Goal: Transaction & Acquisition: Purchase product/service

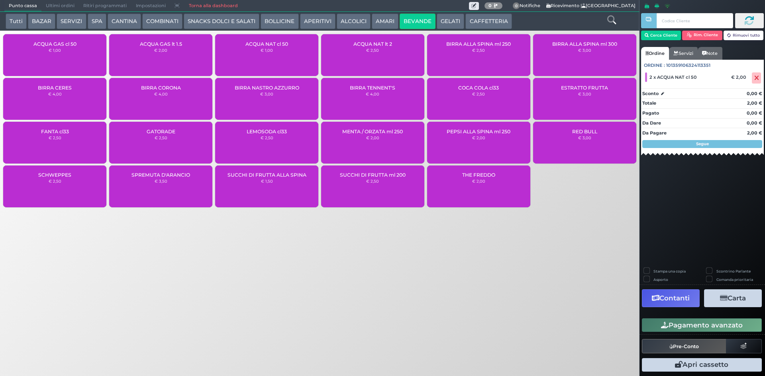
drag, startPoint x: 477, startPoint y: 24, endPoint x: 334, endPoint y: 24, distance: 143.4
click at [477, 24] on button "CAFFETTERIA" at bounding box center [488, 22] width 46 height 16
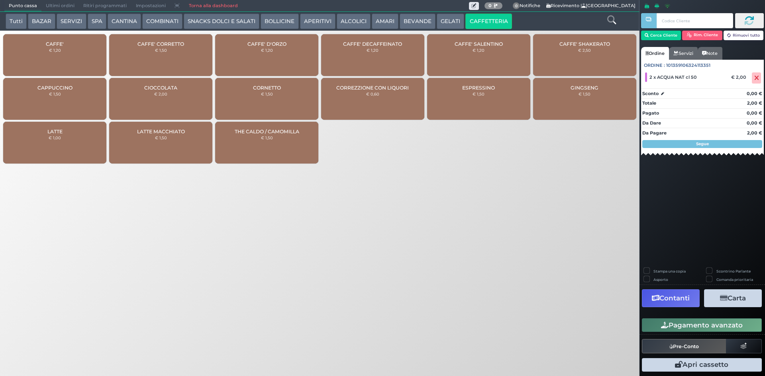
click at [46, 72] on div "CAFFE' € 1,20" at bounding box center [54, 55] width 103 height 42
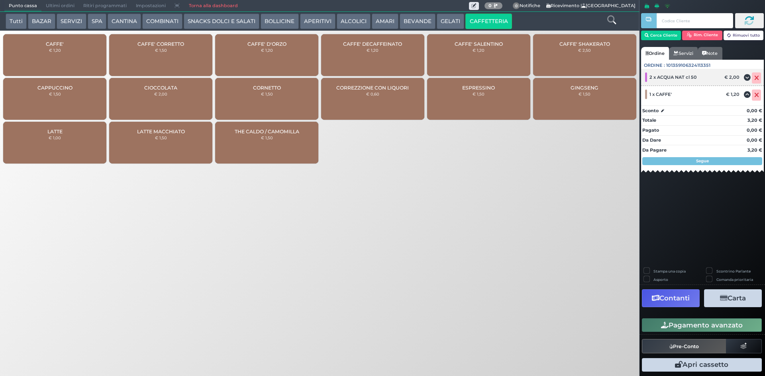
click at [757, 78] on icon at bounding box center [756, 78] width 5 height 0
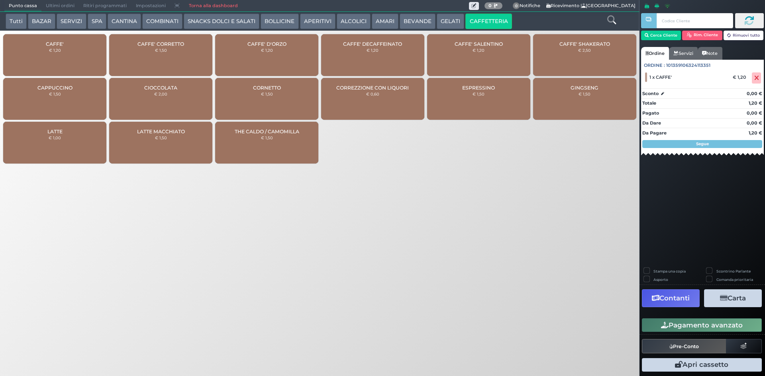
drag, startPoint x: 40, startPoint y: 56, endPoint x: 616, endPoint y: 274, distance: 615.6
click at [41, 56] on div "CAFFE' € 1,20" at bounding box center [54, 55] width 103 height 42
click at [751, 332] on button "Pagamento avanzato" at bounding box center [702, 326] width 120 height 14
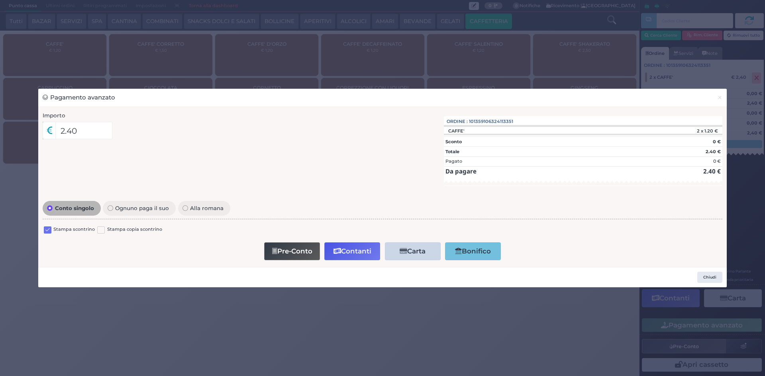
click at [49, 222] on div "Stampa scontrino Stampa copia scontrino" at bounding box center [382, 231] width 679 height 19
click at [47, 231] on label at bounding box center [48, 231] width 8 height 8
click at [0, 0] on input "checkbox" at bounding box center [0, 0] width 0 height 0
click at [346, 242] on div "Pre-Conto Contanti Carta Addebito Card cliente Bonifico" at bounding box center [382, 251] width 671 height 23
click at [348, 243] on button "Contanti" at bounding box center [352, 252] width 56 height 18
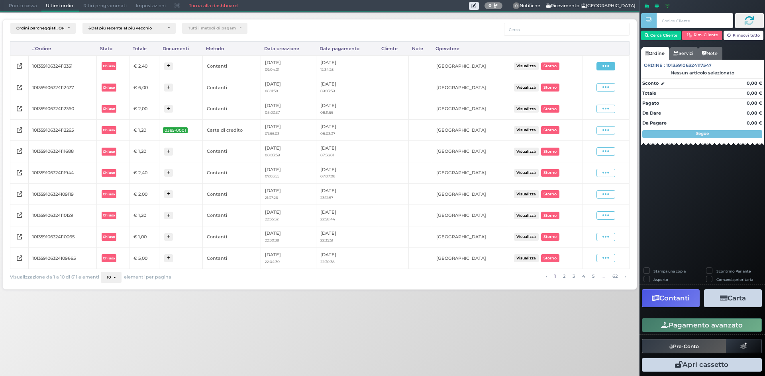
click at [597, 68] on span at bounding box center [605, 66] width 19 height 8
click at [589, 88] on span "Ristampa Pre-Conto" at bounding box center [586, 89] width 33 height 14
click at [21, 10] on span "Punto cassa" at bounding box center [22, 5] width 37 height 11
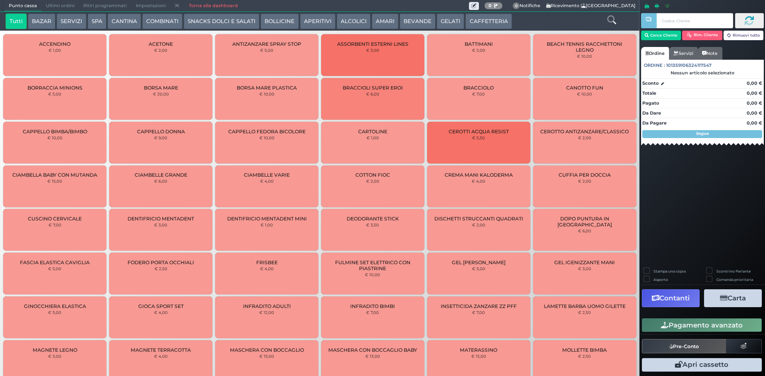
click at [482, 24] on button "CAFFETTERIA" at bounding box center [488, 22] width 46 height 16
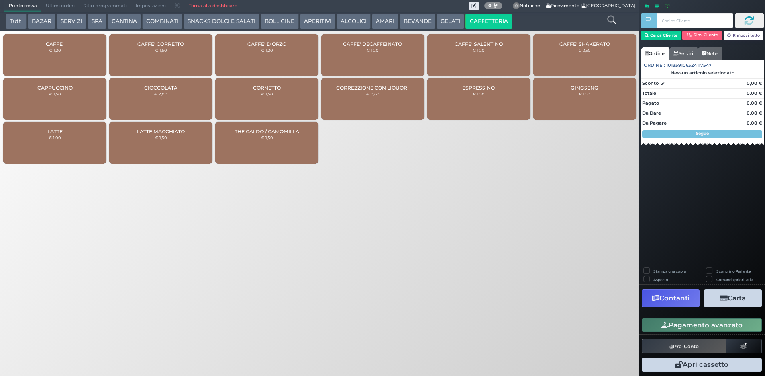
click at [69, 49] on div "CAFFE' € 1,20" at bounding box center [54, 55] width 103 height 42
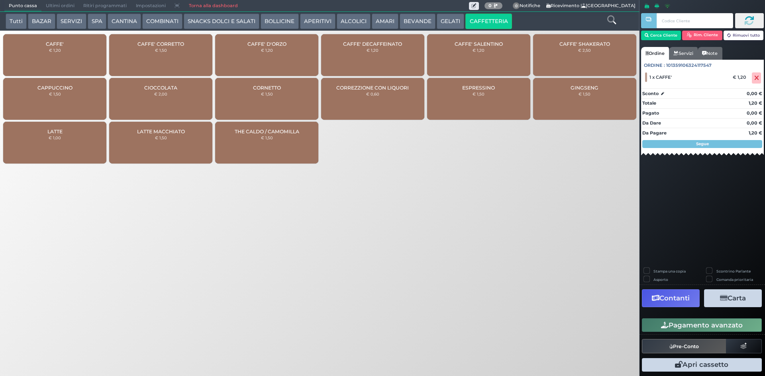
click at [661, 330] on button "Pagamento avanzato" at bounding box center [702, 326] width 120 height 14
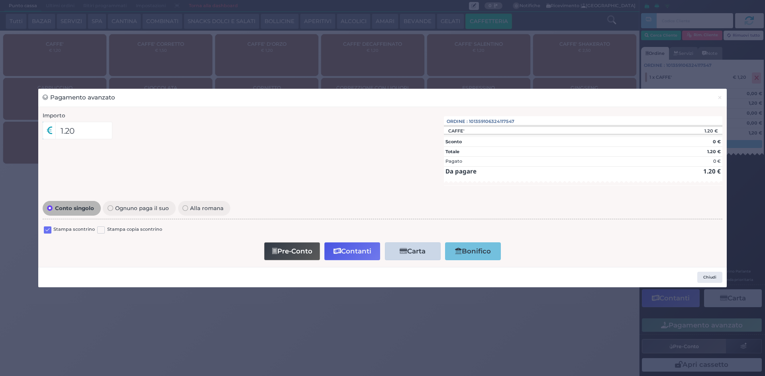
click at [47, 231] on label at bounding box center [48, 231] width 8 height 8
click at [0, 0] on input "checkbox" at bounding box center [0, 0] width 0 height 0
click at [356, 254] on button "Contanti" at bounding box center [352, 252] width 56 height 18
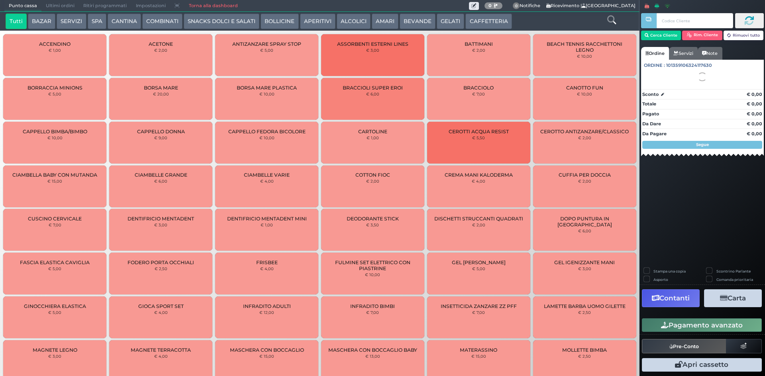
click at [58, 6] on span "Ultimi ordini" at bounding box center [59, 5] width 37 height 11
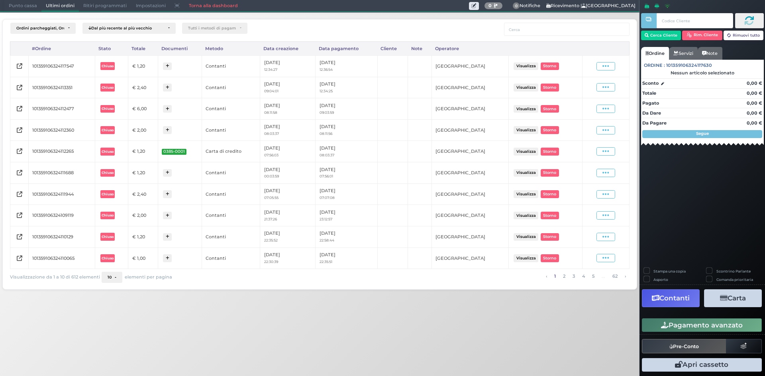
click at [595, 68] on div "Visualizza Ristampa Pre-Conto Storno" at bounding box center [605, 66] width 39 height 8
click at [597, 68] on span at bounding box center [605, 66] width 19 height 8
click at [585, 91] on span "Ristampa Pre-Conto" at bounding box center [586, 89] width 33 height 14
click at [23, 9] on span "Punto cassa" at bounding box center [22, 5] width 37 height 11
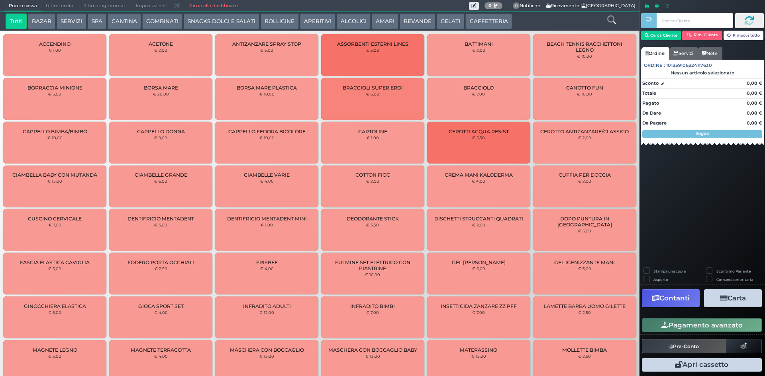
drag, startPoint x: 480, startPoint y: 20, endPoint x: 316, endPoint y: 27, distance: 164.2
click at [479, 20] on button "CAFFETTERIA" at bounding box center [488, 22] width 46 height 16
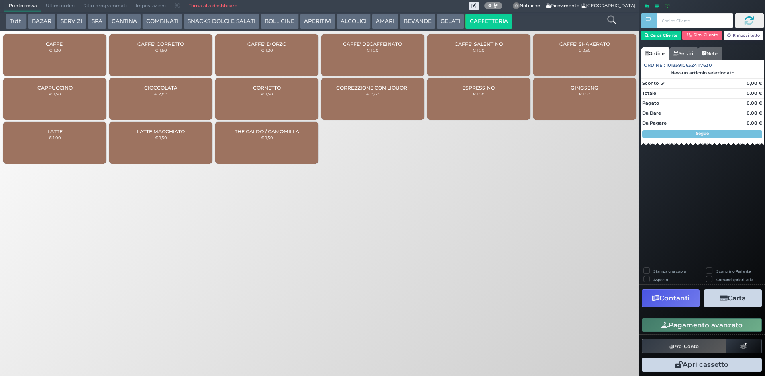
click at [176, 39] on div "CAFFE' CORRETTO € 1,50" at bounding box center [160, 55] width 103 height 42
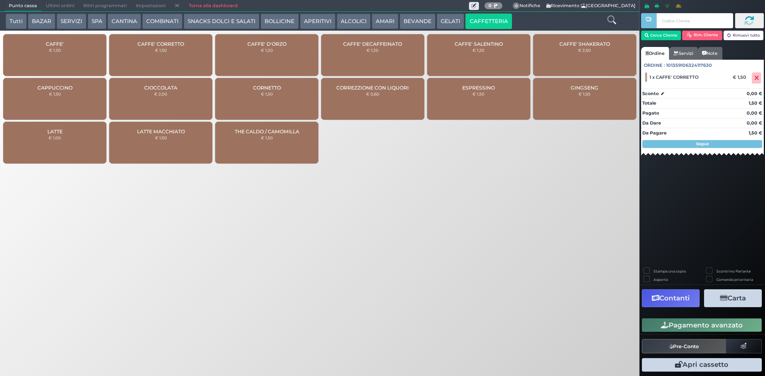
drag, startPoint x: 733, startPoint y: 330, endPoint x: 717, endPoint y: 321, distance: 18.0
click at [732, 330] on button "Pagamento avanzato" at bounding box center [702, 326] width 120 height 14
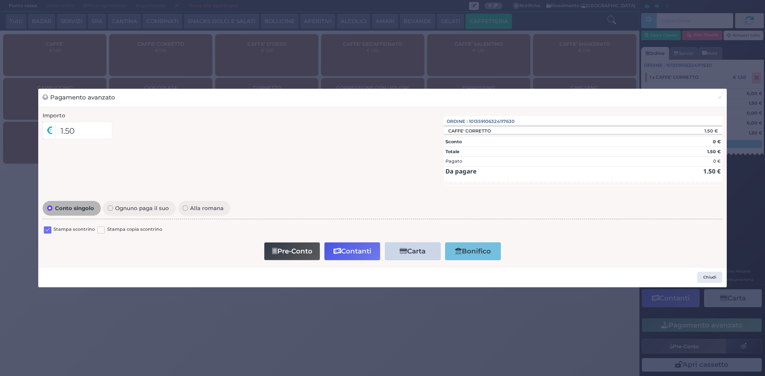
click at [52, 228] on div "Stampa scontrino" at bounding box center [69, 231] width 51 height 10
click at [49, 228] on label at bounding box center [48, 231] width 8 height 8
click at [0, 0] on input "checkbox" at bounding box center [0, 0] width 0 height 0
click at [282, 249] on button "Pre-Conto" at bounding box center [292, 252] width 56 height 18
drag, startPoint x: 719, startPoint y: 95, endPoint x: 725, endPoint y: 91, distance: 7.0
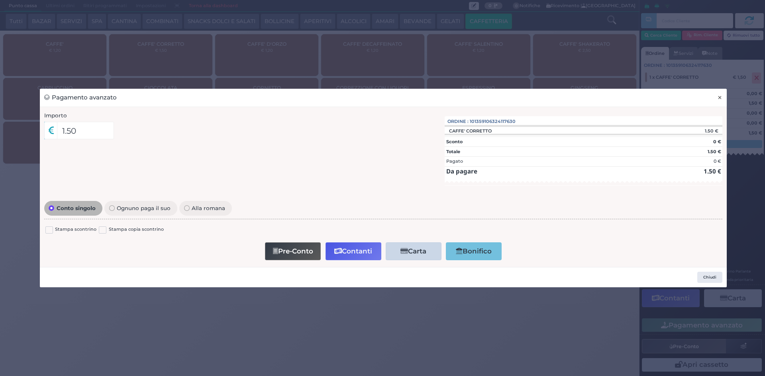
click at [720, 95] on span "×" at bounding box center [719, 97] width 5 height 9
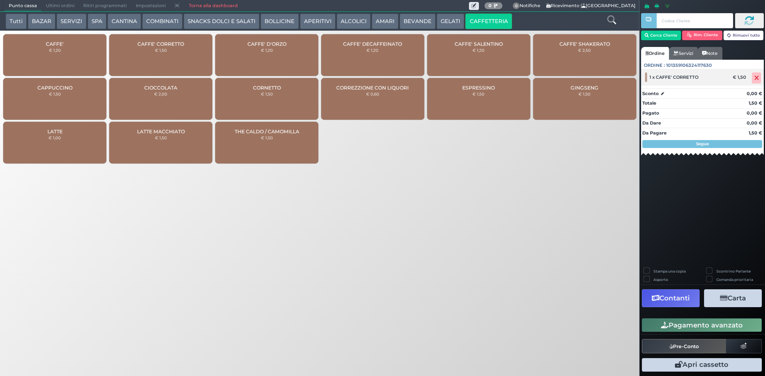
click at [756, 78] on icon at bounding box center [756, 78] width 5 height 0
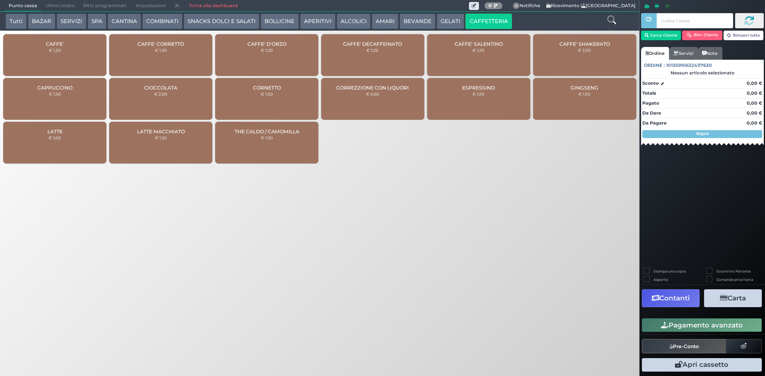
click at [10, 17] on button "Tutti" at bounding box center [16, 22] width 21 height 16
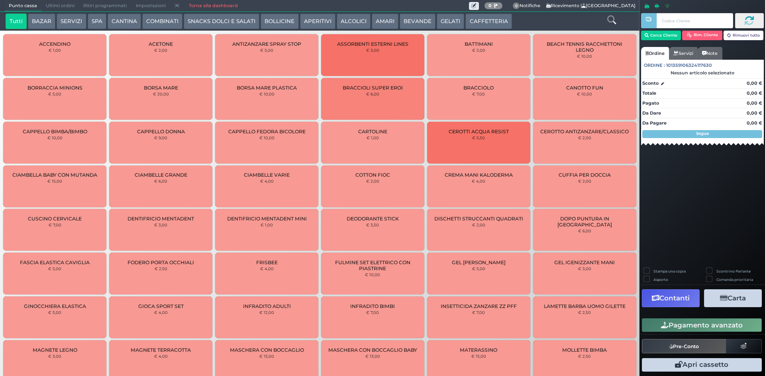
click at [504, 14] on button "CAFFETTERIA" at bounding box center [488, 22] width 46 height 16
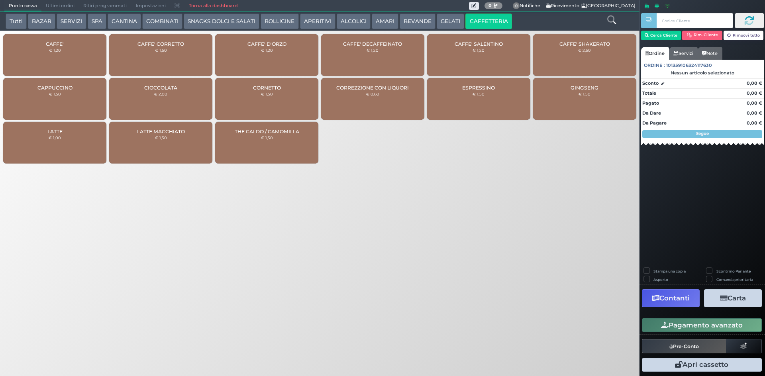
click at [49, 59] on div "CAFFE' € 1,20" at bounding box center [54, 55] width 103 height 42
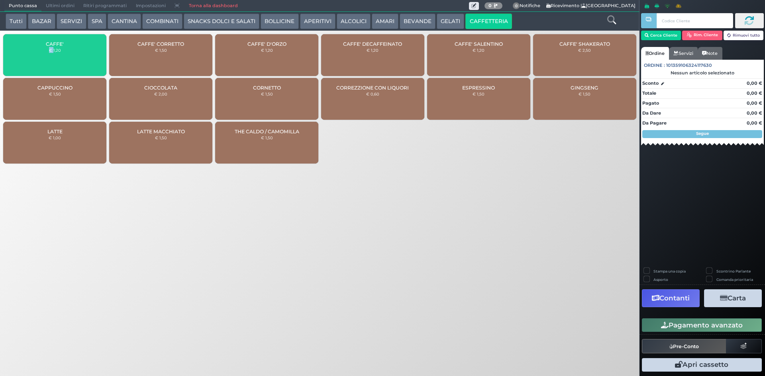
click at [49, 59] on div "CAFFE' € 1,20" at bounding box center [54, 55] width 103 height 42
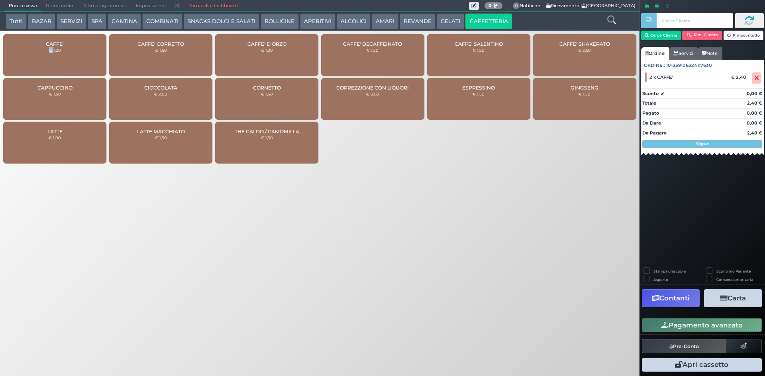
click at [682, 323] on button "Pagamento avanzato" at bounding box center [702, 326] width 120 height 14
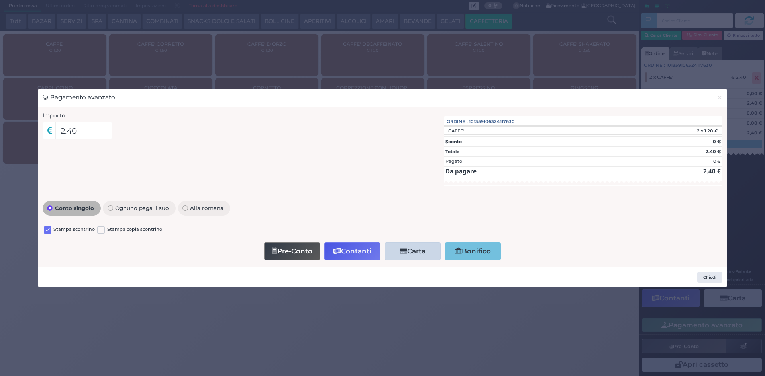
click at [47, 229] on label at bounding box center [48, 231] width 8 height 8
click at [0, 0] on input "checkbox" at bounding box center [0, 0] width 0 height 0
click at [348, 251] on button "Contanti" at bounding box center [352, 252] width 56 height 18
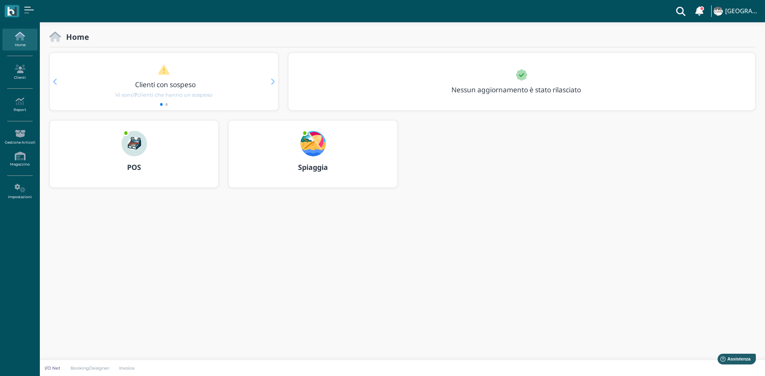
click at [317, 147] on img at bounding box center [312, 143] width 25 height 25
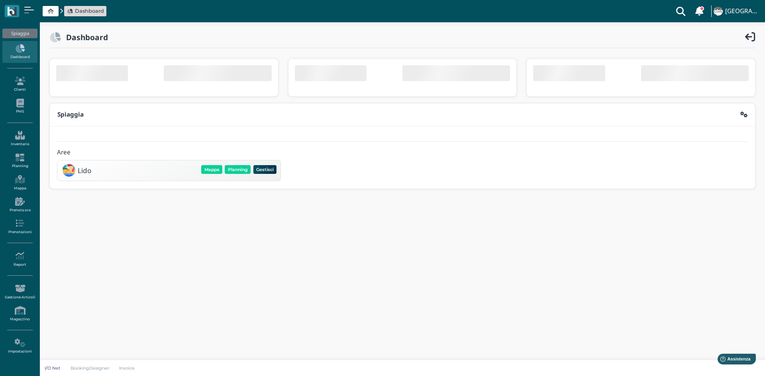
click at [229, 171] on div "Mappa Planning Gestisci Elimina" at bounding box center [239, 169] width 78 height 11
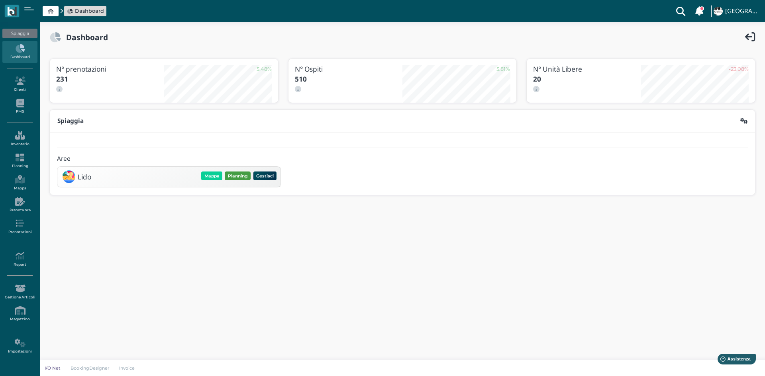
click at [231, 175] on button "Planning" at bounding box center [238, 176] width 26 height 9
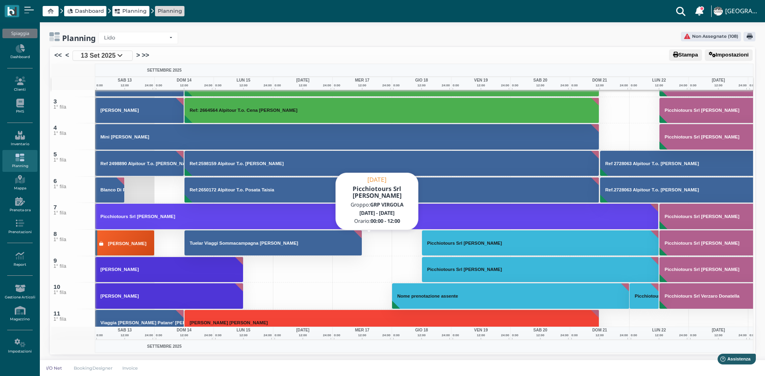
scroll to position [80, 0]
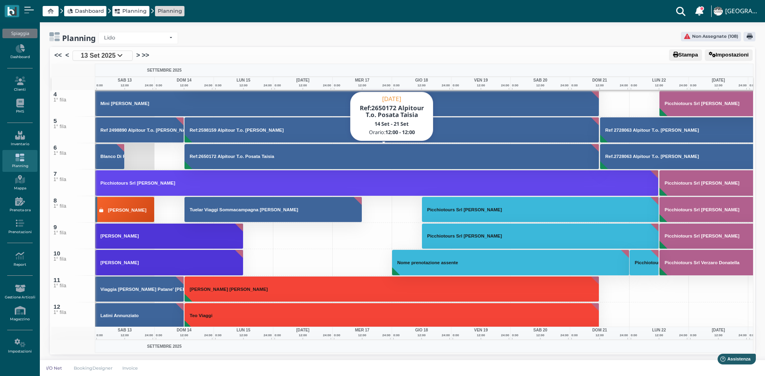
click at [230, 160] on button "Ref:2650172 Alpitour T.o. Posata Taisia" at bounding box center [391, 157] width 415 height 26
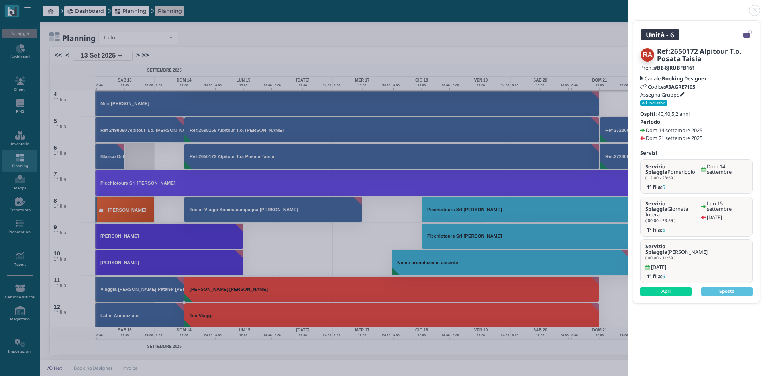
click at [628, 6] on link at bounding box center [628, 6] width 0 height 0
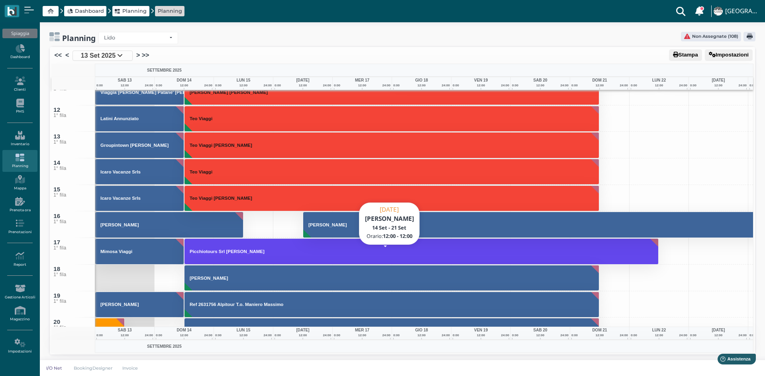
scroll to position [319, 0]
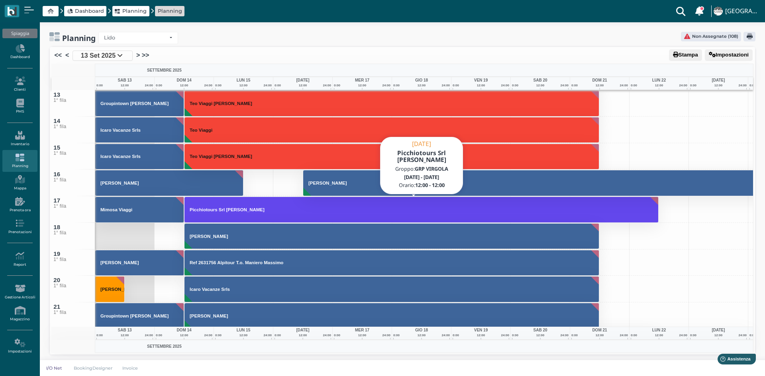
click at [220, 217] on button "Picchiotours Srl Scala Roberto" at bounding box center [421, 210] width 474 height 26
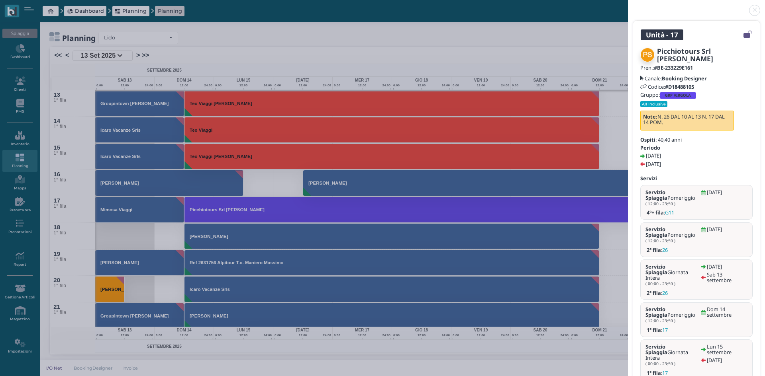
click at [628, 6] on link at bounding box center [628, 6] width 0 height 0
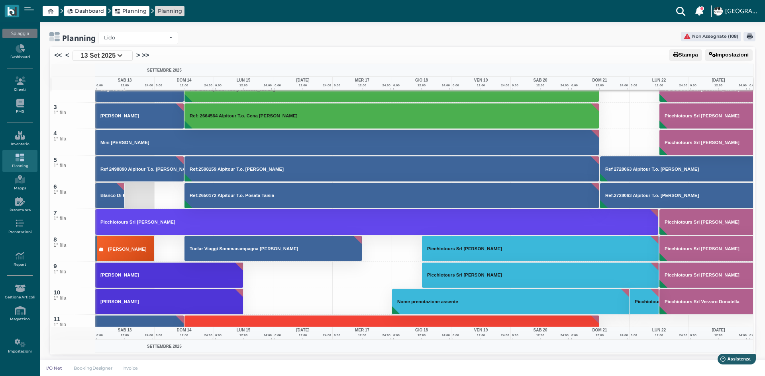
scroll to position [40, 0]
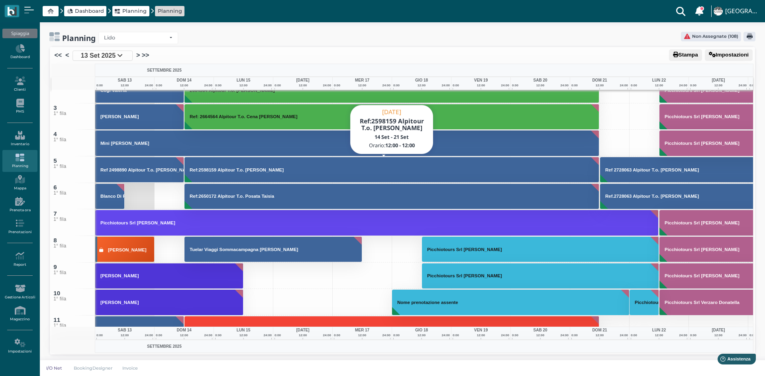
click at [220, 172] on h3 "Ref:2598159 Alpitour T.o. Guerini Greta" at bounding box center [236, 170] width 100 height 5
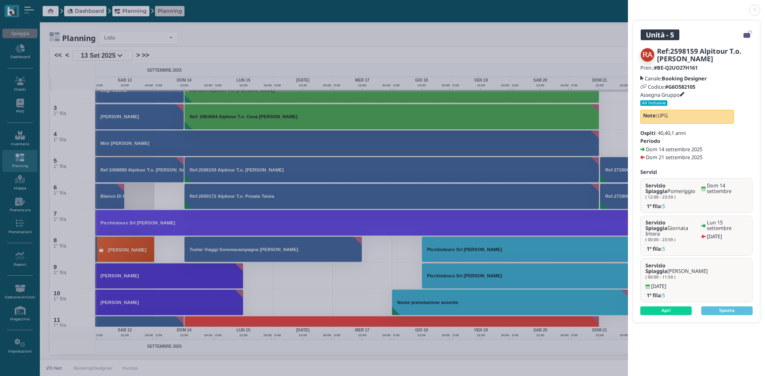
click at [628, 6] on link at bounding box center [628, 6] width 0 height 0
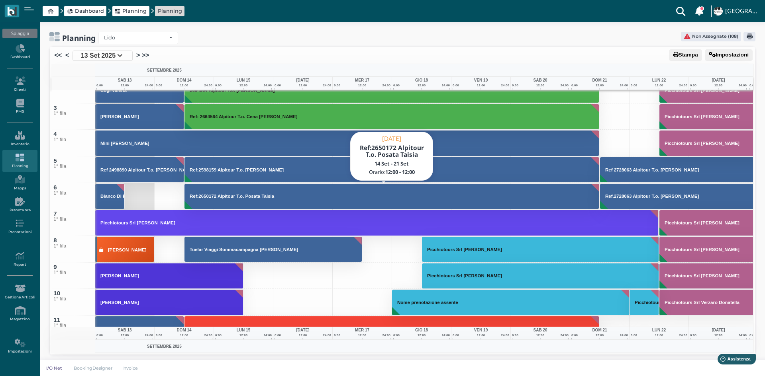
click at [251, 194] on h3 "Ref:2650172 Alpitour T.o. Posata Taisia" at bounding box center [231, 196] width 91 height 5
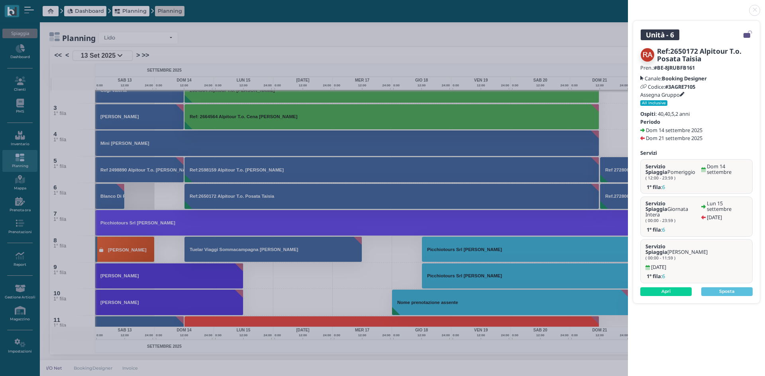
click at [628, 6] on link at bounding box center [628, 6] width 0 height 0
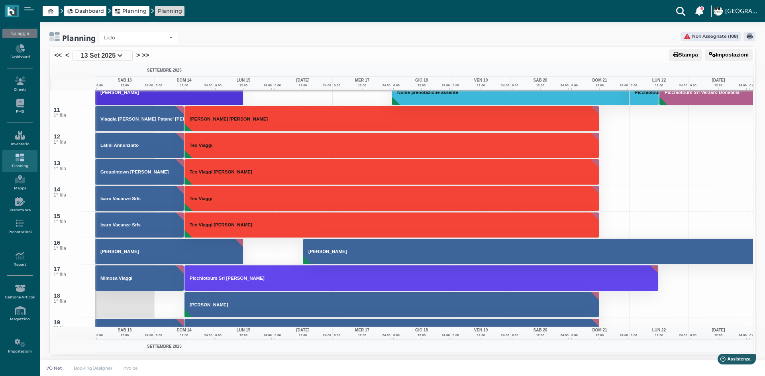
scroll to position [239, 0]
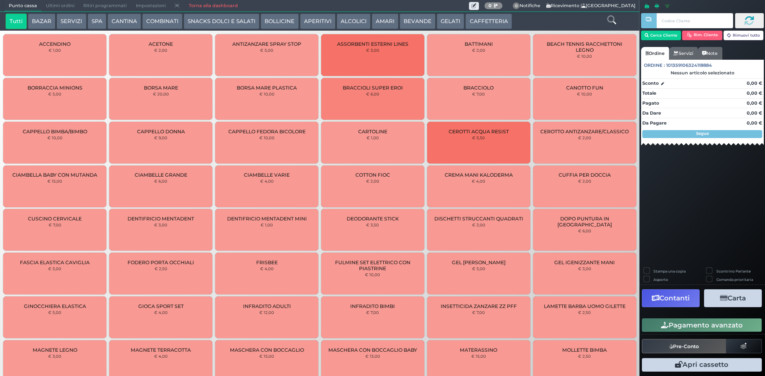
drag, startPoint x: 57, startPoint y: 7, endPoint x: 343, endPoint y: 71, distance: 293.8
click at [57, 8] on span "Ultimi ordini" at bounding box center [59, 5] width 37 height 11
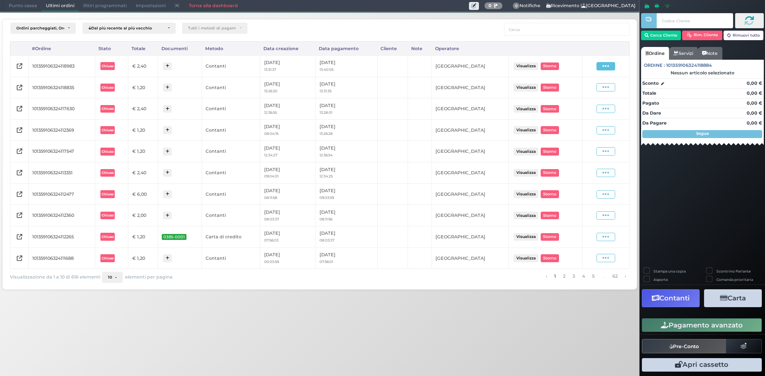
click at [604, 67] on icon at bounding box center [605, 67] width 7 height 8
click at [593, 94] on span "Ristampa Pre-Conto" at bounding box center [586, 89] width 33 height 14
click at [18, 4] on span "Punto cassa" at bounding box center [22, 5] width 37 height 11
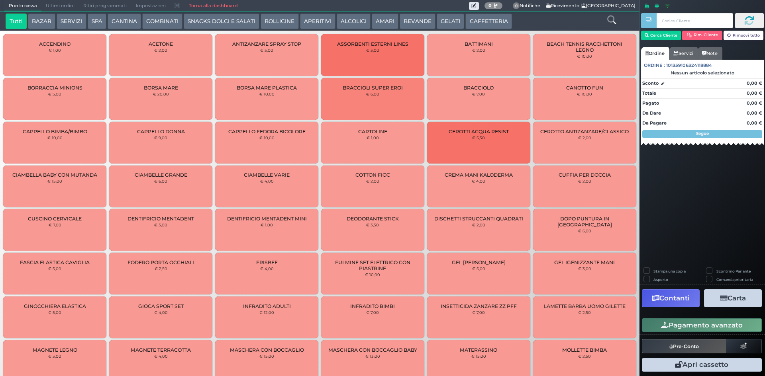
click at [487, 16] on button "CAFFETTERIA" at bounding box center [488, 22] width 46 height 16
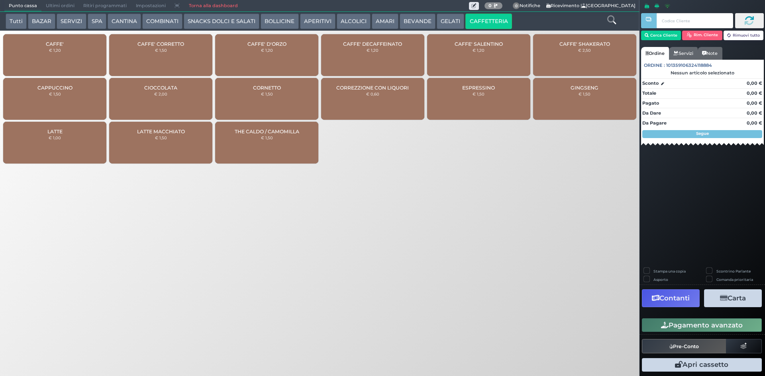
click at [80, 57] on div "CAFFE' € 1,20" at bounding box center [54, 55] width 103 height 42
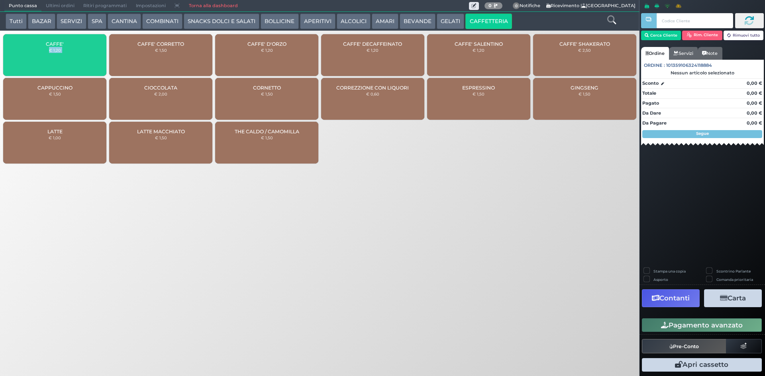
click at [80, 57] on div "CAFFE' € 1,20" at bounding box center [54, 55] width 103 height 42
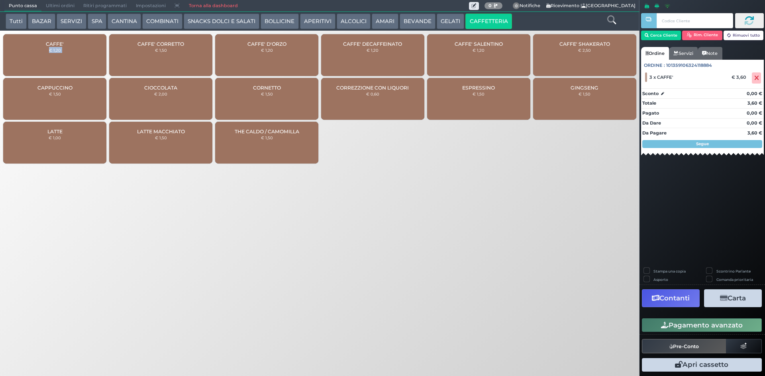
click at [686, 329] on button "Pagamento avanzato" at bounding box center [702, 326] width 120 height 14
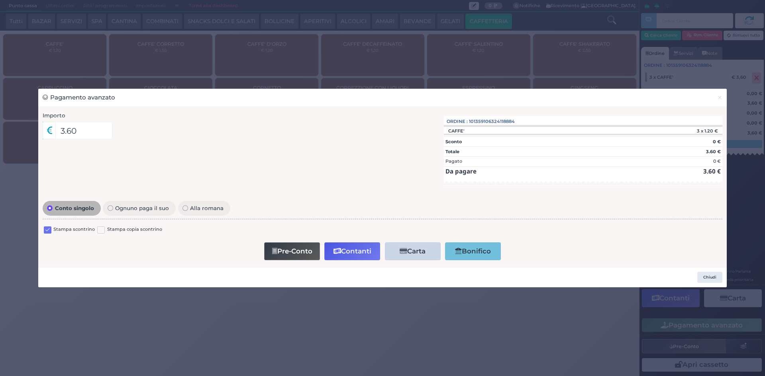
click at [47, 227] on label at bounding box center [48, 231] width 8 height 8
click at [0, 0] on input "checkbox" at bounding box center [0, 0] width 0 height 0
click at [354, 253] on button "Contanti" at bounding box center [352, 252] width 56 height 18
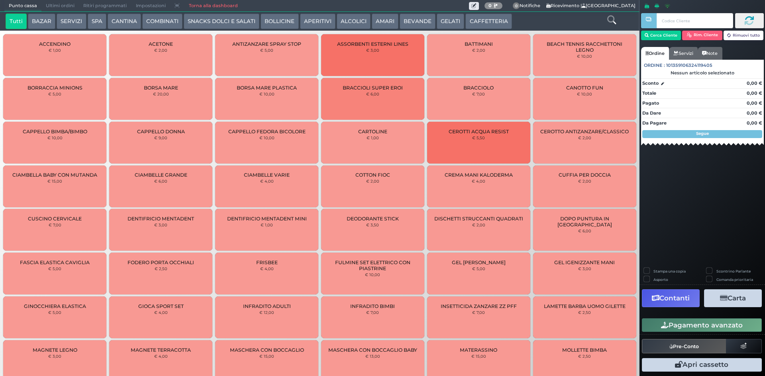
click at [488, 22] on button "CAFFETTERIA" at bounding box center [488, 22] width 46 height 16
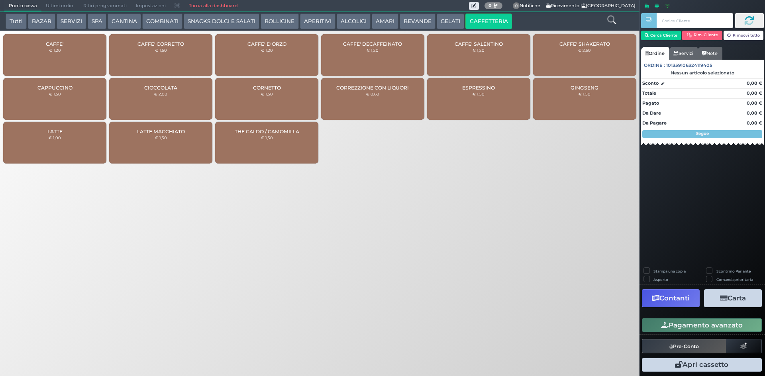
click at [33, 47] on div "CAFFE' € 1,20" at bounding box center [54, 55] width 103 height 42
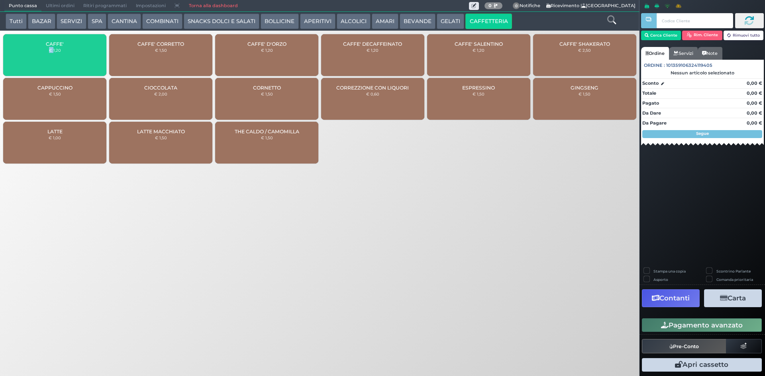
click at [33, 47] on div "CAFFE' € 1,20" at bounding box center [54, 55] width 103 height 42
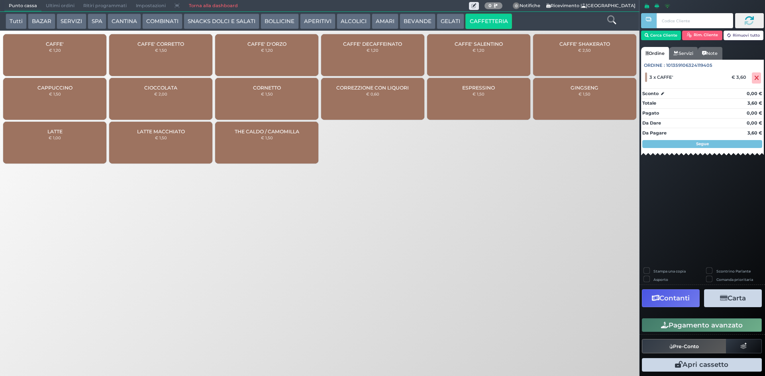
click at [388, 280] on div "Punto cassa [GEOGRAPHIC_DATA] Ultimi ordini Delivery Ritiri programmati Imposta…" at bounding box center [382, 188] width 765 height 376
click at [700, 325] on button "Pagamento avanzato" at bounding box center [702, 326] width 120 height 14
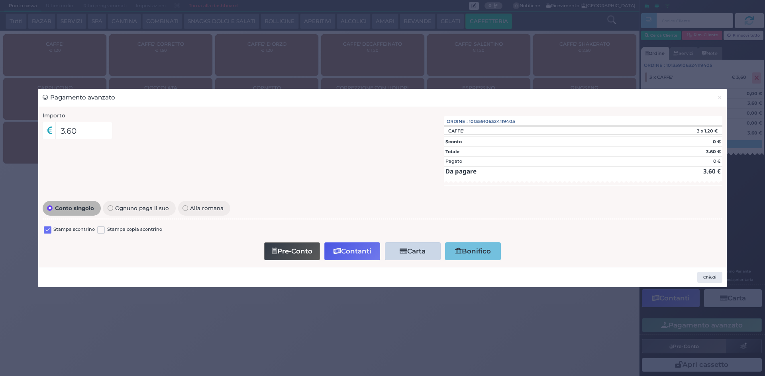
click at [50, 231] on label at bounding box center [48, 231] width 8 height 8
click at [0, 0] on input "checkbox" at bounding box center [0, 0] width 0 height 0
click at [352, 254] on button "Contanti" at bounding box center [352, 252] width 56 height 18
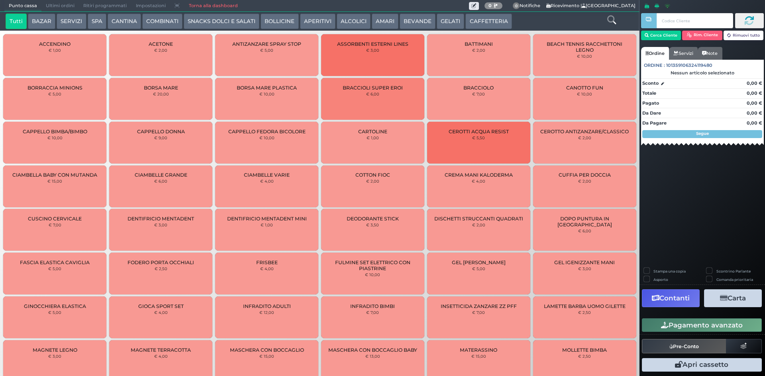
click at [501, 14] on button "CAFFETTERIA" at bounding box center [488, 22] width 46 height 16
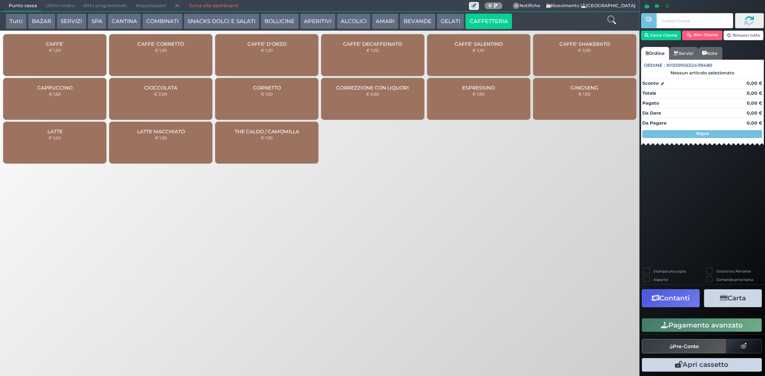
drag, startPoint x: 56, startPoint y: 49, endPoint x: 124, endPoint y: 47, distance: 68.5
click at [55, 49] on small "€ 1,20" at bounding box center [55, 50] width 12 height 5
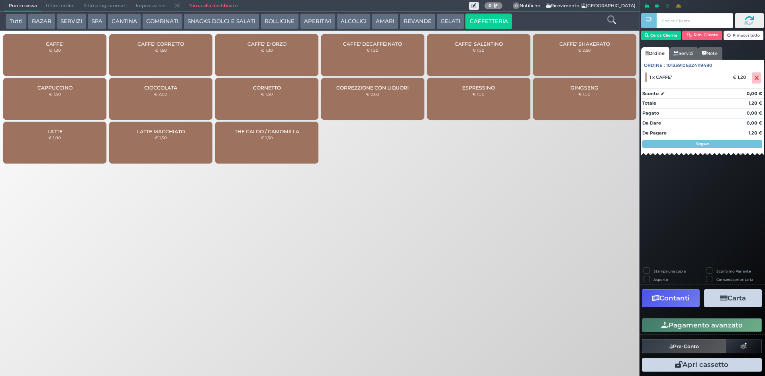
click at [679, 320] on button "Pagamento avanzato" at bounding box center [702, 326] width 120 height 14
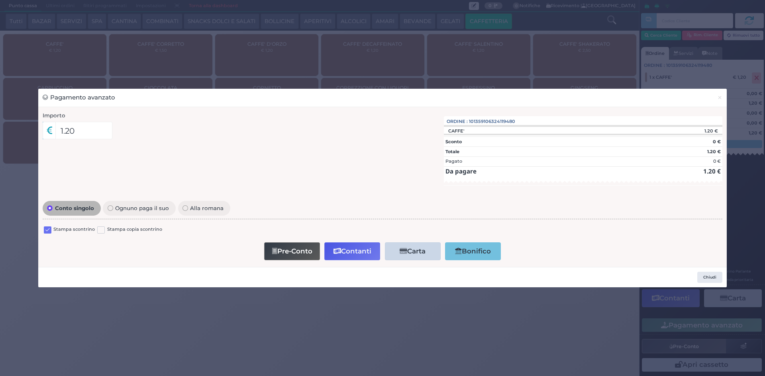
click at [51, 229] on label at bounding box center [48, 231] width 8 height 8
click at [0, 0] on input "checkbox" at bounding box center [0, 0] width 0 height 0
click at [360, 246] on button "Contanti" at bounding box center [352, 252] width 56 height 18
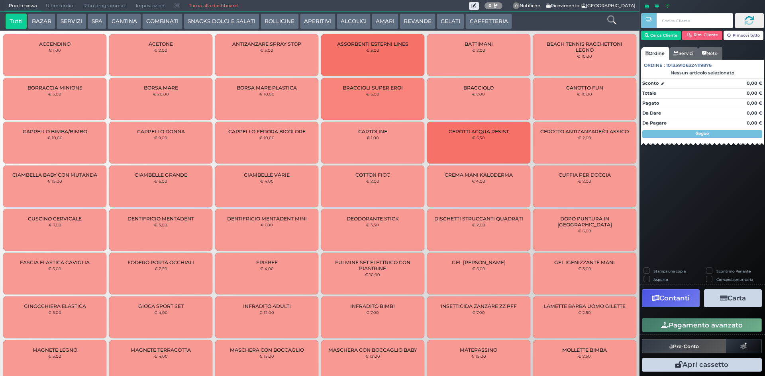
click at [487, 18] on button "CAFFETTERIA" at bounding box center [488, 22] width 46 height 16
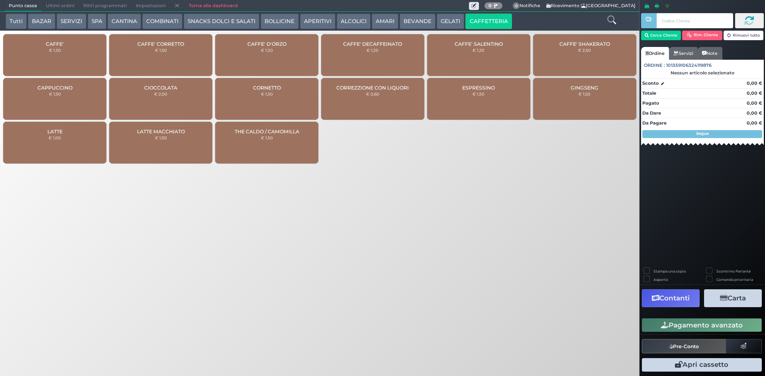
click at [53, 51] on small "€ 1,20" at bounding box center [55, 50] width 12 height 5
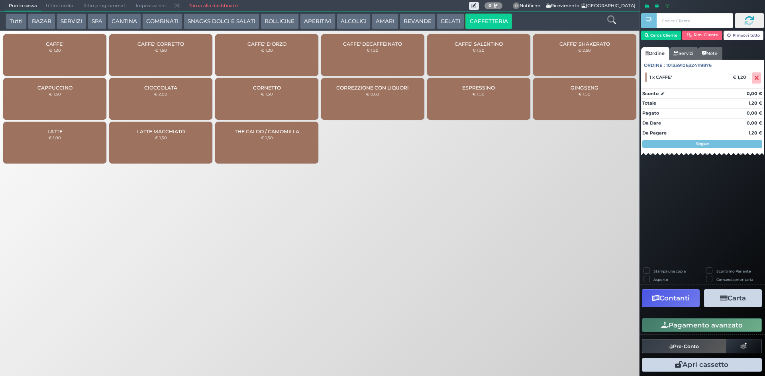
click at [53, 49] on small "€ 1,20" at bounding box center [55, 50] width 12 height 5
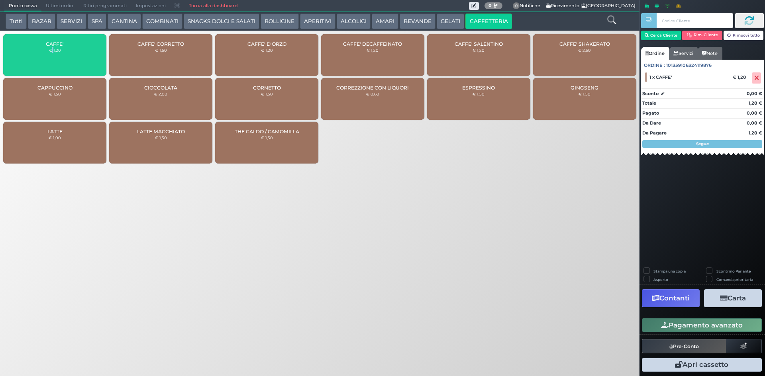
click at [53, 49] on small "€ 1,20" at bounding box center [55, 50] width 12 height 5
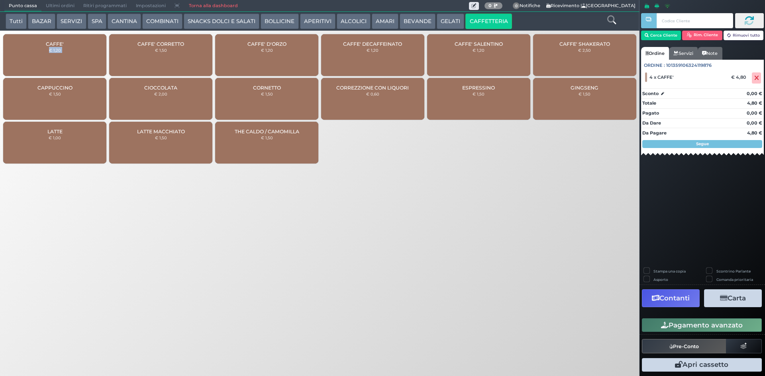
click at [675, 325] on button "Pagamento avanzato" at bounding box center [702, 326] width 120 height 14
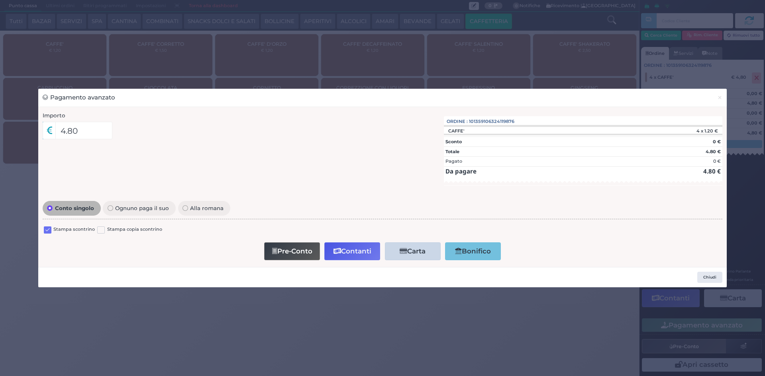
click at [50, 230] on label at bounding box center [48, 231] width 8 height 8
click at [0, 0] on input "checkbox" at bounding box center [0, 0] width 0 height 0
click at [363, 251] on button "Contanti" at bounding box center [352, 252] width 56 height 18
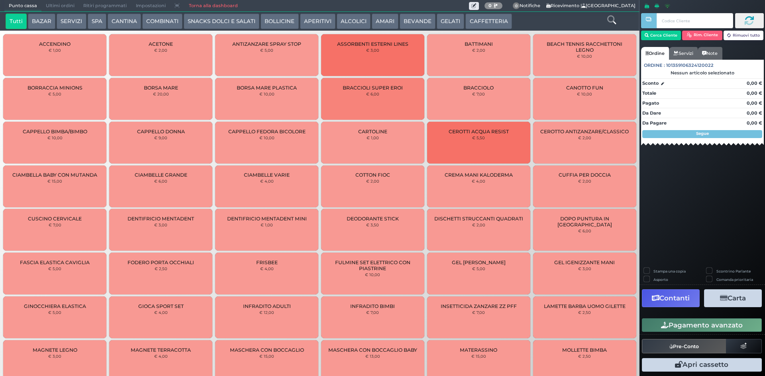
click at [59, 2] on span "Ultimi ordini" at bounding box center [59, 5] width 37 height 11
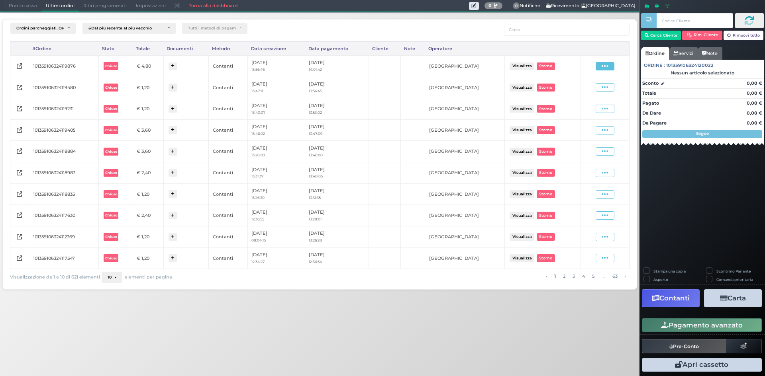
click at [608, 59] on td "Visualizza Ristampa Pre-Conto [GEOGRAPHIC_DATA]" at bounding box center [605, 66] width 48 height 22
click at [608, 63] on icon at bounding box center [604, 67] width 7 height 8
click at [579, 88] on span "Ristampa Pre-Conto" at bounding box center [585, 89] width 33 height 14
click at [22, 5] on span "Punto cassa" at bounding box center [22, 5] width 37 height 11
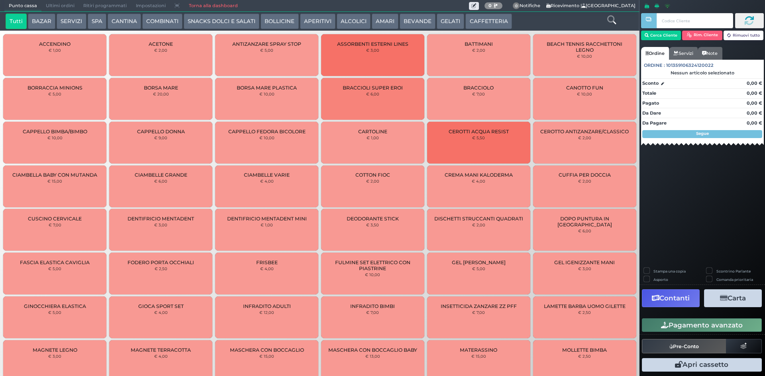
click at [481, 18] on button "CAFFETTERIA" at bounding box center [488, 22] width 46 height 16
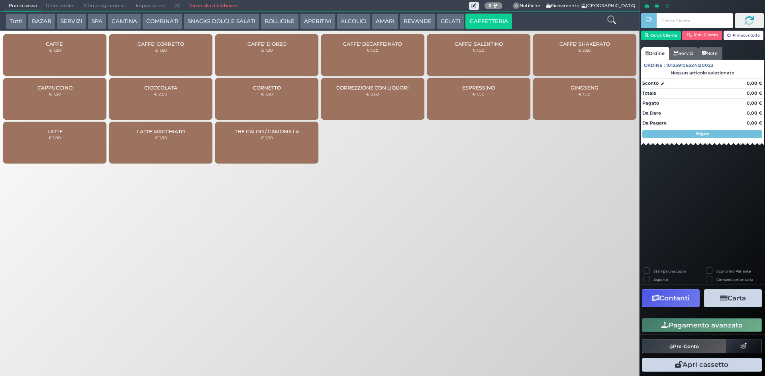
click at [57, 48] on small "€ 1,20" at bounding box center [55, 50] width 12 height 5
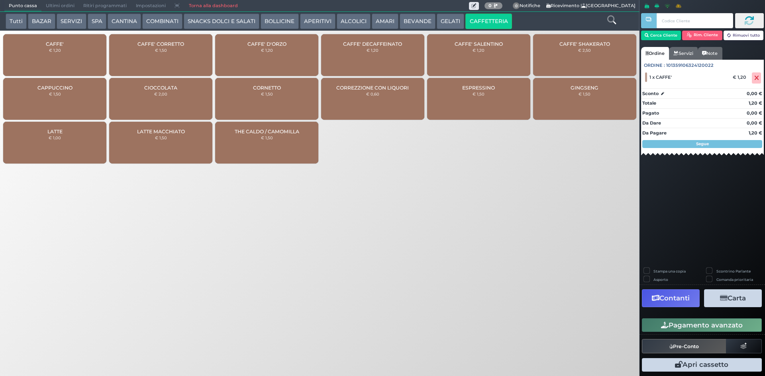
click at [264, 51] on small "€ 1,20" at bounding box center [267, 50] width 12 height 5
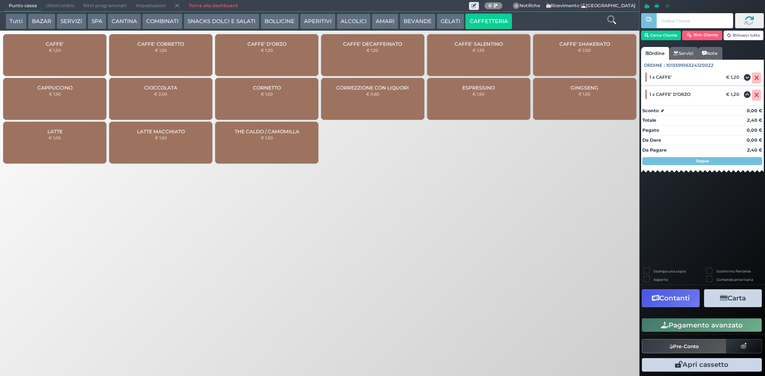
click at [704, 321] on button "Pagamento avanzato" at bounding box center [702, 326] width 120 height 14
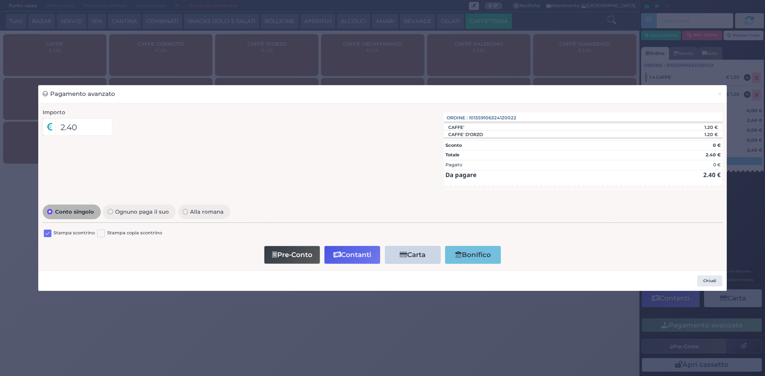
click at [49, 230] on label at bounding box center [48, 234] width 8 height 8
click at [0, 0] on input "checkbox" at bounding box center [0, 0] width 0 height 0
click at [358, 260] on button "Contanti" at bounding box center [352, 255] width 56 height 18
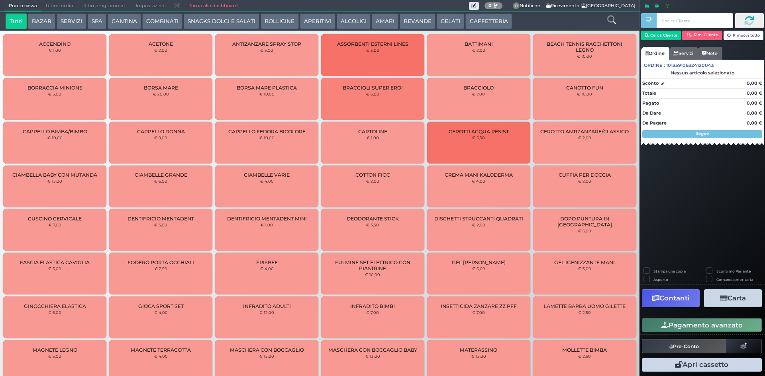
click at [480, 24] on button "CAFFETTERIA" at bounding box center [488, 22] width 46 height 16
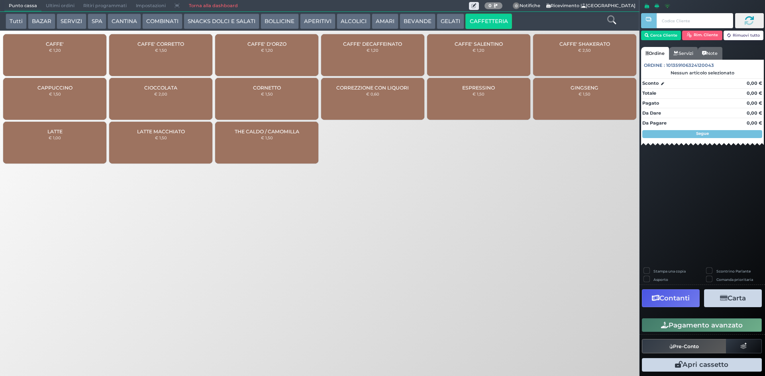
click at [68, 53] on div "CAFFE' € 1,20" at bounding box center [54, 55] width 103 height 42
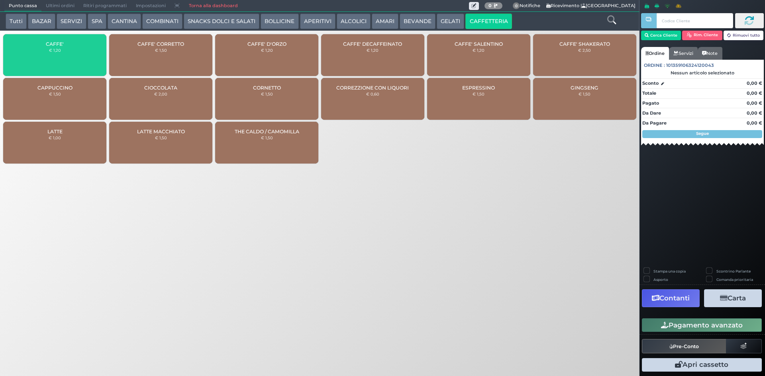
click at [68, 53] on div "CAFFE' € 1,20" at bounding box center [54, 55] width 103 height 42
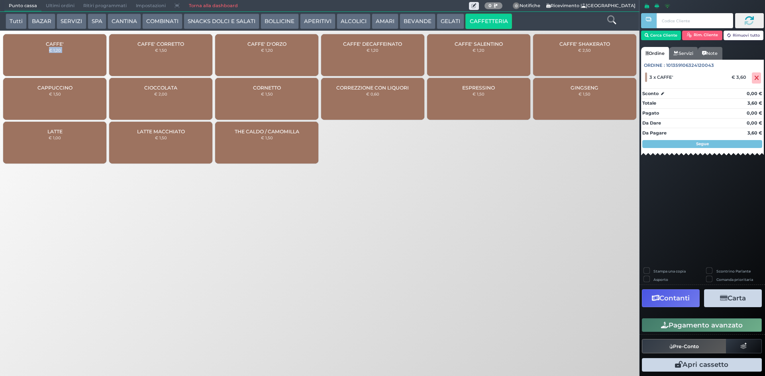
click at [688, 325] on button "Pagamento avanzato" at bounding box center [702, 326] width 120 height 14
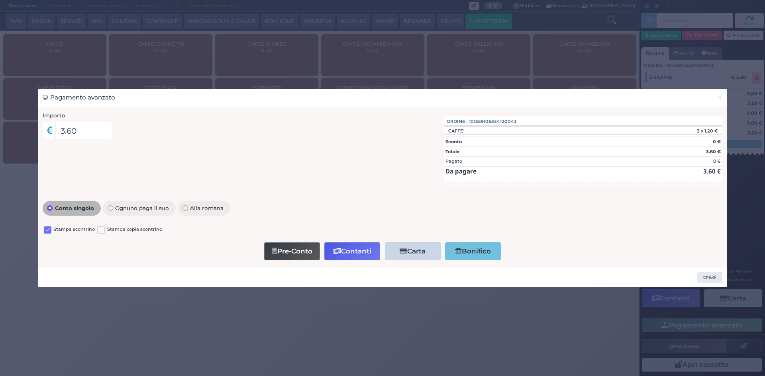
click at [47, 228] on label at bounding box center [48, 231] width 8 height 8
click at [0, 0] on input "checkbox" at bounding box center [0, 0] width 0 height 0
click at [350, 257] on button "Contanti" at bounding box center [352, 252] width 56 height 18
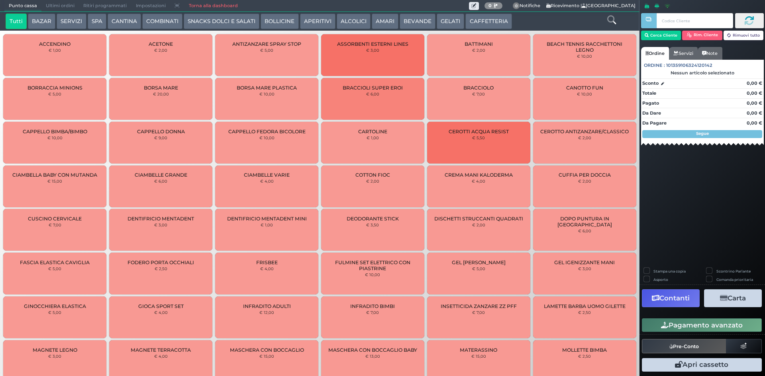
click at [493, 23] on button "CAFFETTERIA" at bounding box center [488, 22] width 46 height 16
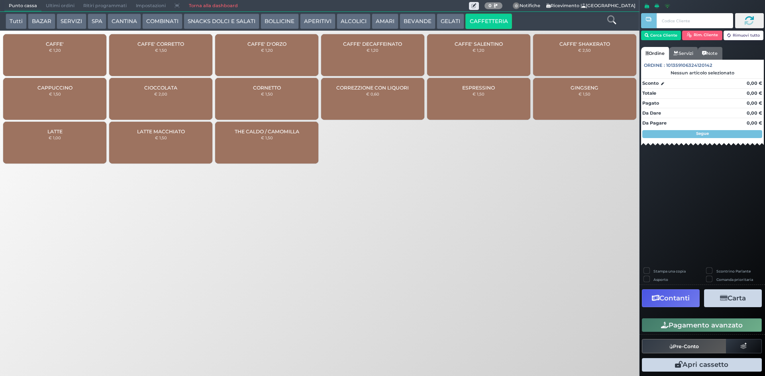
click at [69, 57] on div "CAFFE' € 1,20" at bounding box center [54, 55] width 103 height 42
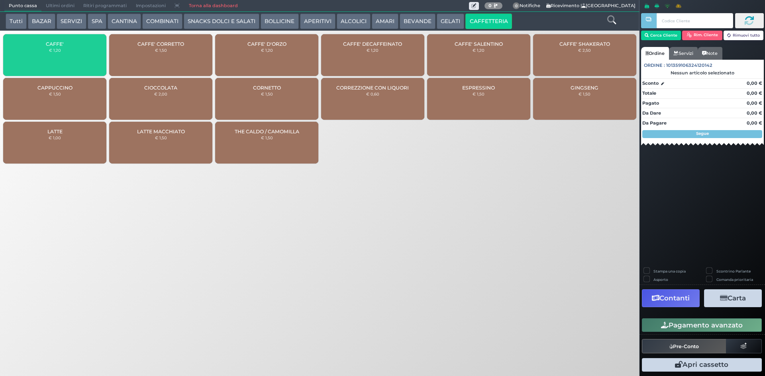
click at [69, 57] on div "CAFFE' € 1,20" at bounding box center [54, 55] width 103 height 42
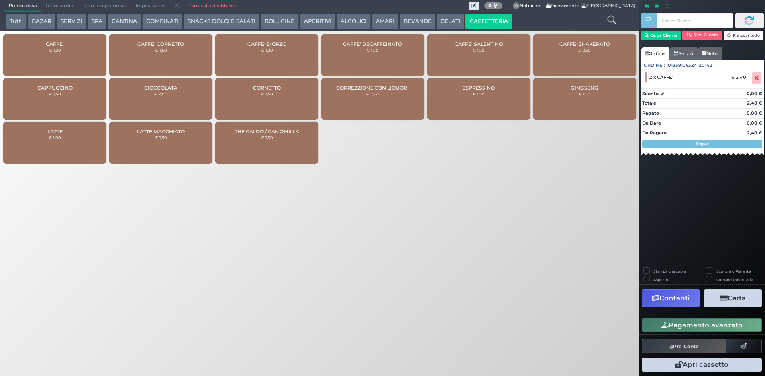
click at [684, 323] on button "Pagamento avanzato" at bounding box center [702, 326] width 120 height 14
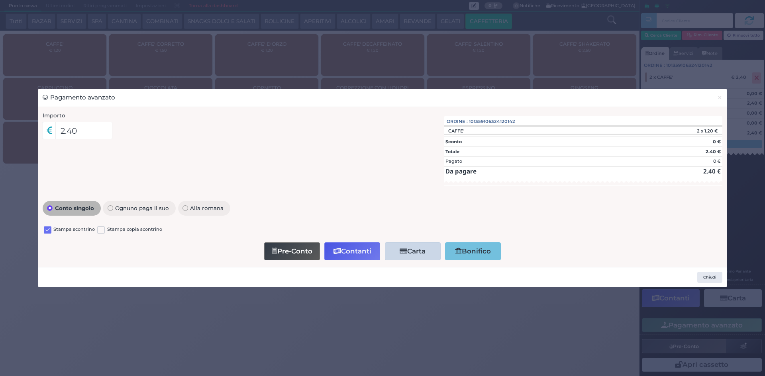
click at [48, 227] on label at bounding box center [48, 231] width 8 height 8
click at [0, 0] on input "checkbox" at bounding box center [0, 0] width 0 height 0
click at [349, 254] on button "Contanti" at bounding box center [352, 252] width 56 height 18
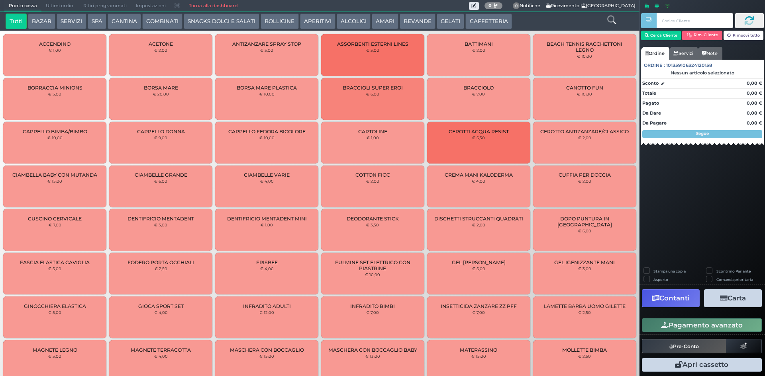
click at [379, 26] on button "AMARI" at bounding box center [385, 22] width 27 height 16
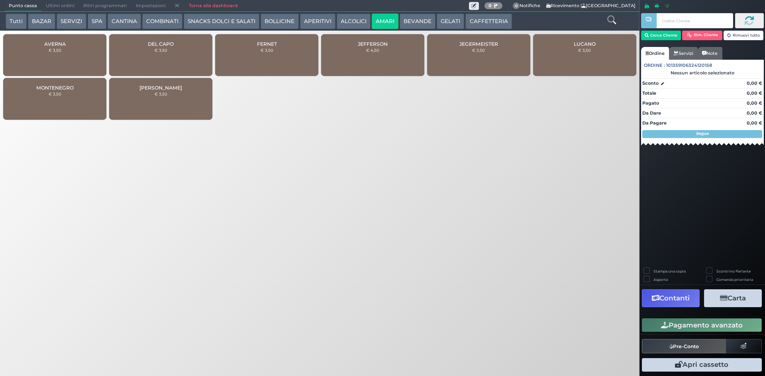
click at [56, 59] on div "AVERNA € 3,50" at bounding box center [54, 55] width 103 height 42
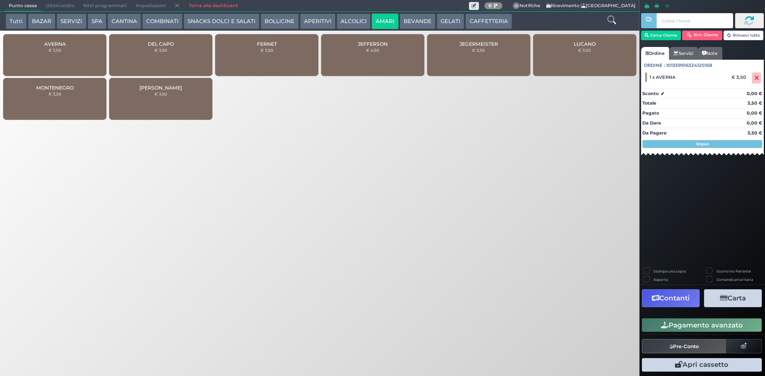
click at [485, 20] on button "CAFFETTERIA" at bounding box center [488, 22] width 46 height 16
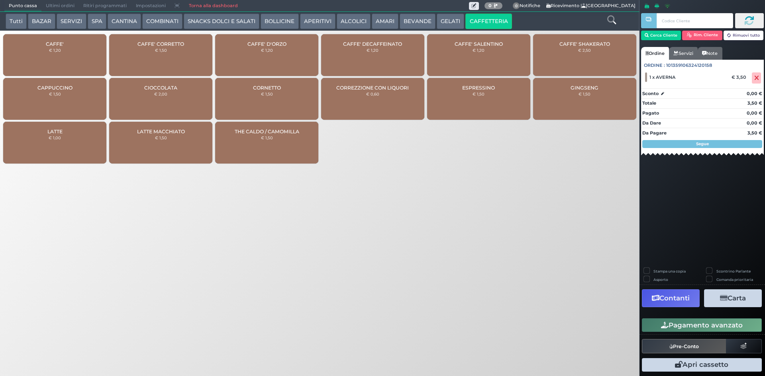
click at [55, 48] on small "€ 1,20" at bounding box center [55, 50] width 12 height 5
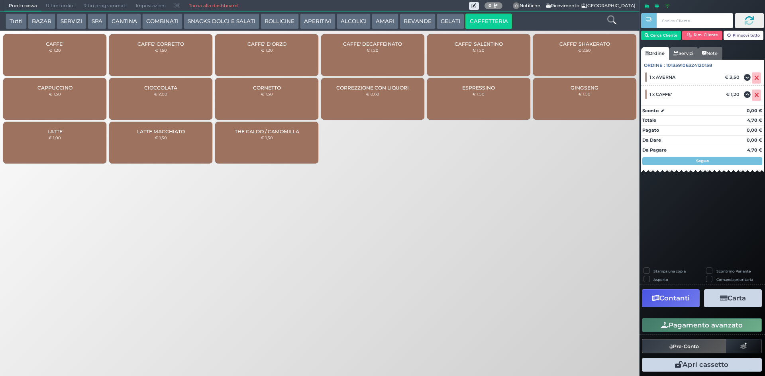
click at [60, 56] on div "CAFFE' € 1,20" at bounding box center [54, 55] width 103 height 42
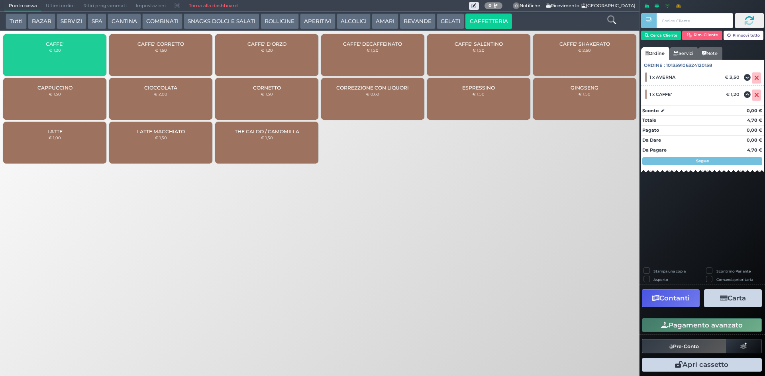
click at [61, 56] on div "CAFFE' € 1,20" at bounding box center [54, 55] width 103 height 42
click at [62, 56] on div "CAFFE' € 1,20" at bounding box center [54, 55] width 103 height 42
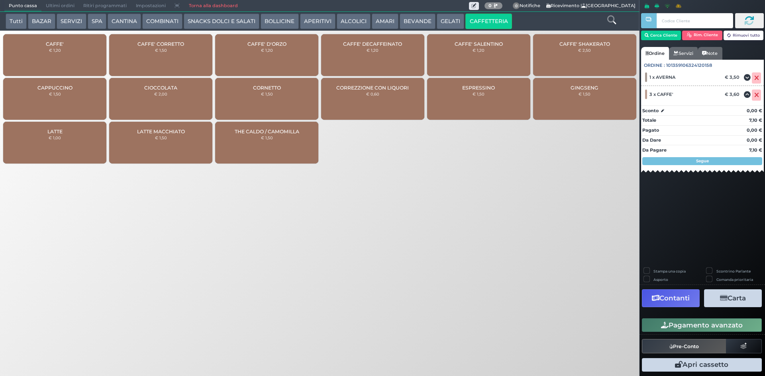
click at [62, 56] on div "CAFFE' € 1,20" at bounding box center [54, 55] width 103 height 42
click at [754, 96] on icon at bounding box center [756, 95] width 5 height 0
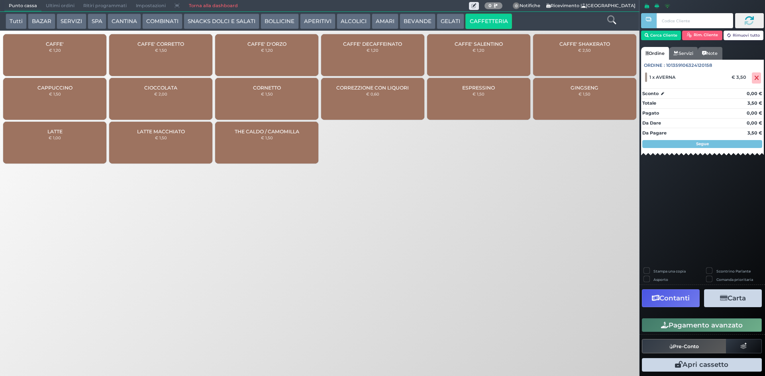
click at [88, 51] on div "CAFFE' € 1,20" at bounding box center [54, 55] width 103 height 42
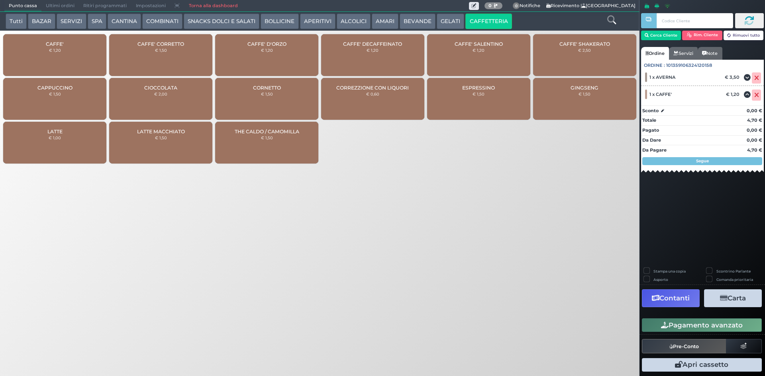
click at [697, 327] on button "Pagamento avanzato" at bounding box center [702, 326] width 120 height 14
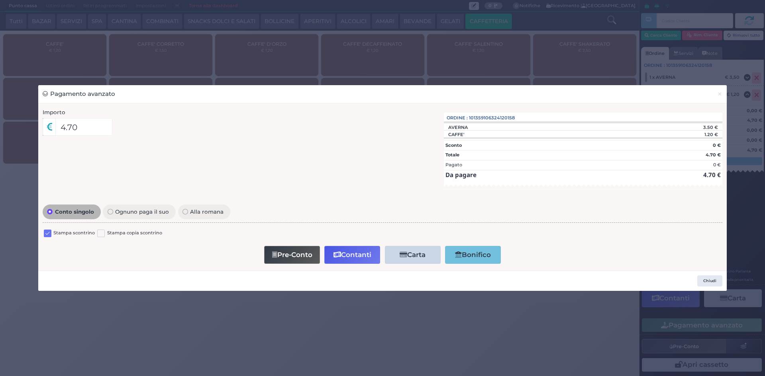
click at [49, 235] on label at bounding box center [48, 234] width 8 height 8
click at [0, 0] on input "checkbox" at bounding box center [0, 0] width 0 height 0
click at [346, 256] on button "Contanti" at bounding box center [352, 255] width 56 height 18
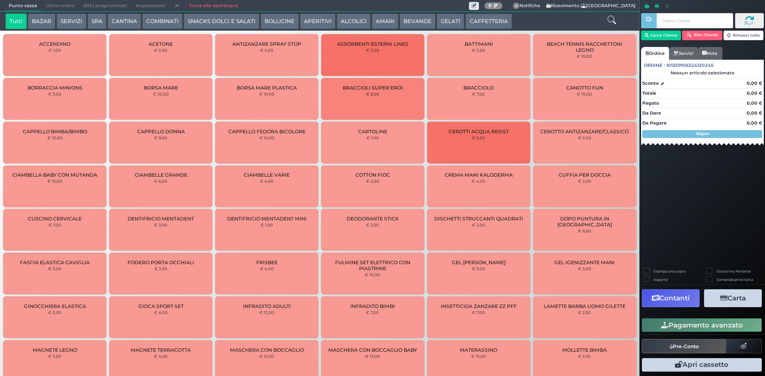
click at [494, 17] on button "CAFFETTERIA" at bounding box center [488, 22] width 46 height 16
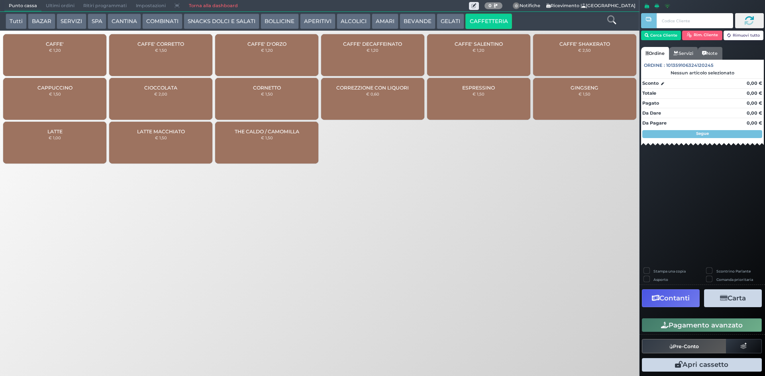
click at [74, 49] on div "CAFFE' € 1,20" at bounding box center [54, 55] width 103 height 42
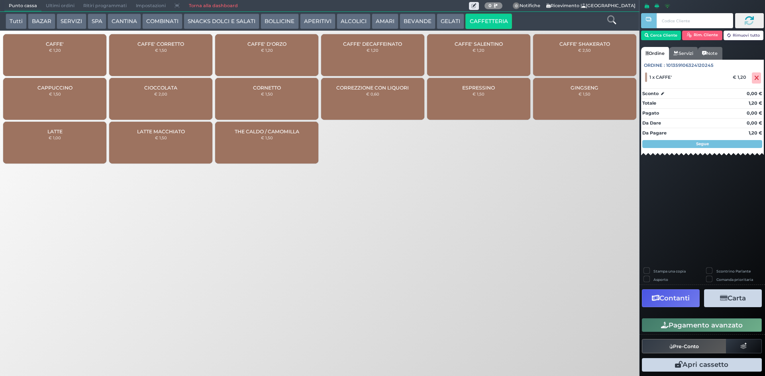
click at [700, 323] on button "Pagamento avanzato" at bounding box center [702, 326] width 120 height 14
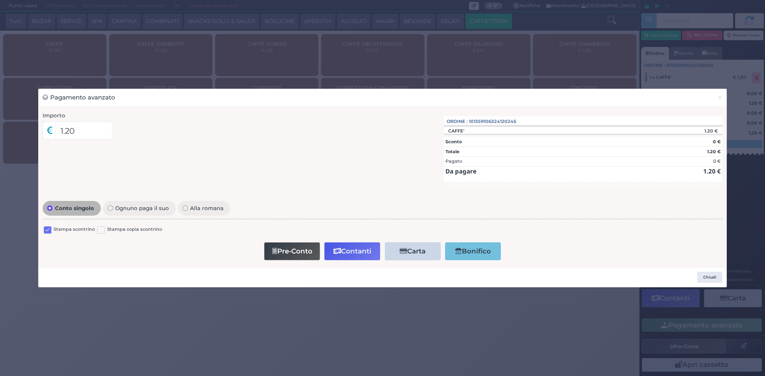
click at [47, 233] on label at bounding box center [48, 231] width 8 height 8
click at [0, 0] on input "checkbox" at bounding box center [0, 0] width 0 height 0
click at [355, 250] on button "Contanti" at bounding box center [352, 252] width 56 height 18
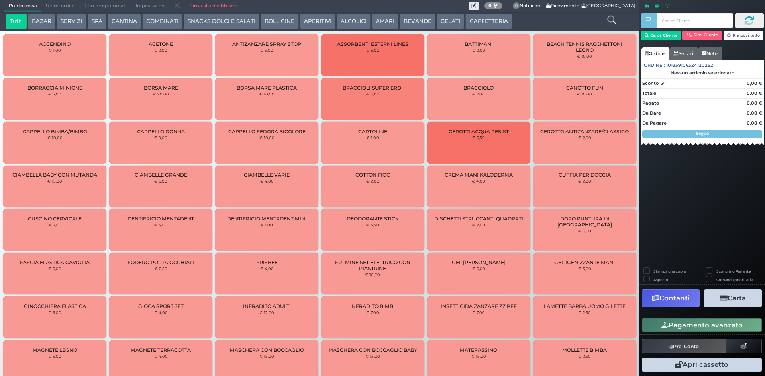
click at [477, 23] on button "CAFFETTERIA" at bounding box center [488, 22] width 46 height 16
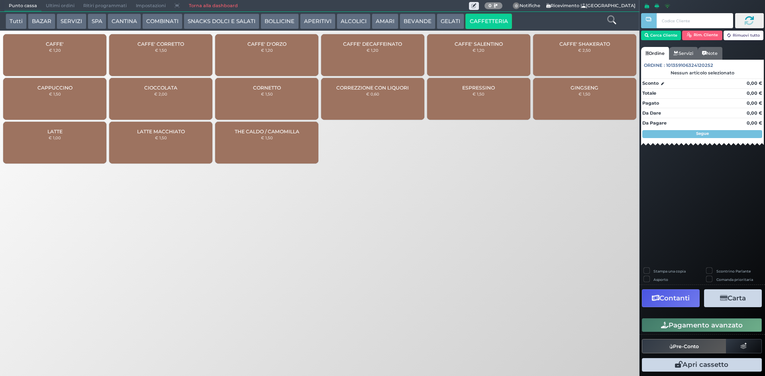
click at [97, 65] on div "CAFFE' € 1,20" at bounding box center [54, 55] width 103 height 42
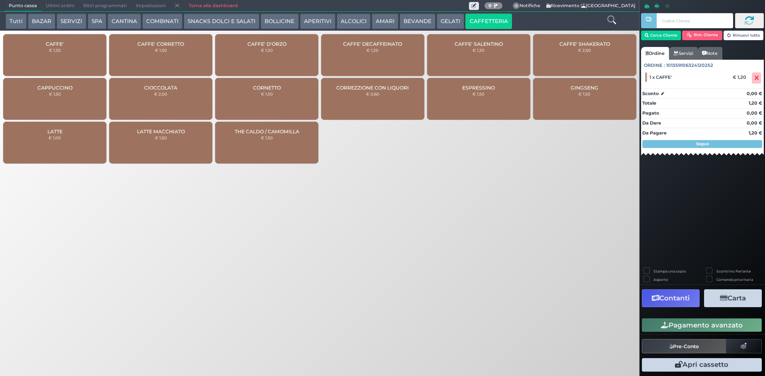
click at [674, 327] on button "Pagamento avanzato" at bounding box center [702, 326] width 120 height 14
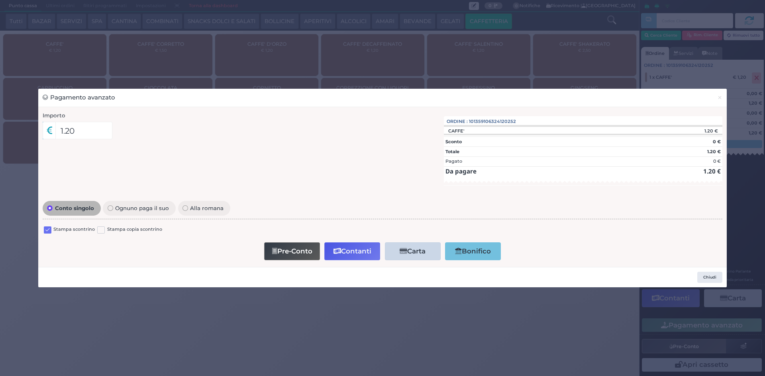
click at [45, 232] on label at bounding box center [48, 231] width 8 height 8
click at [0, 0] on input "checkbox" at bounding box center [0, 0] width 0 height 0
click at [354, 256] on button "Contanti" at bounding box center [352, 252] width 56 height 18
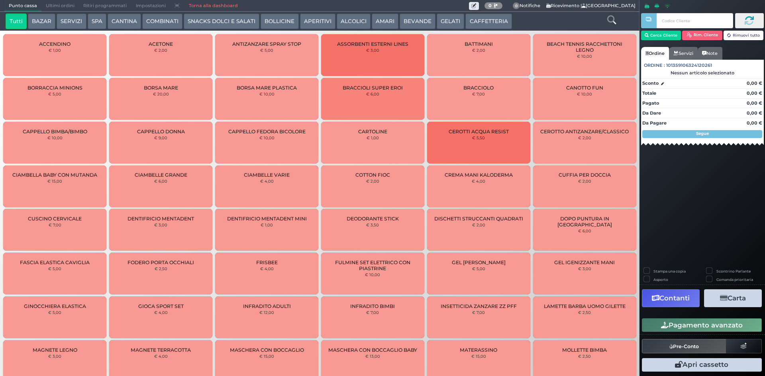
click at [476, 22] on button "CAFFETTERIA" at bounding box center [488, 22] width 46 height 16
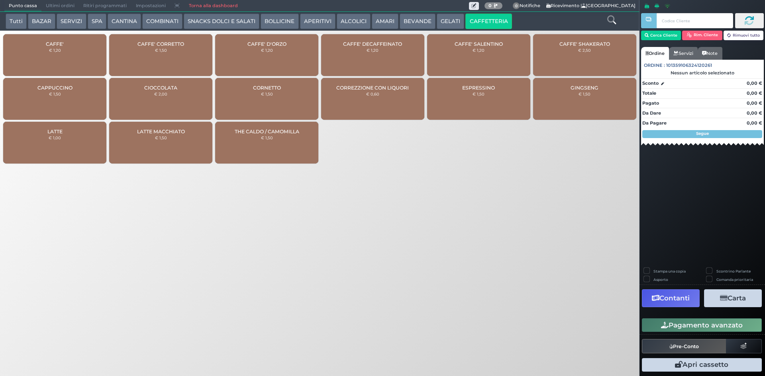
click at [42, 50] on div "CAFFE' € 1,20" at bounding box center [54, 55] width 103 height 42
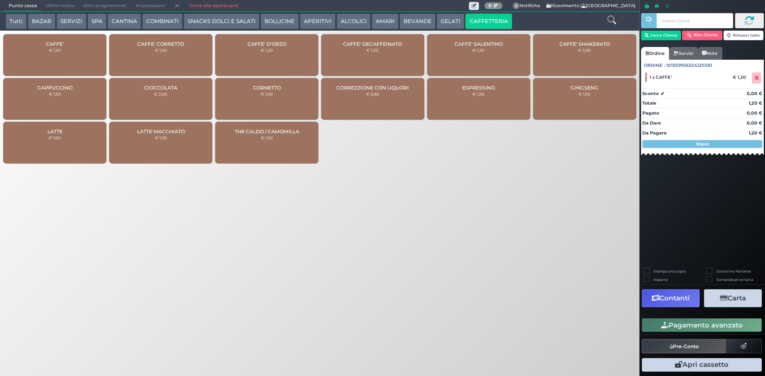
click at [708, 325] on button "Pagamento avanzato" at bounding box center [702, 326] width 120 height 14
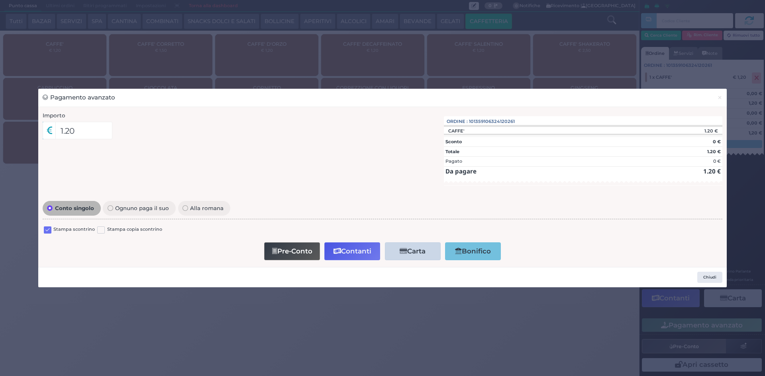
click at [49, 232] on label at bounding box center [48, 231] width 8 height 8
click at [0, 0] on input "checkbox" at bounding box center [0, 0] width 0 height 0
click at [364, 251] on button "Contanti" at bounding box center [352, 252] width 56 height 18
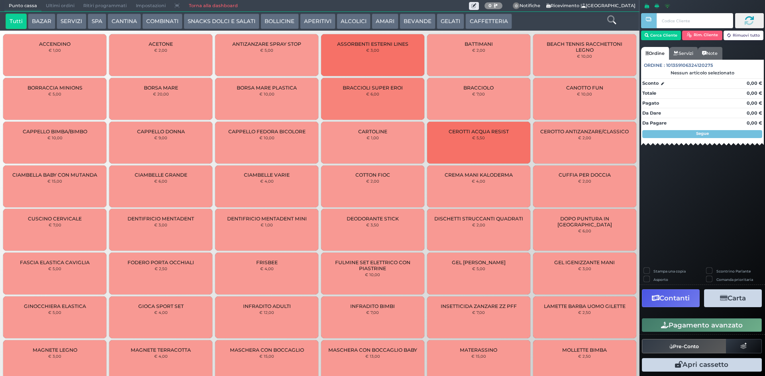
click at [492, 27] on button "CAFFETTERIA" at bounding box center [488, 22] width 46 height 16
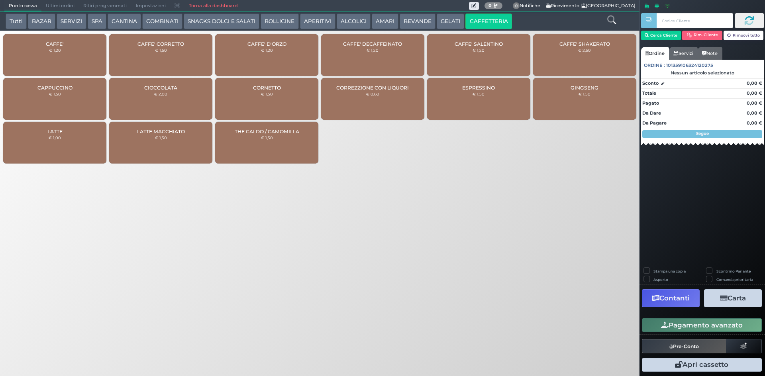
click at [59, 52] on small "€ 1,20" at bounding box center [55, 50] width 12 height 5
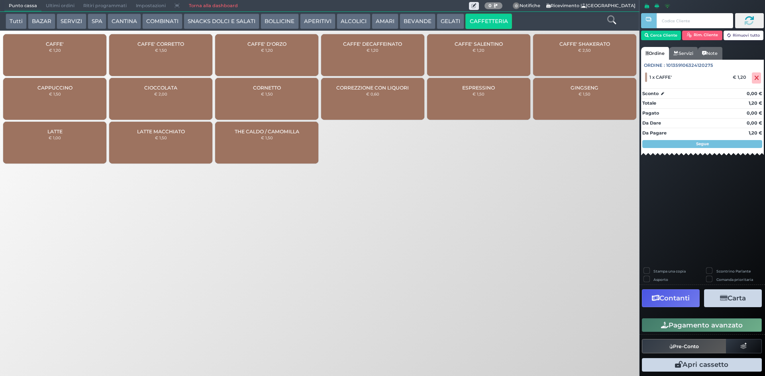
click at [694, 329] on button "Pagamento avanzato" at bounding box center [702, 326] width 120 height 14
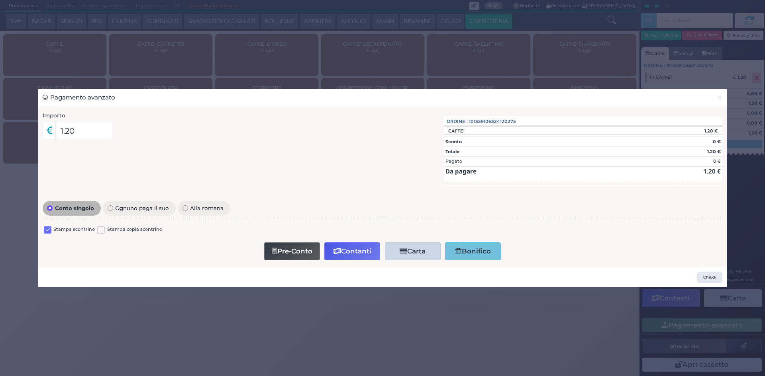
click at [50, 228] on label at bounding box center [48, 231] width 8 height 8
click at [0, 0] on input "checkbox" at bounding box center [0, 0] width 0 height 0
click at [336, 244] on button "Contanti" at bounding box center [352, 252] width 56 height 18
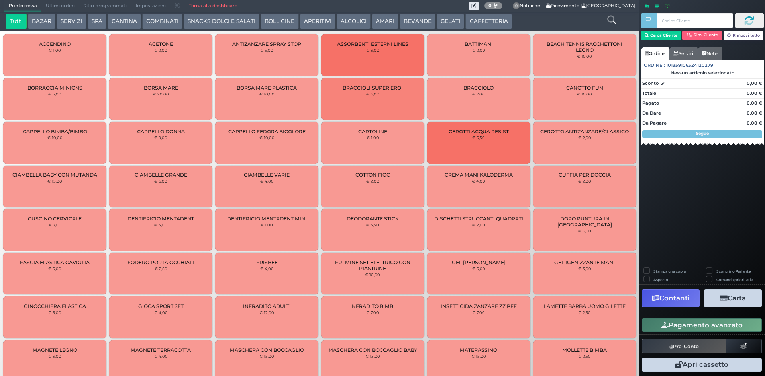
click at [485, 23] on button "CAFFETTERIA" at bounding box center [488, 22] width 46 height 16
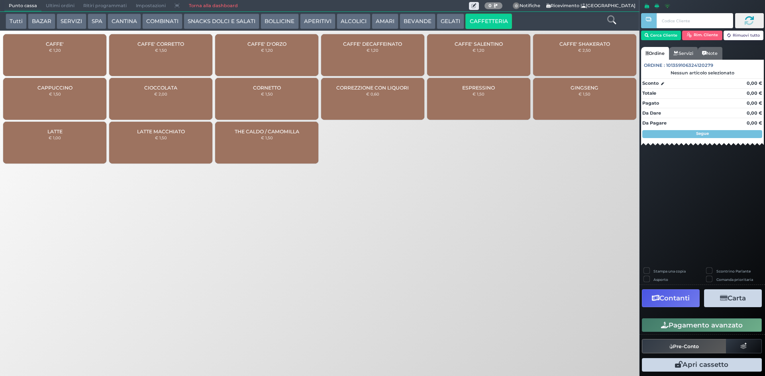
click at [381, 49] on div "CAFFE' DECAFFEINATO € 1,20" at bounding box center [372, 55] width 103 height 42
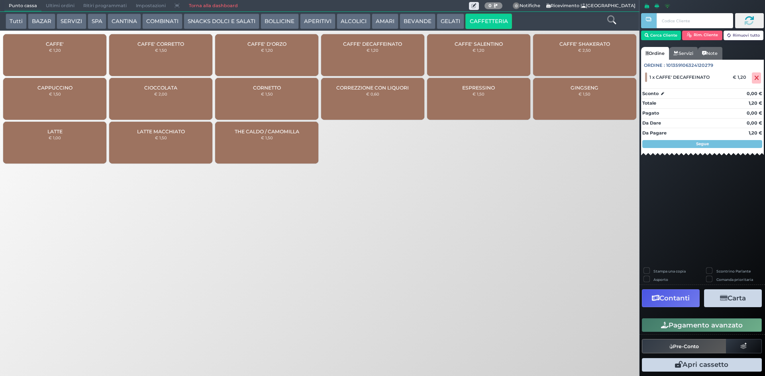
click at [702, 327] on button "Pagamento avanzato" at bounding box center [702, 326] width 120 height 14
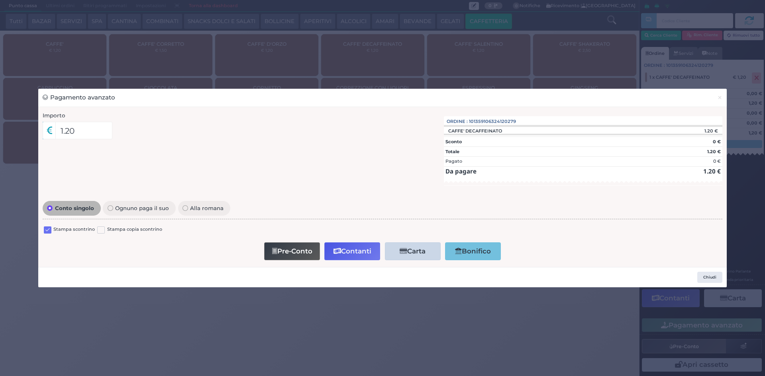
click at [46, 229] on label at bounding box center [48, 231] width 8 height 8
click at [0, 0] on input "checkbox" at bounding box center [0, 0] width 0 height 0
click at [339, 248] on icon "button" at bounding box center [337, 251] width 8 height 7
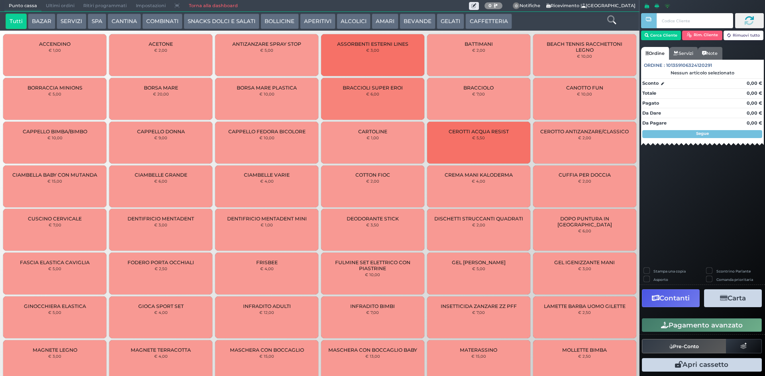
click at [481, 21] on button "CAFFETTERIA" at bounding box center [488, 22] width 46 height 16
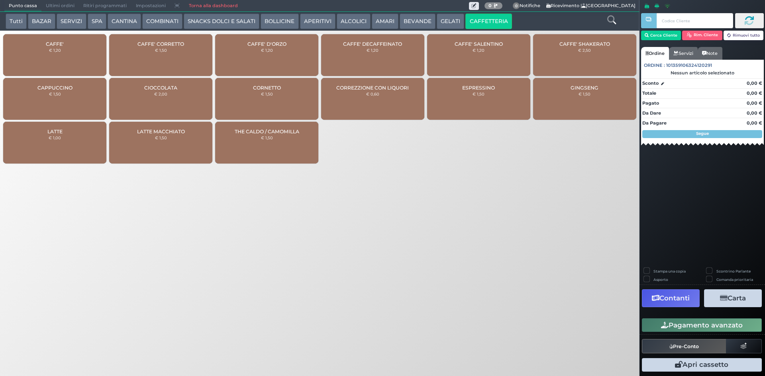
click at [44, 59] on div "CAFFE' € 1,20" at bounding box center [54, 55] width 103 height 42
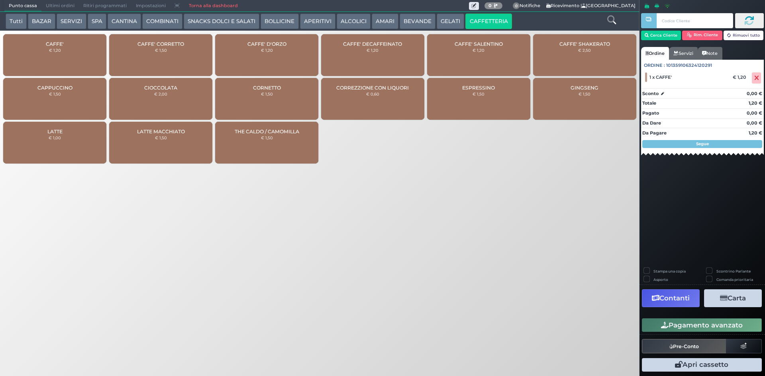
click at [188, 55] on div "CAFFE' CORRETTO € 1,50" at bounding box center [160, 55] width 103 height 42
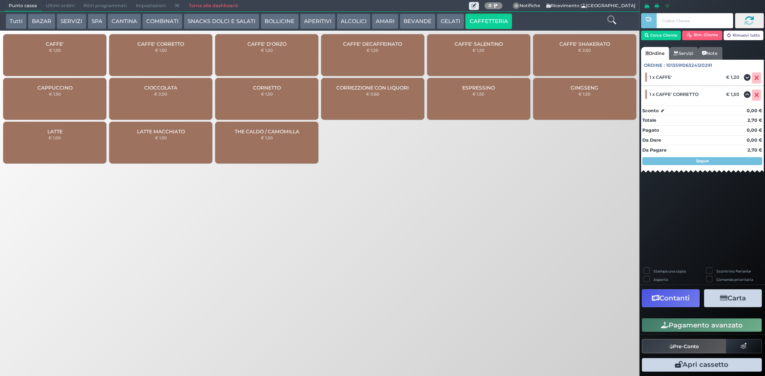
click at [694, 325] on button "Pagamento avanzato" at bounding box center [702, 326] width 120 height 14
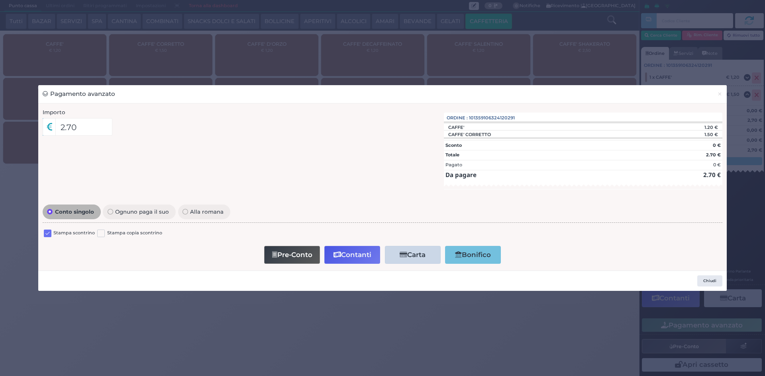
click at [47, 233] on label at bounding box center [48, 234] width 8 height 8
click at [0, 0] on input "checkbox" at bounding box center [0, 0] width 0 height 0
click at [346, 255] on button "Contanti" at bounding box center [352, 255] width 56 height 18
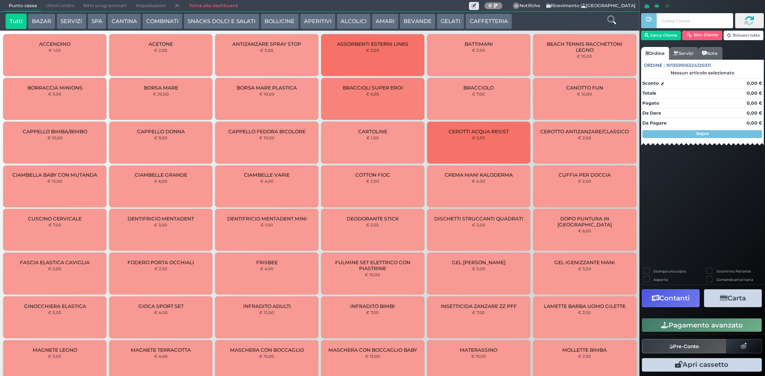
click at [466, 20] on button "CAFFETTERIA" at bounding box center [488, 22] width 46 height 16
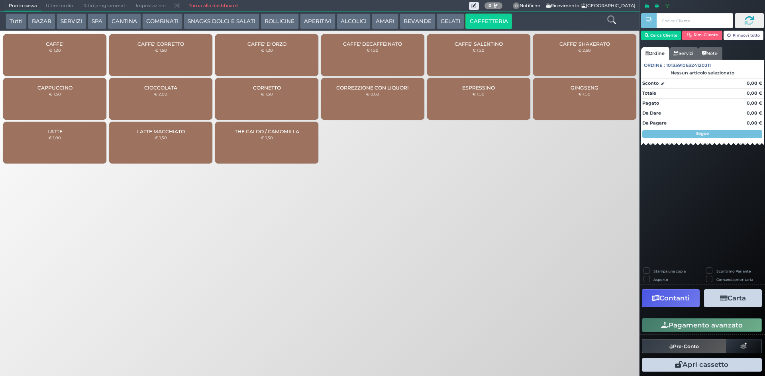
click at [51, 60] on div "CAFFE' € 1,20" at bounding box center [54, 55] width 103 height 42
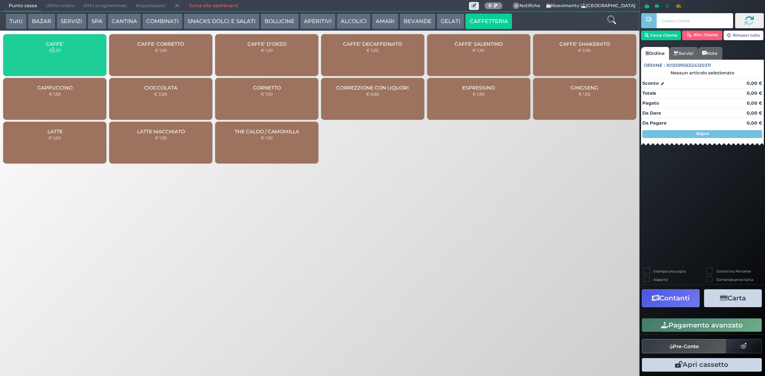
click at [51, 60] on div "CAFFE' € 1,20" at bounding box center [54, 55] width 103 height 42
click at [51, 59] on div "CAFFE' € 1,20" at bounding box center [54, 55] width 103 height 42
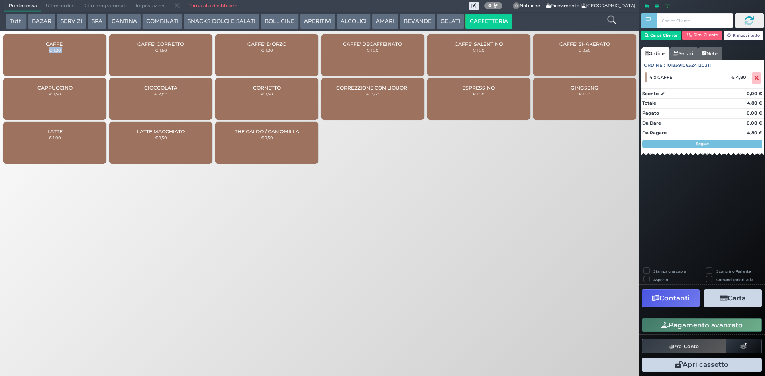
click at [670, 323] on button "Pagamento avanzato" at bounding box center [702, 326] width 120 height 14
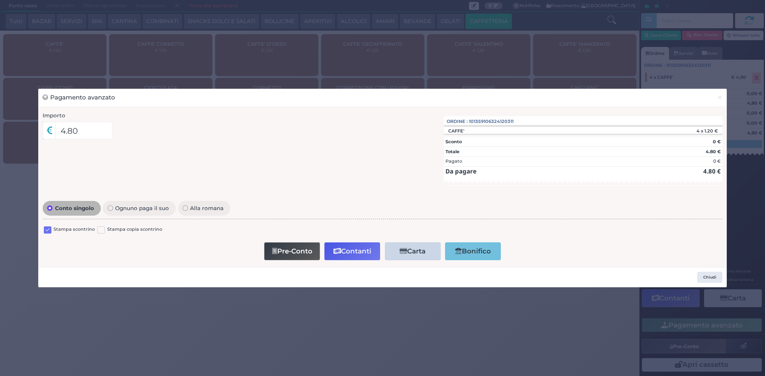
click at [45, 231] on label at bounding box center [48, 231] width 8 height 8
click at [0, 0] on input "checkbox" at bounding box center [0, 0] width 0 height 0
click at [367, 248] on button "Contanti" at bounding box center [352, 252] width 56 height 18
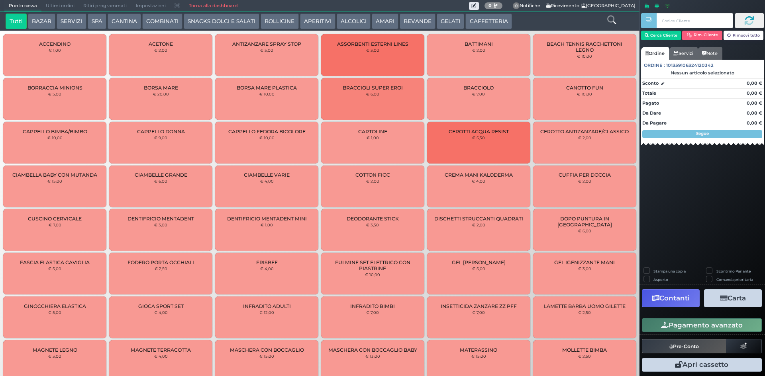
click at [484, 11] on span "0 Delivery" at bounding box center [493, 6] width 27 height 12
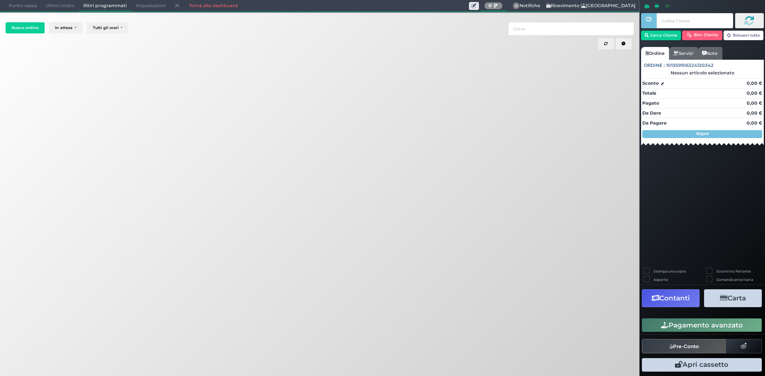
click at [15, 5] on span "Punto cassa" at bounding box center [22, 5] width 37 height 11
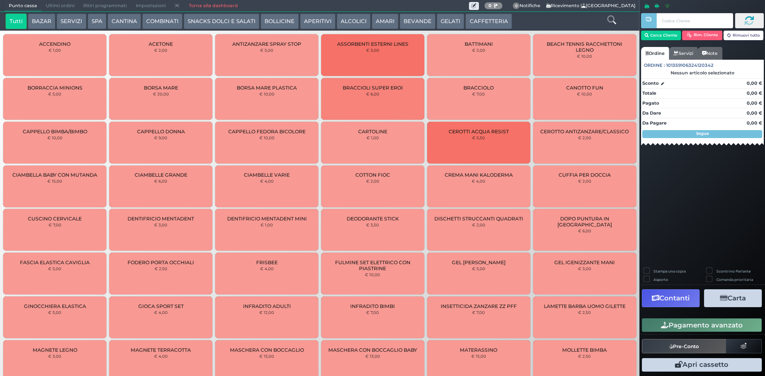
click at [474, 22] on button "CAFFETTERIA" at bounding box center [488, 22] width 46 height 16
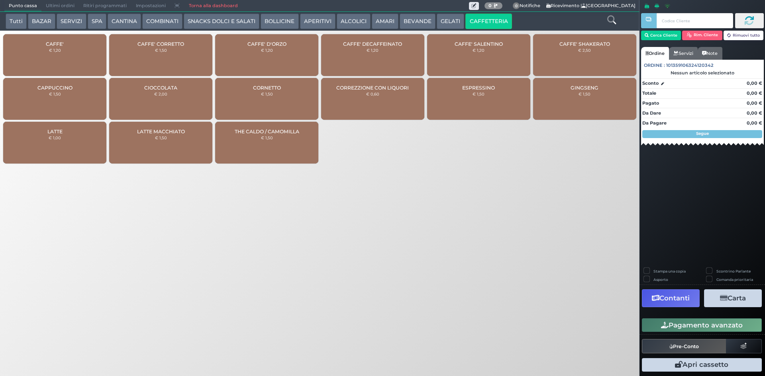
click at [59, 57] on div "CAFFE' € 1,20" at bounding box center [54, 55] width 103 height 42
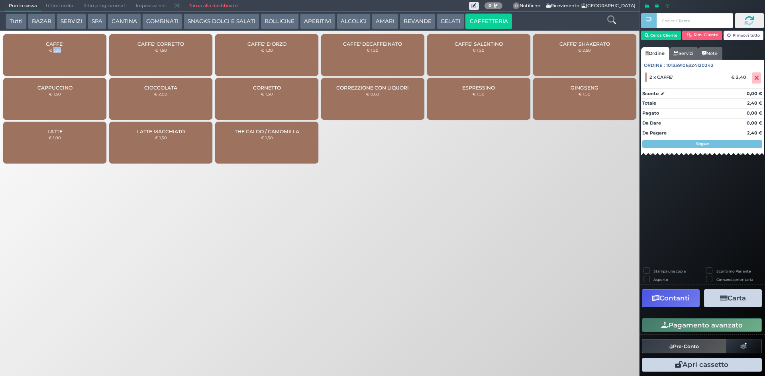
click at [661, 327] on icon "button" at bounding box center [665, 325] width 8 height 7
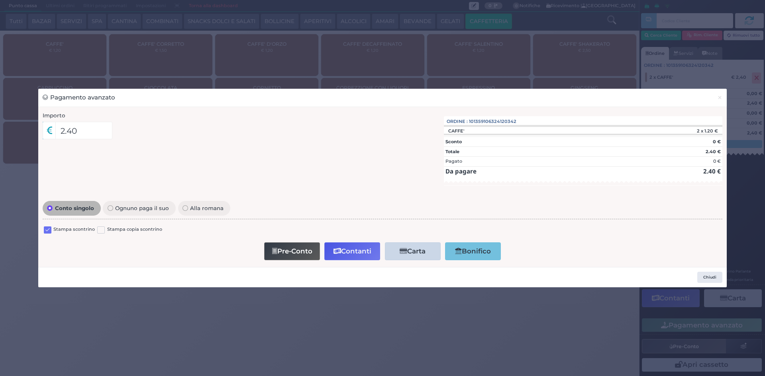
click at [49, 228] on label at bounding box center [48, 231] width 8 height 8
click at [0, 0] on input "checkbox" at bounding box center [0, 0] width 0 height 0
click at [358, 256] on button "Contanti" at bounding box center [352, 252] width 56 height 18
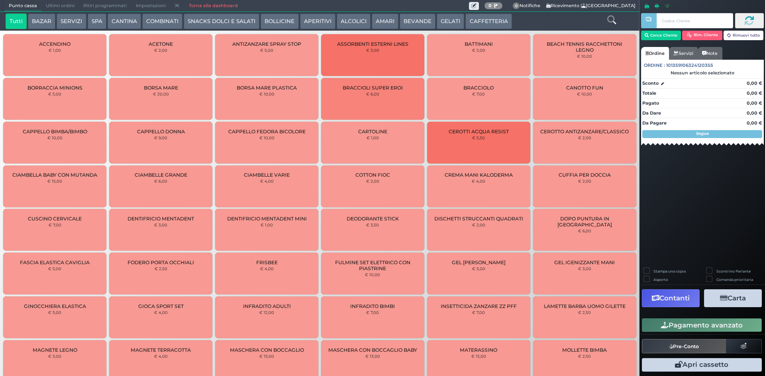
drag, startPoint x: 474, startPoint y: 20, endPoint x: 464, endPoint y: 33, distance: 17.1
click at [474, 22] on button "CAFFETTERIA" at bounding box center [488, 22] width 46 height 16
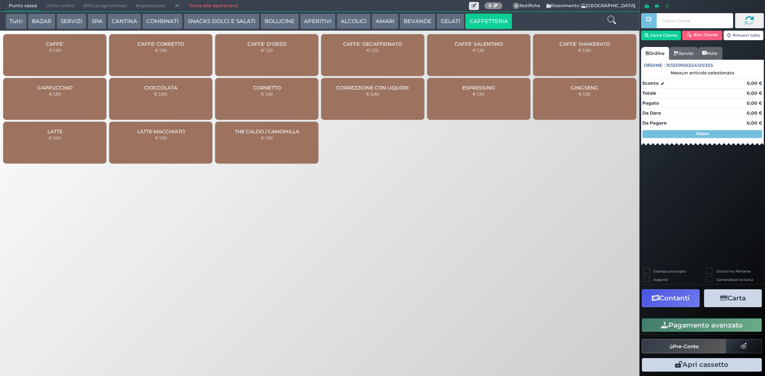
click at [62, 54] on div "CAFFE' € 1,20" at bounding box center [54, 55] width 103 height 42
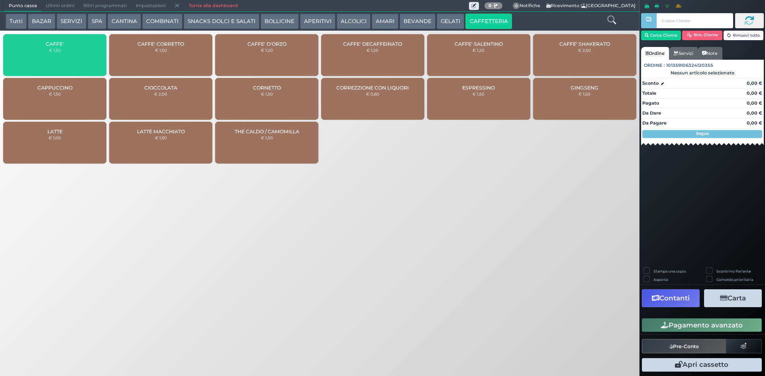
click at [62, 57] on div "CAFFE' € 1,20" at bounding box center [54, 55] width 103 height 42
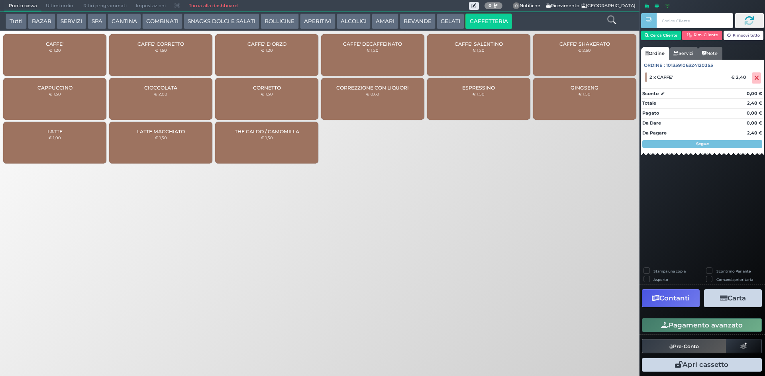
click at [707, 324] on button "Pagamento avanzato" at bounding box center [702, 326] width 120 height 14
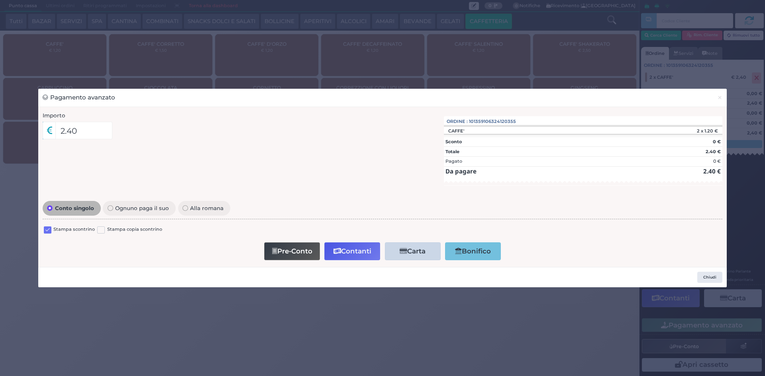
click at [45, 228] on label at bounding box center [48, 231] width 8 height 8
click at [0, 0] on input "checkbox" at bounding box center [0, 0] width 0 height 0
click at [362, 251] on button "Contanti" at bounding box center [352, 252] width 56 height 18
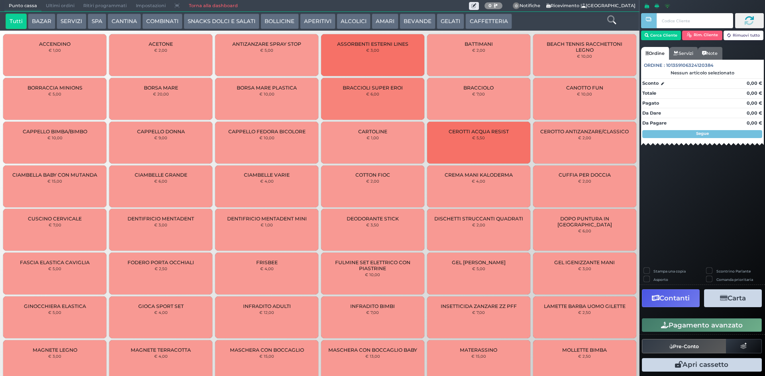
click at [53, 6] on span "Ultimi ordini" at bounding box center [59, 5] width 37 height 11
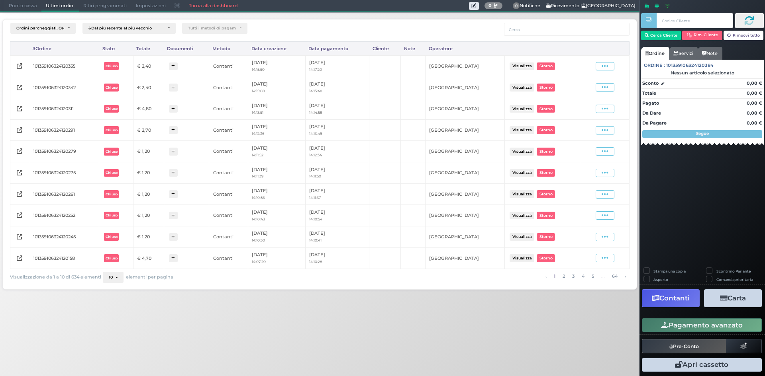
drag, startPoint x: 601, startPoint y: 66, endPoint x: 595, endPoint y: 74, distance: 9.5
click at [601, 66] on span at bounding box center [604, 66] width 19 height 8
click at [577, 91] on span "Ristampa Pre-Conto" at bounding box center [585, 89] width 33 height 14
click at [18, 8] on span "Punto cassa" at bounding box center [22, 5] width 37 height 11
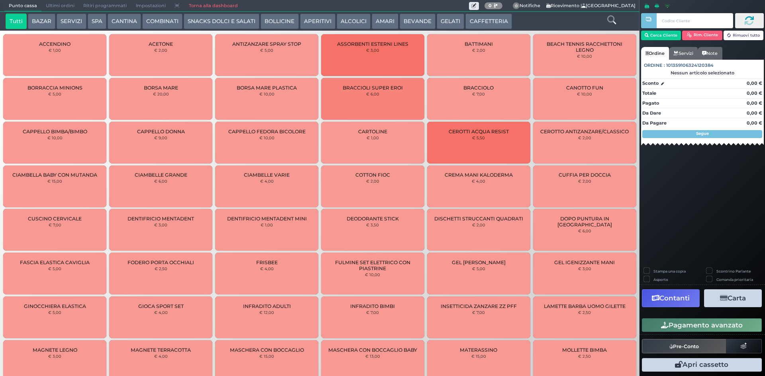
click at [470, 16] on button "CAFFETTERIA" at bounding box center [488, 22] width 46 height 16
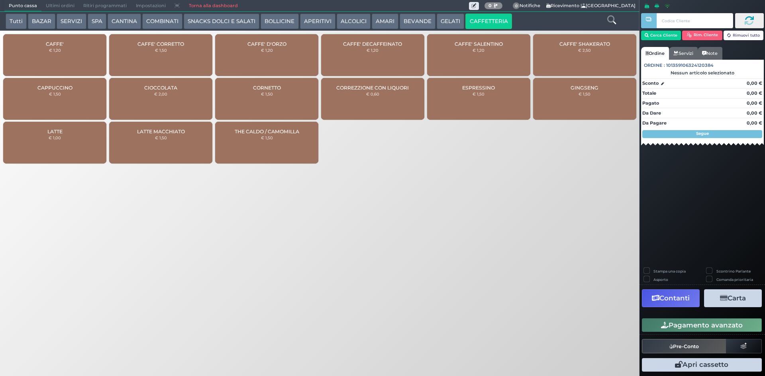
click at [48, 57] on div "CAFFE' € 1,20" at bounding box center [54, 55] width 103 height 42
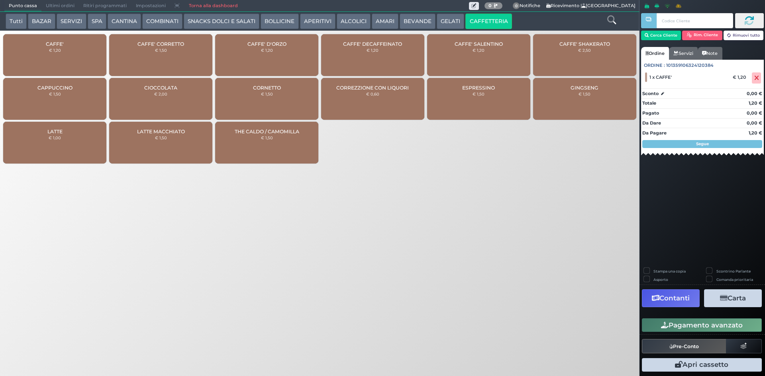
click at [75, 49] on div "CAFFE' € 1,20" at bounding box center [54, 55] width 103 height 42
click at [676, 325] on button "Pagamento avanzato" at bounding box center [702, 326] width 120 height 14
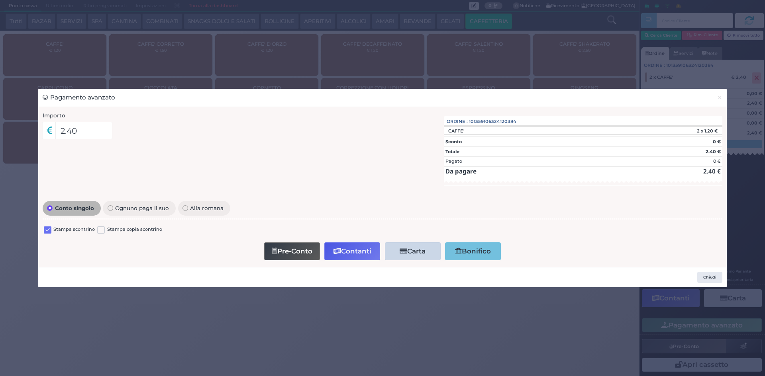
click at [47, 228] on label at bounding box center [48, 231] width 8 height 8
click at [0, 0] on input "checkbox" at bounding box center [0, 0] width 0 height 0
click at [342, 257] on button "Contanti" at bounding box center [352, 252] width 56 height 18
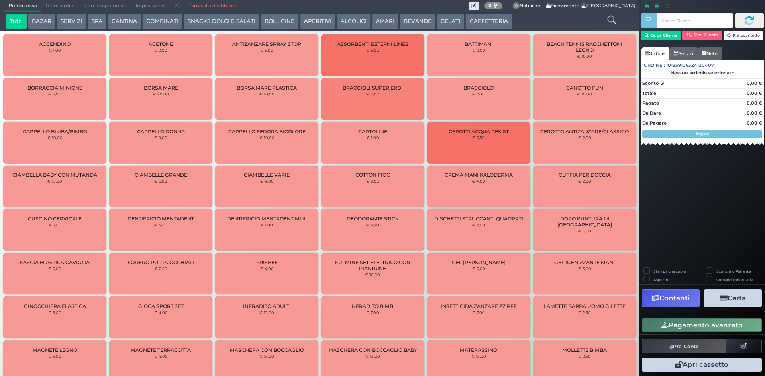
click at [57, 5] on span "Ultimi ordini" at bounding box center [59, 5] width 37 height 11
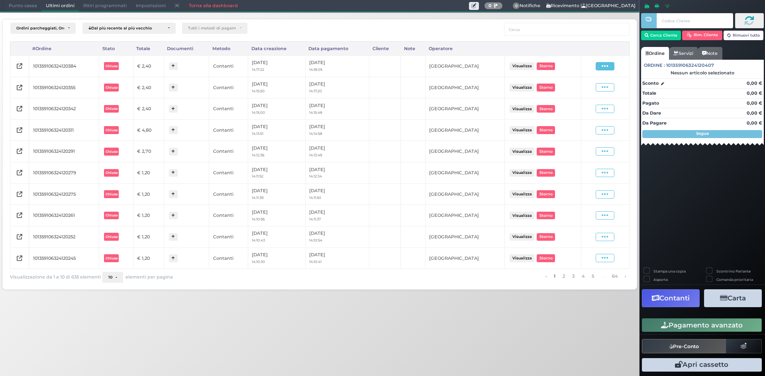
click at [601, 67] on span at bounding box center [604, 66] width 19 height 8
click at [583, 88] on span "Ristampa Pre-Conto" at bounding box center [585, 89] width 33 height 14
click at [18, 3] on span "Punto cassa" at bounding box center [22, 5] width 37 height 11
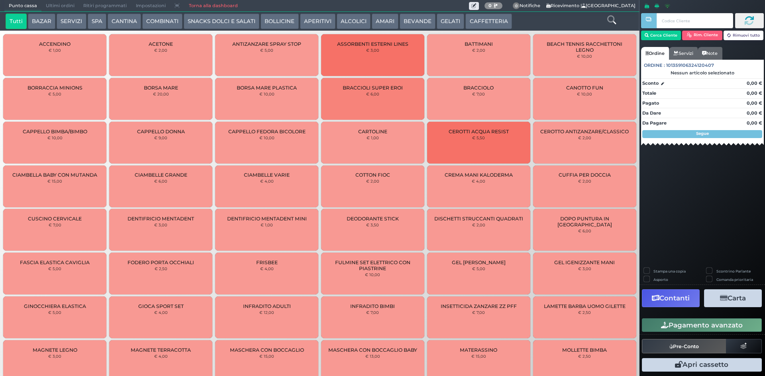
drag, startPoint x: 478, startPoint y: 17, endPoint x: 475, endPoint y: 23, distance: 6.1
click at [478, 17] on button "CAFFETTERIA" at bounding box center [488, 22] width 46 height 16
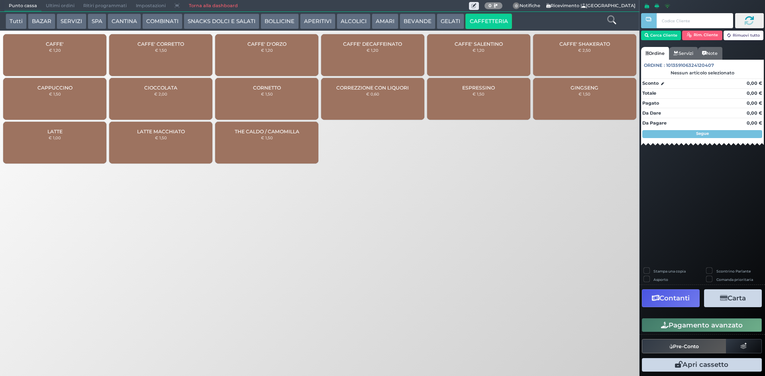
click at [86, 55] on div "CAFFE' € 1,20" at bounding box center [54, 55] width 103 height 42
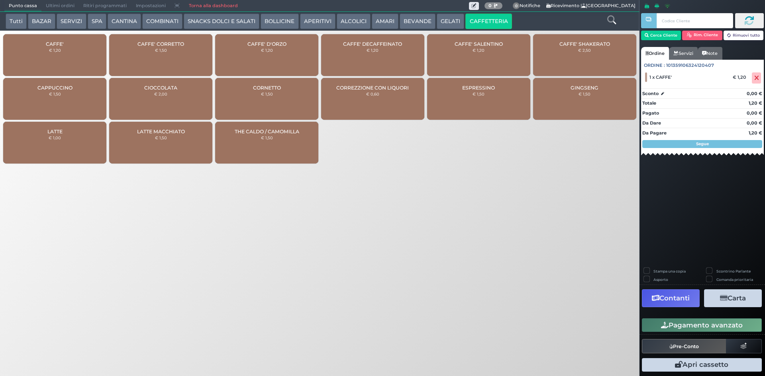
click at [84, 55] on div "CAFFE' € 1,20" at bounding box center [54, 55] width 103 height 42
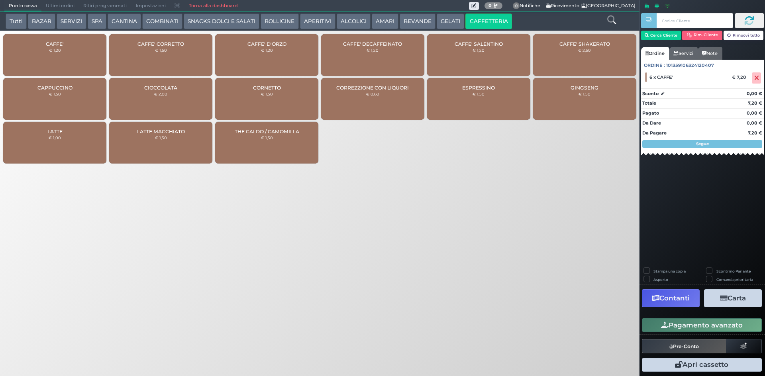
click at [84, 55] on div "CAFFE' € 1,20" at bounding box center [54, 55] width 103 height 42
click at [675, 326] on button "Pagamento avanzato" at bounding box center [702, 326] width 120 height 14
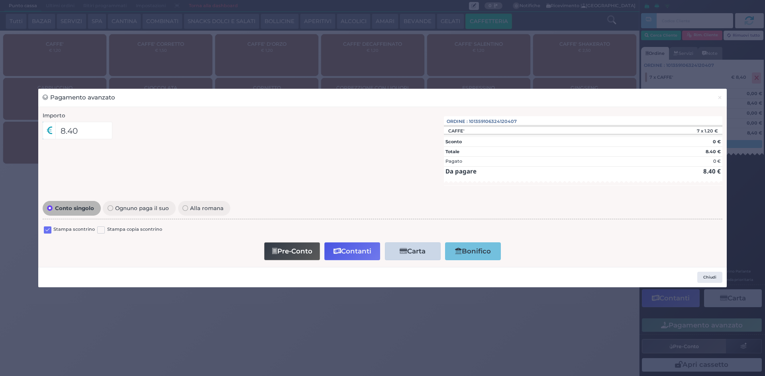
click at [45, 230] on label at bounding box center [48, 231] width 8 height 8
click at [0, 0] on input "checkbox" at bounding box center [0, 0] width 0 height 0
click at [363, 247] on button "Contanti" at bounding box center [352, 252] width 56 height 18
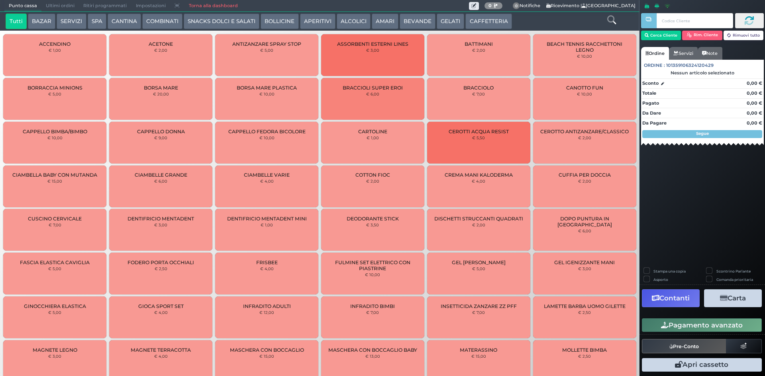
click at [45, 8] on span "Ultimi ordini" at bounding box center [59, 5] width 37 height 11
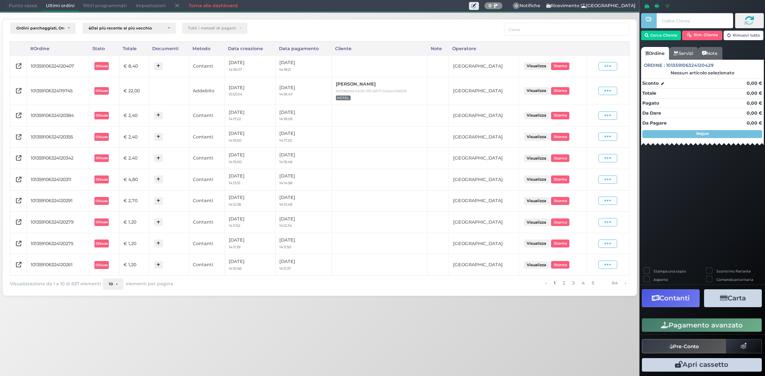
drag, startPoint x: 606, startPoint y: 68, endPoint x: 602, endPoint y: 84, distance: 16.8
click at [606, 68] on icon at bounding box center [607, 67] width 7 height 8
click at [597, 90] on span "Ristampa Pre-Conto" at bounding box center [589, 89] width 33 height 14
click at [22, 8] on span "Punto cassa" at bounding box center [22, 5] width 37 height 11
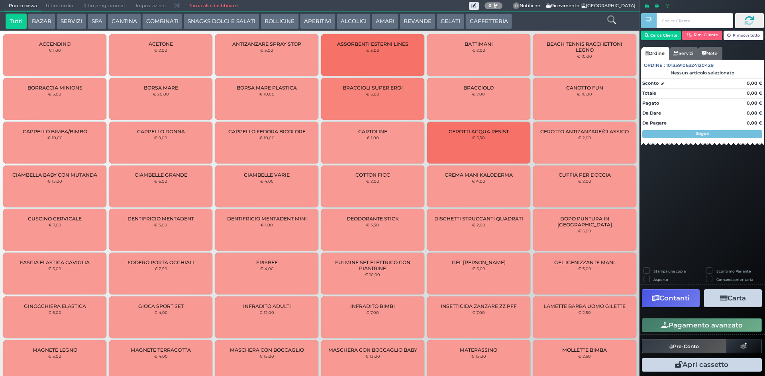
click at [479, 19] on button "CAFFETTERIA" at bounding box center [488, 22] width 46 height 16
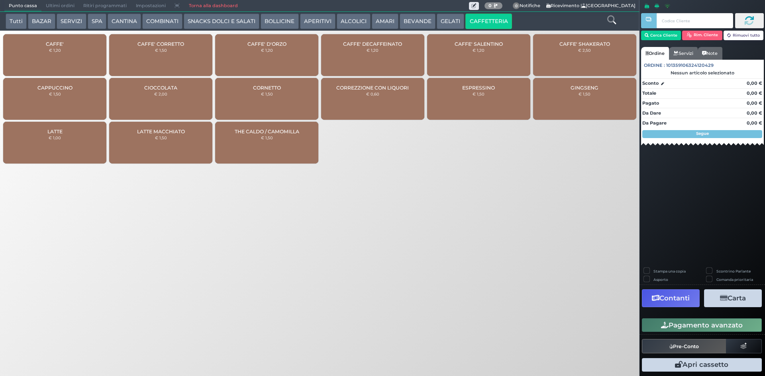
click at [76, 60] on div "CAFFE' € 1,20" at bounding box center [54, 55] width 103 height 42
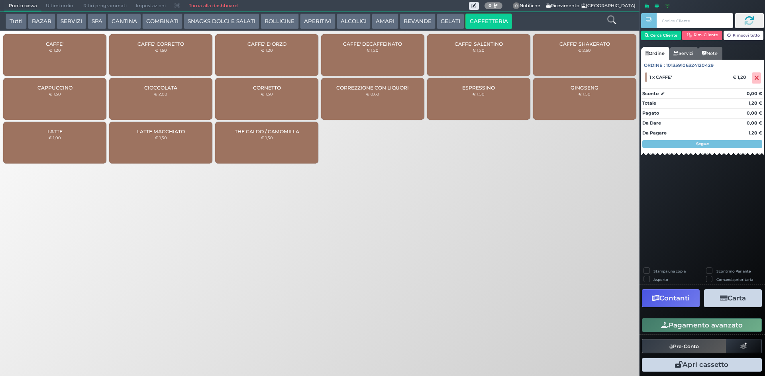
click at [72, 58] on div "CAFFE' € 1,20" at bounding box center [54, 55] width 103 height 42
click at [730, 320] on button "Pagamento avanzato" at bounding box center [702, 326] width 120 height 14
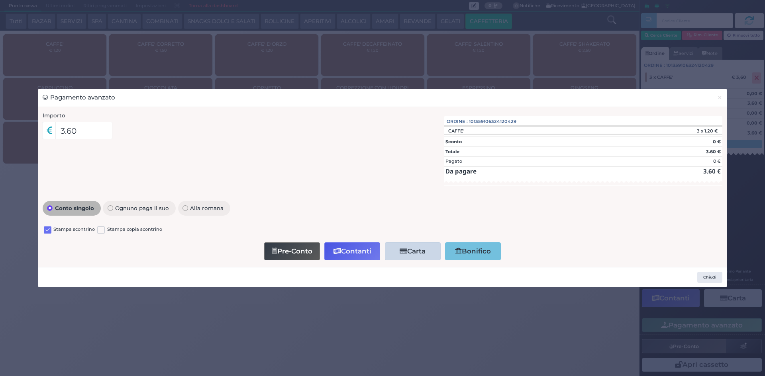
drag, startPoint x: 50, startPoint y: 232, endPoint x: 156, endPoint y: 256, distance: 109.5
click at [50, 231] on label at bounding box center [48, 231] width 8 height 8
click at [0, 0] on input "checkbox" at bounding box center [0, 0] width 0 height 0
click at [340, 247] on button "Contanti" at bounding box center [352, 252] width 56 height 18
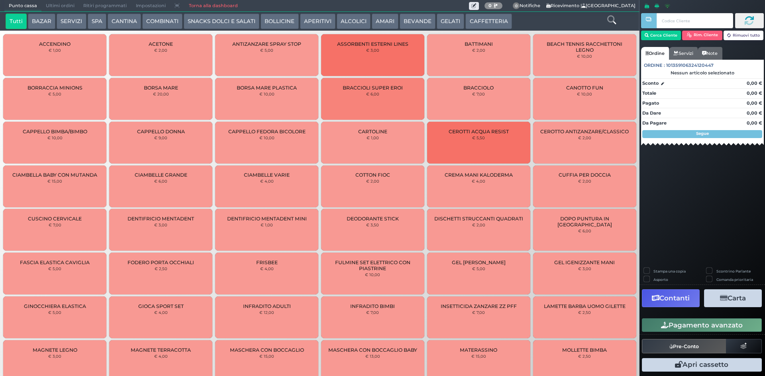
click at [55, 5] on span "Ultimi ordini" at bounding box center [59, 5] width 37 height 11
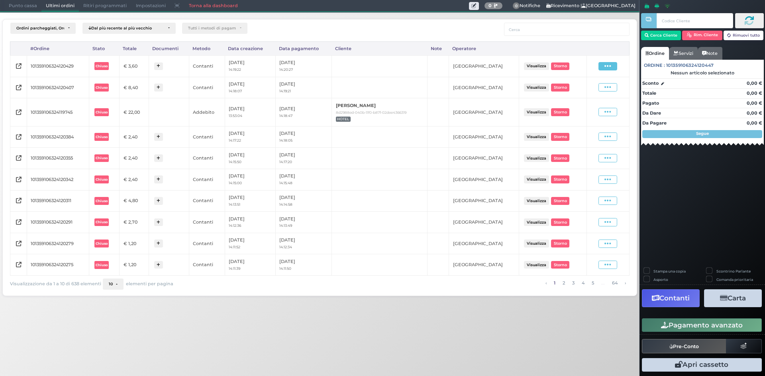
click at [614, 67] on span at bounding box center [607, 66] width 19 height 8
click at [587, 86] on span "Ristampa Pre-Conto" at bounding box center [589, 89] width 33 height 14
click at [27, 5] on span "Punto cassa" at bounding box center [22, 5] width 37 height 11
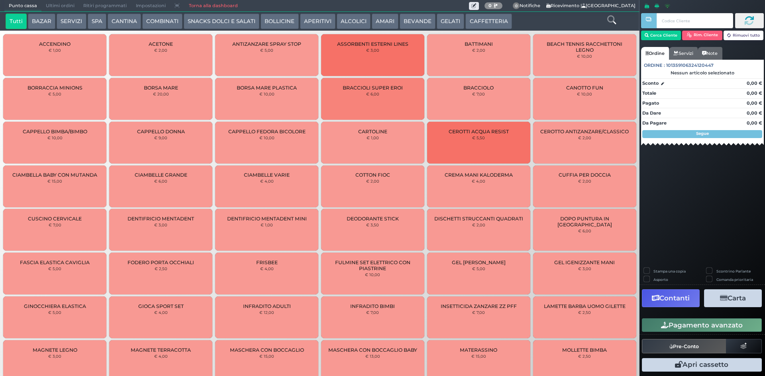
click at [493, 19] on button "CAFFETTERIA" at bounding box center [488, 22] width 46 height 16
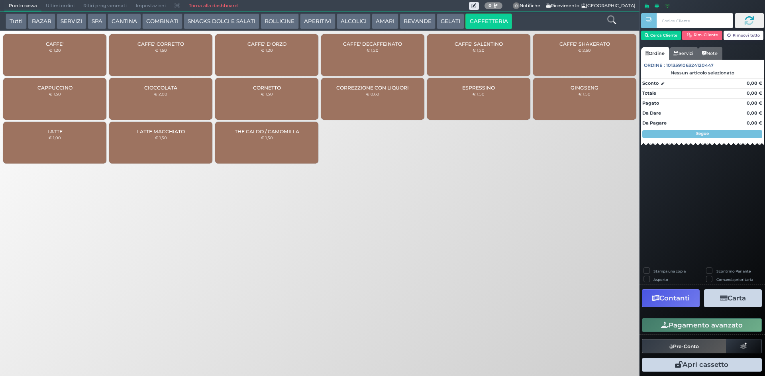
click at [42, 60] on div "CAFFE' € 1,20" at bounding box center [54, 55] width 103 height 42
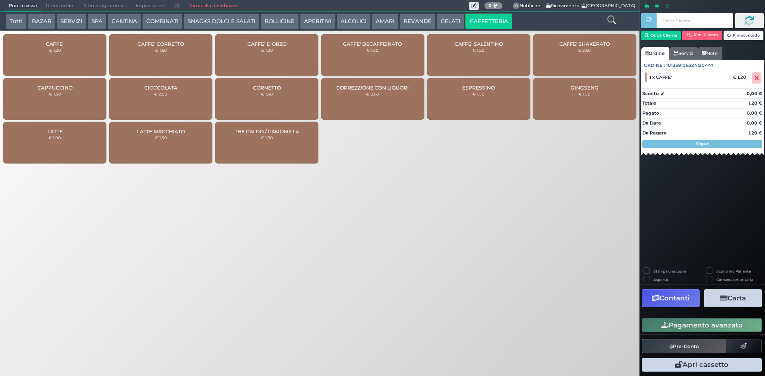
click at [698, 329] on button "Pagamento avanzato" at bounding box center [702, 326] width 120 height 14
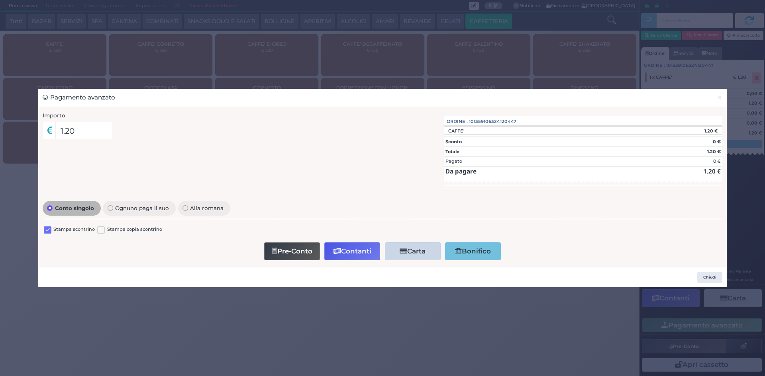
click at [48, 231] on label at bounding box center [48, 231] width 8 height 8
click at [0, 0] on input "checkbox" at bounding box center [0, 0] width 0 height 0
click at [344, 247] on button "Contanti" at bounding box center [352, 252] width 56 height 18
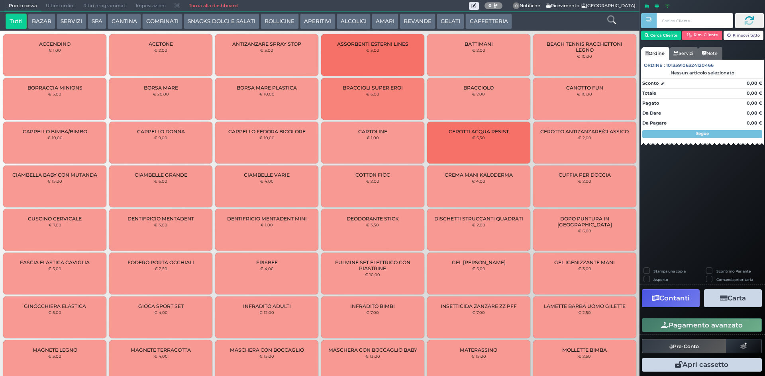
click at [57, 4] on span "Ultimi ordini" at bounding box center [59, 5] width 37 height 11
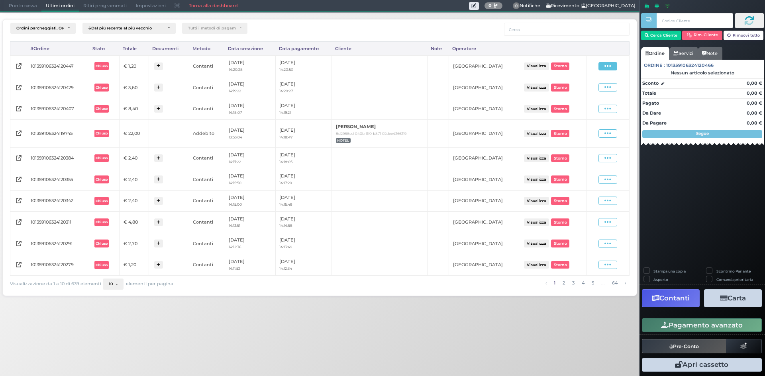
drag, startPoint x: 605, startPoint y: 70, endPoint x: 606, endPoint y: 65, distance: 5.2
click at [606, 65] on icon at bounding box center [607, 67] width 7 height 8
click at [576, 84] on span "Ristampa Pre-Conto" at bounding box center [589, 89] width 33 height 14
click at [29, 5] on span "Punto cassa" at bounding box center [22, 5] width 37 height 11
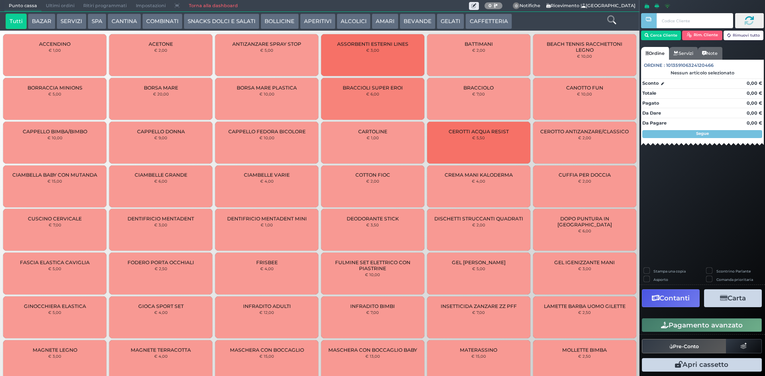
click at [483, 25] on button "CAFFETTERIA" at bounding box center [488, 22] width 46 height 16
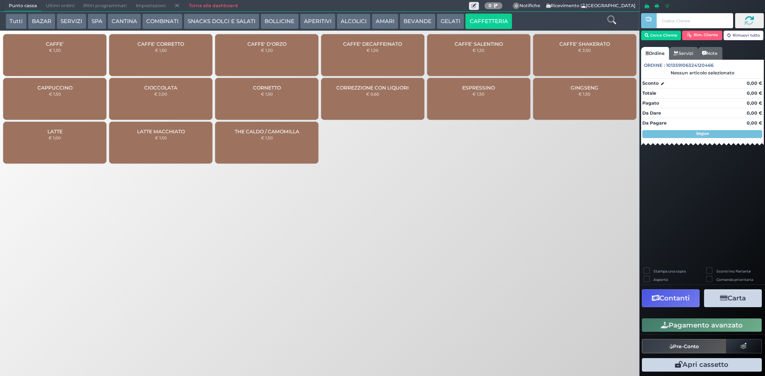
click at [72, 58] on div "CAFFE' € 1,20" at bounding box center [54, 55] width 103 height 42
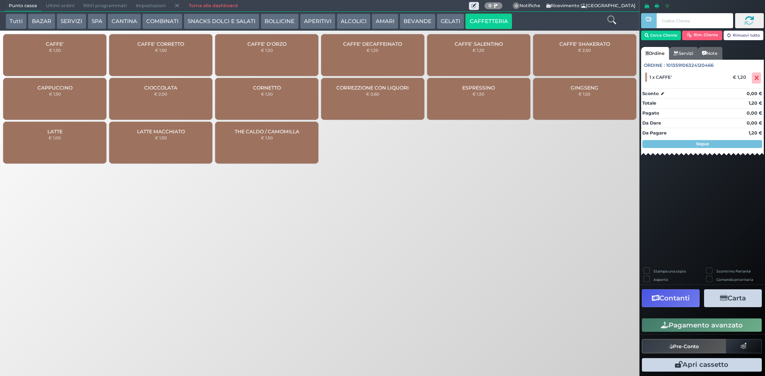
click at [713, 324] on button "Pagamento avanzato" at bounding box center [702, 326] width 120 height 14
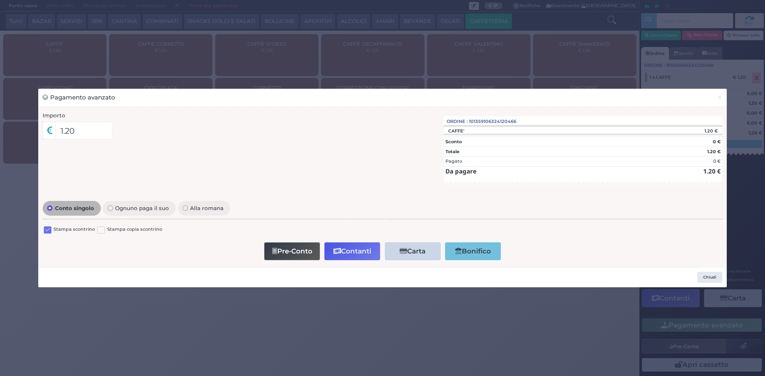
click at [47, 231] on label at bounding box center [48, 231] width 8 height 8
click at [0, 0] on input "checkbox" at bounding box center [0, 0] width 0 height 0
click at [360, 247] on button "Contanti" at bounding box center [352, 252] width 56 height 18
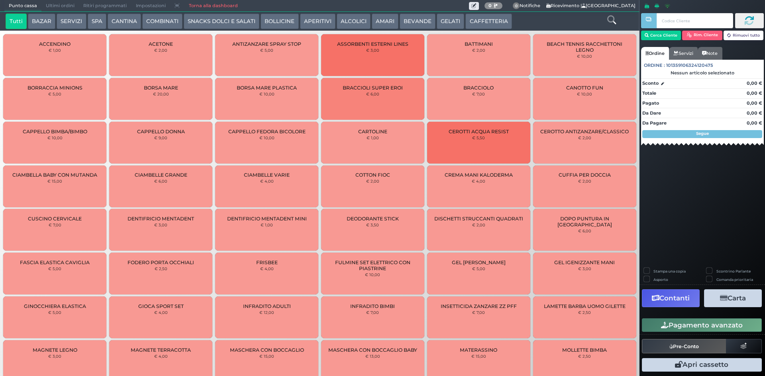
click at [68, 4] on span "Ultimi ordini" at bounding box center [59, 5] width 37 height 11
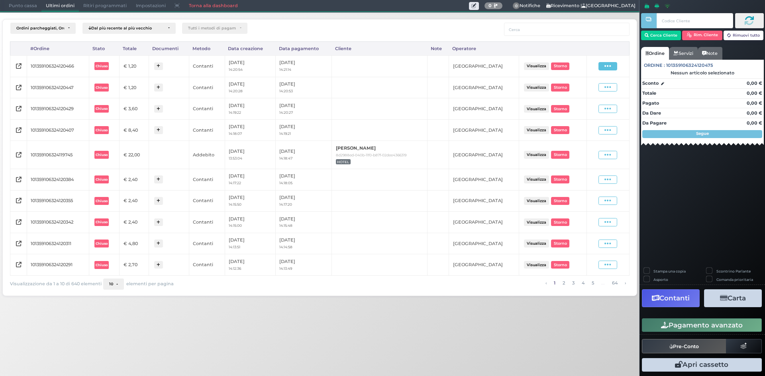
drag, startPoint x: 602, startPoint y: 65, endPoint x: 591, endPoint y: 87, distance: 24.9
click at [603, 66] on span at bounding box center [607, 66] width 19 height 8
click at [585, 93] on span "Ristampa Pre-Conto" at bounding box center [589, 89] width 33 height 14
click at [17, 12] on nav "Punto cassa [GEOGRAPHIC_DATA] Ultimi ordini Delivery Ritiri programmati Imposta…" at bounding box center [319, 6] width 631 height 12
click at [27, 3] on span "Punto cassa" at bounding box center [22, 5] width 37 height 11
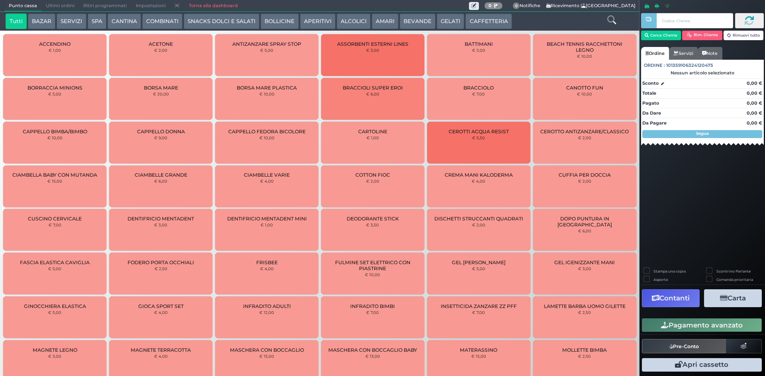
click at [489, 23] on button "CAFFETTERIA" at bounding box center [488, 22] width 46 height 16
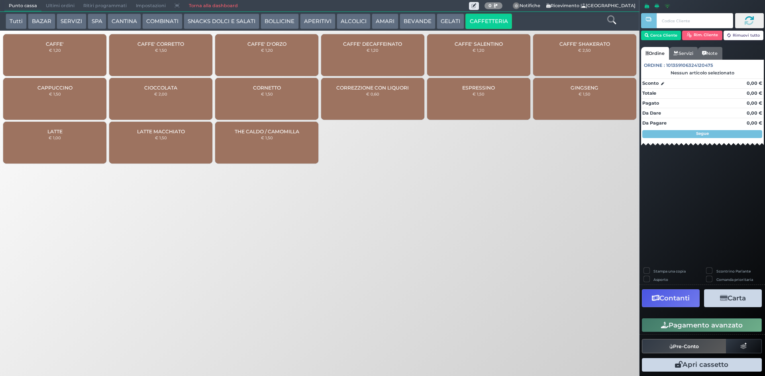
click at [55, 55] on div "CAFFE' € 1,20" at bounding box center [54, 55] width 103 height 42
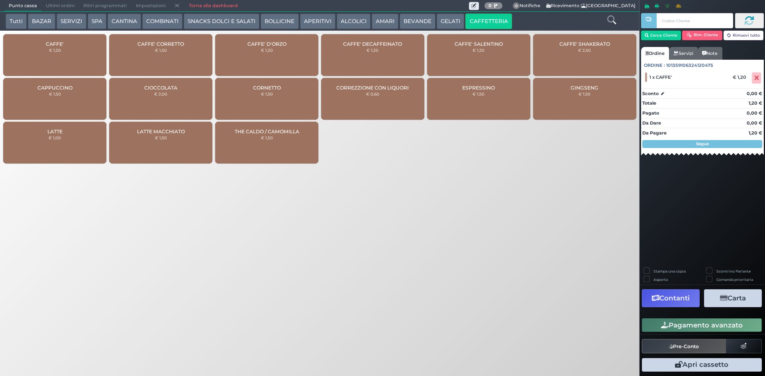
click at [79, 50] on div "CAFFE' € 1,20" at bounding box center [54, 55] width 103 height 42
click at [611, 17] on icon at bounding box center [611, 20] width 9 height 9
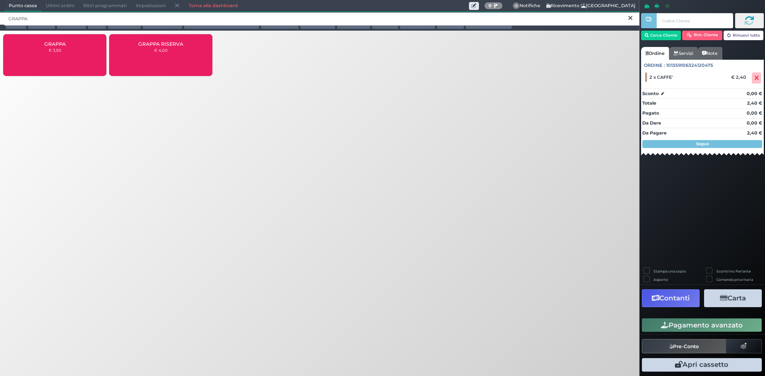
type input "GRAPPA"
click at [72, 59] on div "GRAPPA € 3,50" at bounding box center [54, 55] width 103 height 42
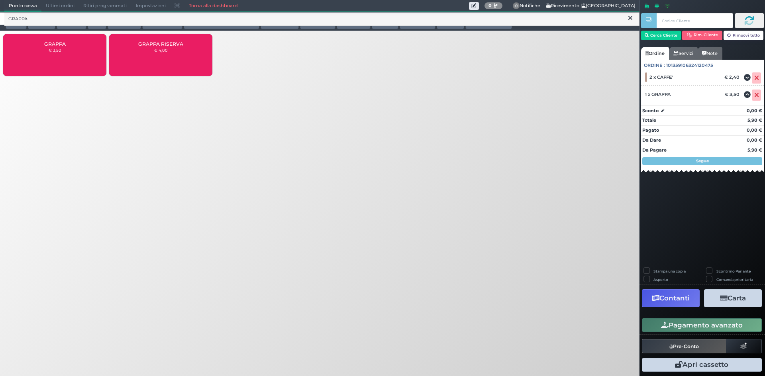
click at [701, 323] on button "Pagamento avanzato" at bounding box center [702, 326] width 120 height 14
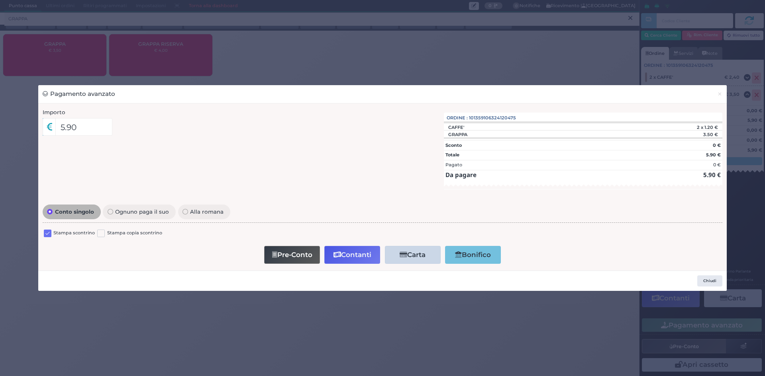
click at [46, 234] on label at bounding box center [48, 234] width 8 height 8
click at [0, 0] on input "checkbox" at bounding box center [0, 0] width 0 height 0
click at [349, 258] on button "Contanti" at bounding box center [352, 255] width 56 height 18
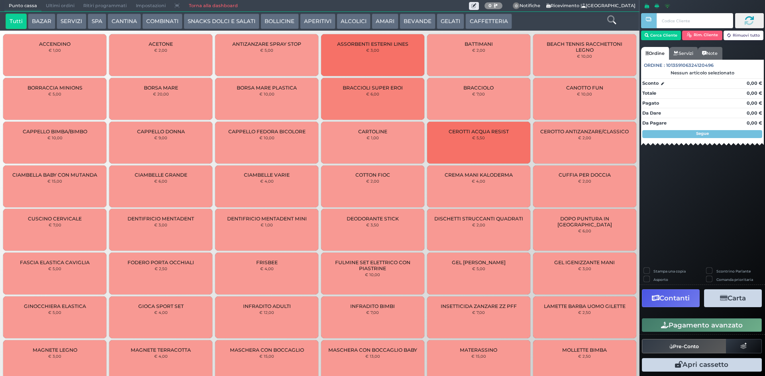
click at [65, 5] on span "Ultimi ordini" at bounding box center [59, 5] width 37 height 11
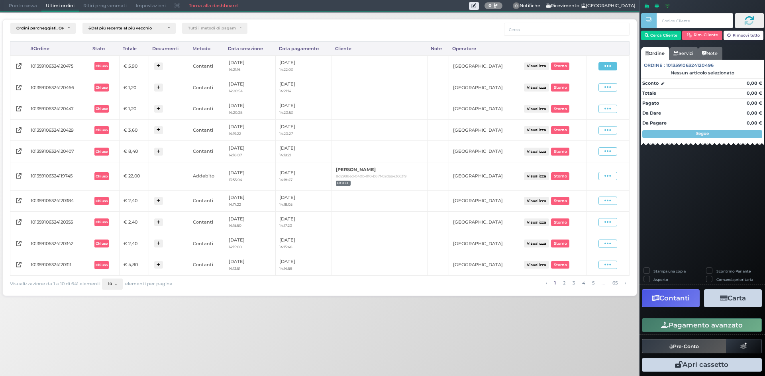
click at [604, 67] on span at bounding box center [607, 66] width 19 height 8
click at [593, 92] on span "Ristampa Pre-Conto" at bounding box center [589, 89] width 33 height 14
click at [22, 6] on span "Punto cassa" at bounding box center [22, 5] width 37 height 11
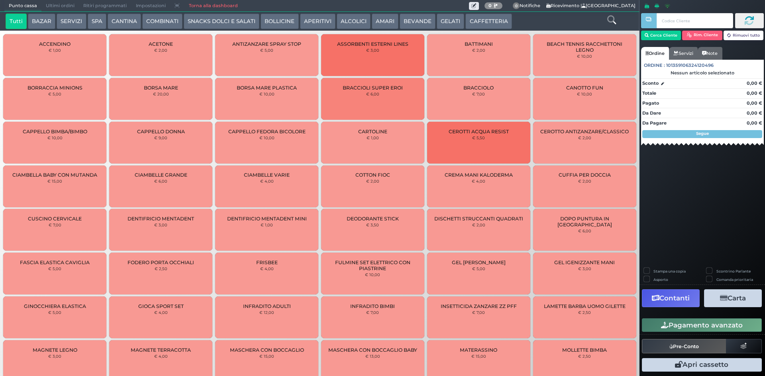
click at [481, 24] on button "CAFFETTERIA" at bounding box center [488, 22] width 46 height 16
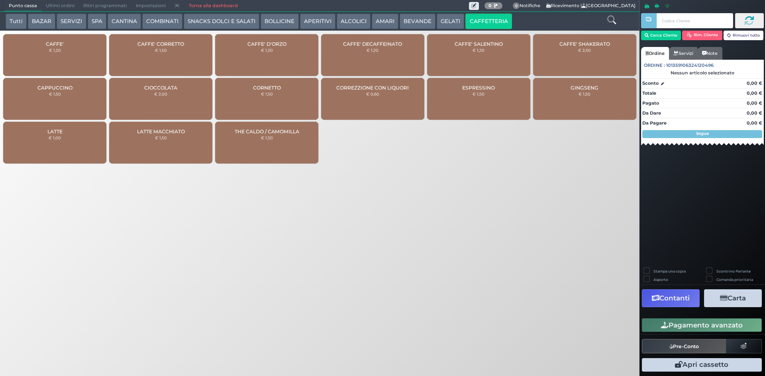
click at [71, 53] on div "CAFFE' € 1,20" at bounding box center [54, 55] width 103 height 42
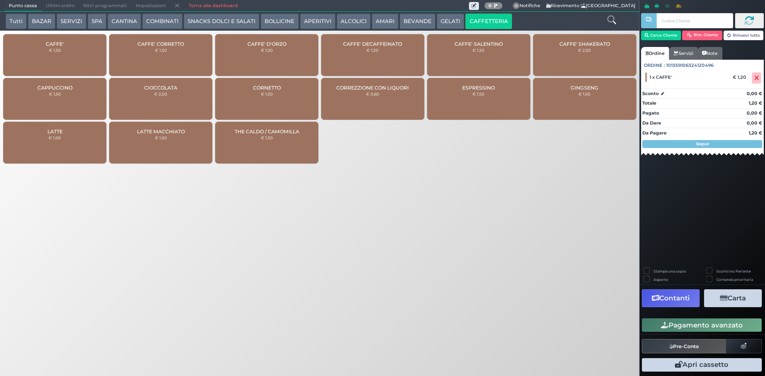
click at [77, 55] on div "CAFFE' € 1,20" at bounding box center [54, 55] width 103 height 42
click at [694, 328] on button "Pagamento avanzato" at bounding box center [702, 326] width 120 height 14
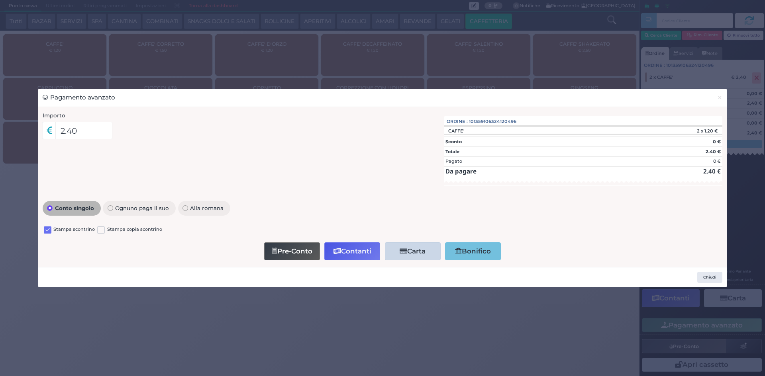
click at [49, 228] on label at bounding box center [48, 231] width 8 height 8
click at [0, 0] on input "checkbox" at bounding box center [0, 0] width 0 height 0
click at [348, 252] on button "Contanti" at bounding box center [352, 252] width 56 height 18
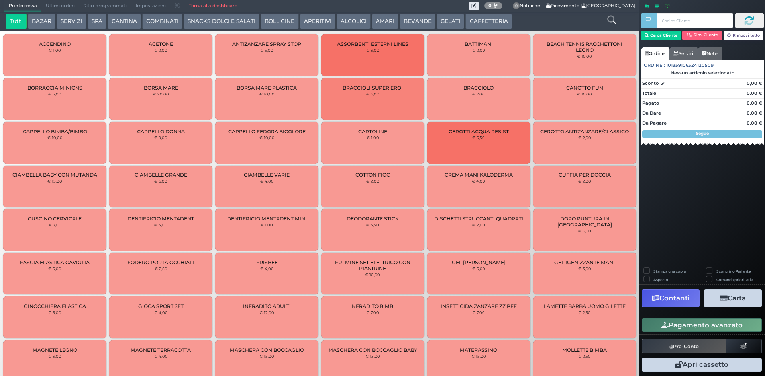
drag, startPoint x: 60, startPoint y: 2, endPoint x: 75, endPoint y: 6, distance: 15.6
click at [60, 2] on span "Ultimi ordini" at bounding box center [59, 5] width 37 height 11
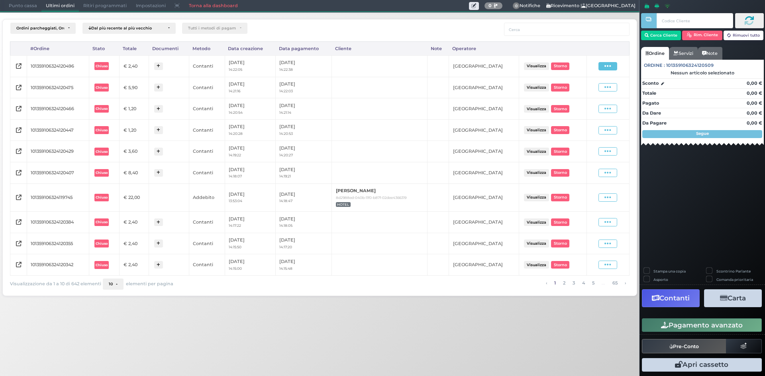
click at [614, 66] on span at bounding box center [607, 66] width 19 height 8
click at [582, 88] on span "Ristampa Pre-Conto" at bounding box center [589, 89] width 33 height 14
click at [20, 6] on span "Punto cassa" at bounding box center [22, 5] width 37 height 11
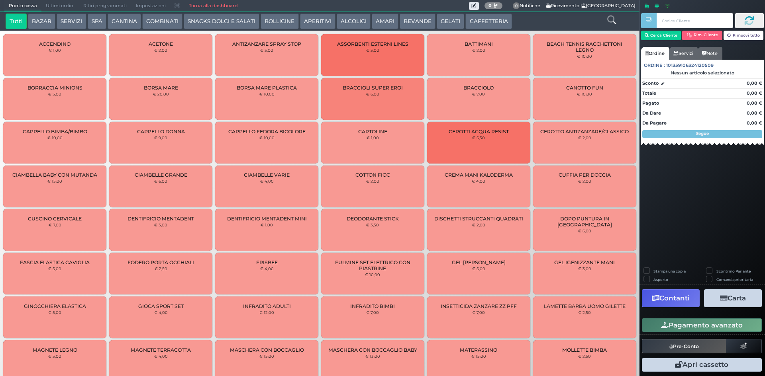
click at [496, 22] on button "CAFFETTERIA" at bounding box center [488, 22] width 46 height 16
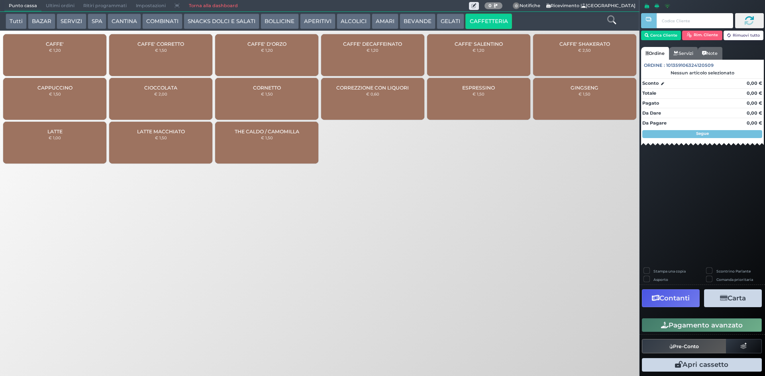
click at [69, 65] on div "CAFFE' € 1,20" at bounding box center [54, 55] width 103 height 42
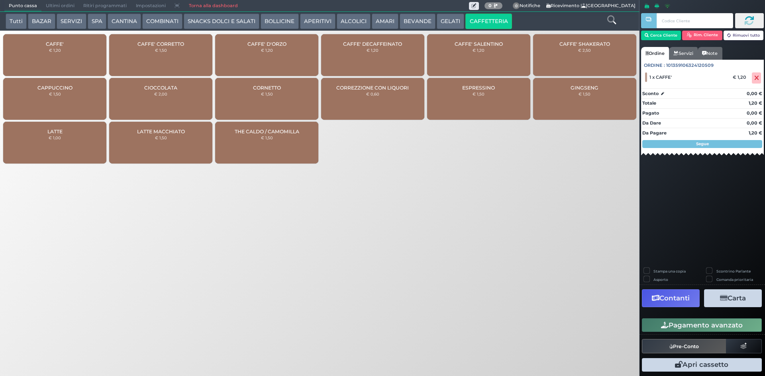
click at [78, 59] on div "CAFFE' € 1,20" at bounding box center [54, 55] width 103 height 42
click at [611, 18] on icon at bounding box center [611, 20] width 9 height 9
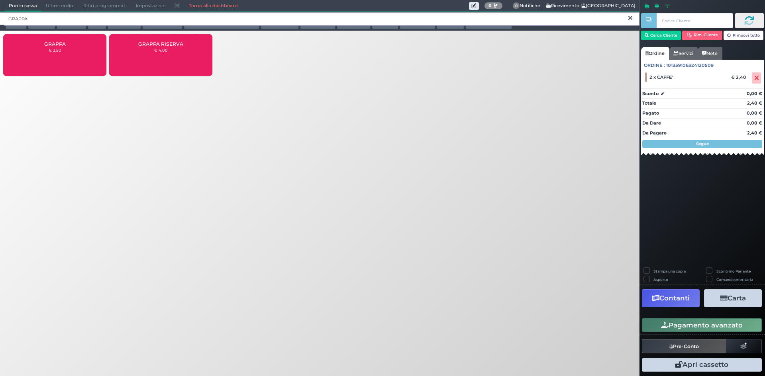
type input "GRAPPA"
drag, startPoint x: 64, startPoint y: 52, endPoint x: 60, endPoint y: 51, distance: 4.0
click at [63, 52] on div "GRAPPA € 3,50" at bounding box center [54, 55] width 103 height 42
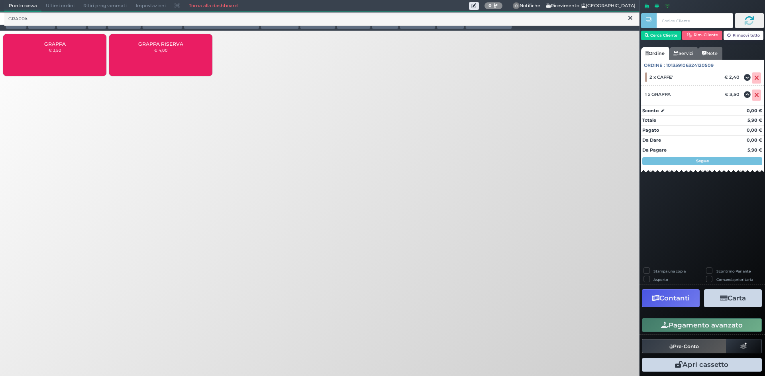
click at [717, 326] on button "Pagamento avanzato" at bounding box center [702, 326] width 120 height 14
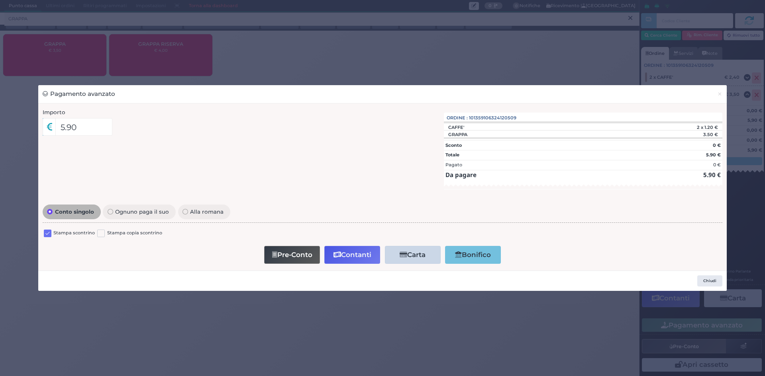
click at [46, 231] on label at bounding box center [48, 234] width 8 height 8
click at [0, 0] on input "checkbox" at bounding box center [0, 0] width 0 height 0
click at [352, 254] on button "Contanti" at bounding box center [352, 255] width 56 height 18
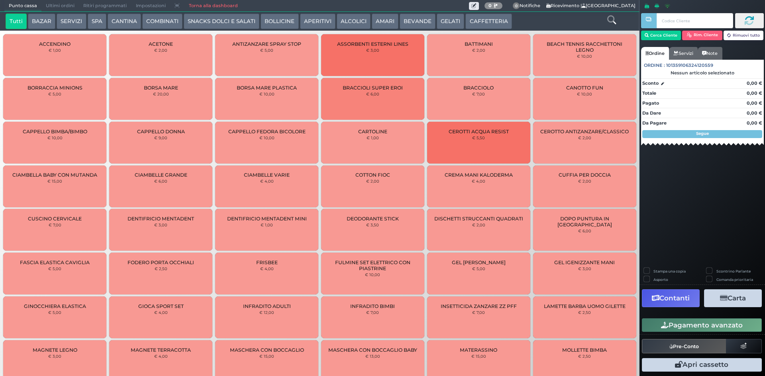
drag, startPoint x: 51, startPoint y: 9, endPoint x: 404, endPoint y: 36, distance: 354.3
click at [51, 9] on span "Ultimi ordini" at bounding box center [59, 5] width 37 height 11
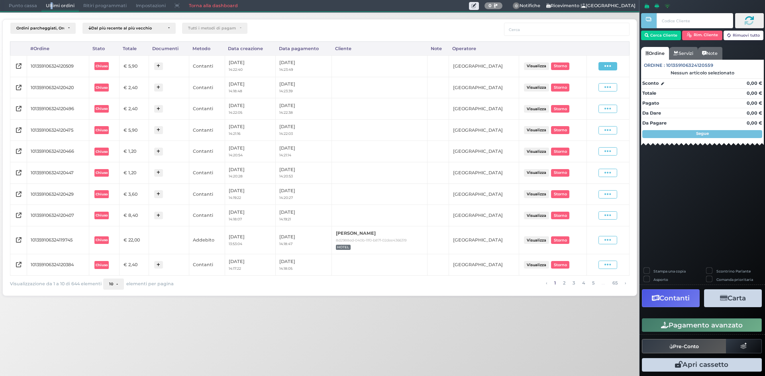
click at [614, 64] on span at bounding box center [607, 66] width 19 height 8
click at [591, 90] on span "Ristampa Pre-Conto" at bounding box center [589, 89] width 33 height 14
click at [20, 7] on span "Punto cassa" at bounding box center [22, 5] width 37 height 11
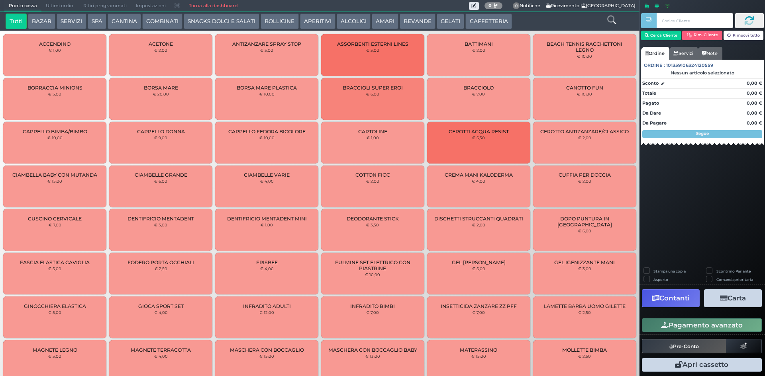
click at [481, 26] on button "CAFFETTERIA" at bounding box center [488, 22] width 46 height 16
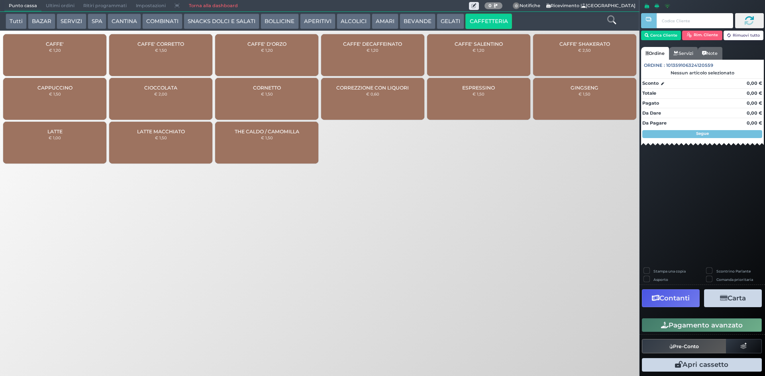
click at [73, 48] on div "CAFFE' € 1,20" at bounding box center [54, 55] width 103 height 42
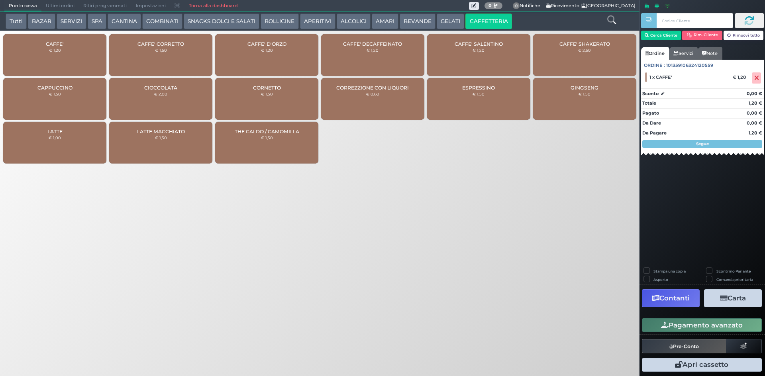
click at [720, 324] on button "Pagamento avanzato" at bounding box center [702, 326] width 120 height 14
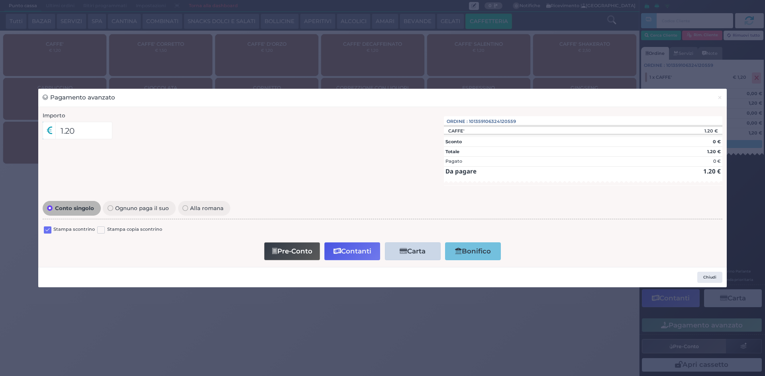
click at [52, 232] on div "Stampa scontrino" at bounding box center [69, 231] width 51 height 10
click at [50, 231] on label at bounding box center [48, 231] width 8 height 8
click at [0, 0] on input "checkbox" at bounding box center [0, 0] width 0 height 0
click at [344, 253] on button "Contanti" at bounding box center [352, 252] width 56 height 18
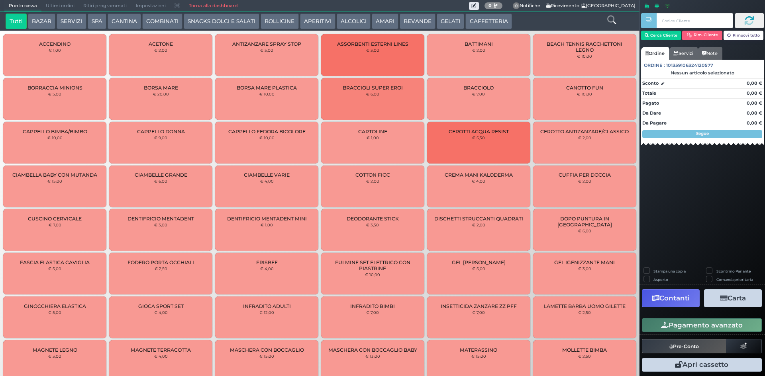
click at [485, 19] on button "CAFFETTERIA" at bounding box center [488, 22] width 46 height 16
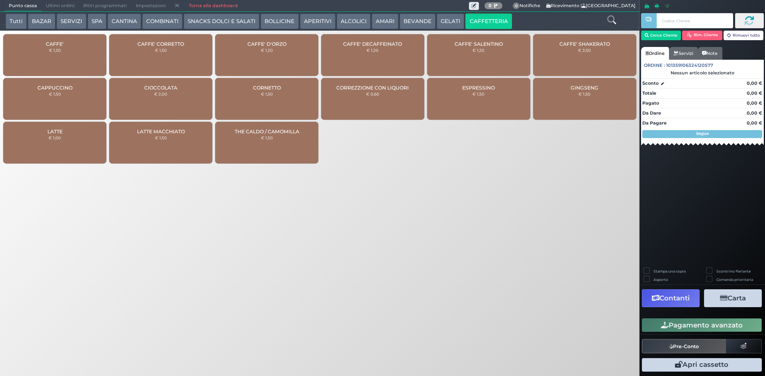
click at [45, 48] on div "CAFFE' € 1,20" at bounding box center [54, 55] width 103 height 42
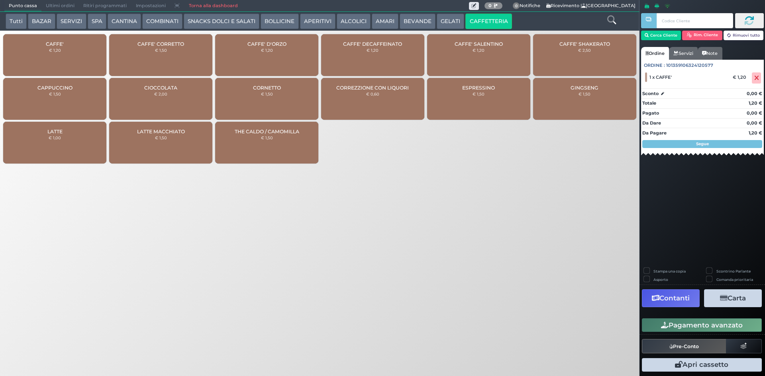
click at [726, 327] on button "Pagamento avanzato" at bounding box center [702, 326] width 120 height 14
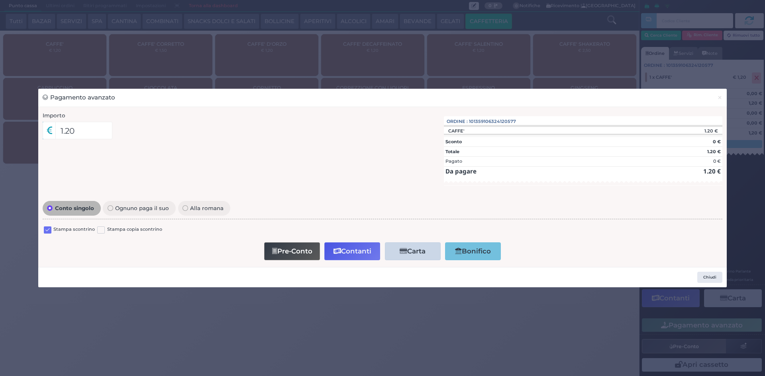
click at [48, 230] on label at bounding box center [48, 231] width 8 height 8
click at [0, 0] on input "checkbox" at bounding box center [0, 0] width 0 height 0
click at [355, 256] on button "Contanti" at bounding box center [352, 252] width 56 height 18
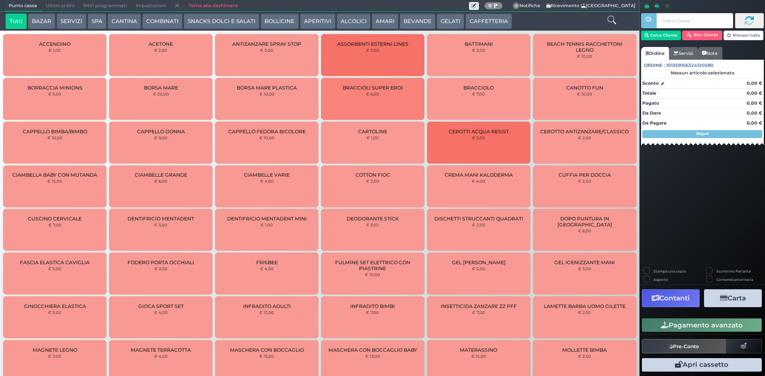
click at [485, 20] on button "CAFFETTERIA" at bounding box center [488, 22] width 46 height 16
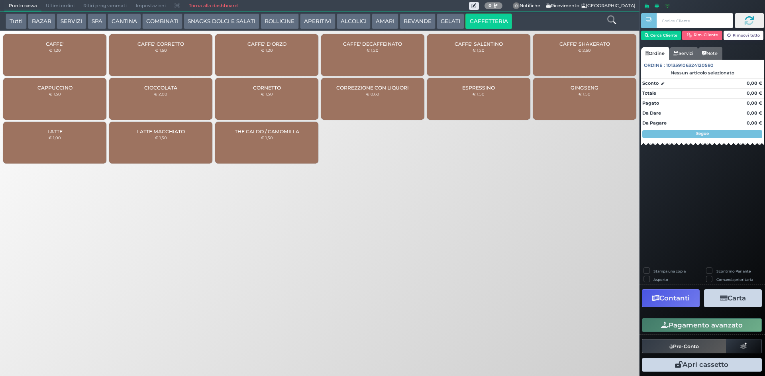
click at [589, 102] on div "GINGSENG € 1,50" at bounding box center [584, 99] width 103 height 42
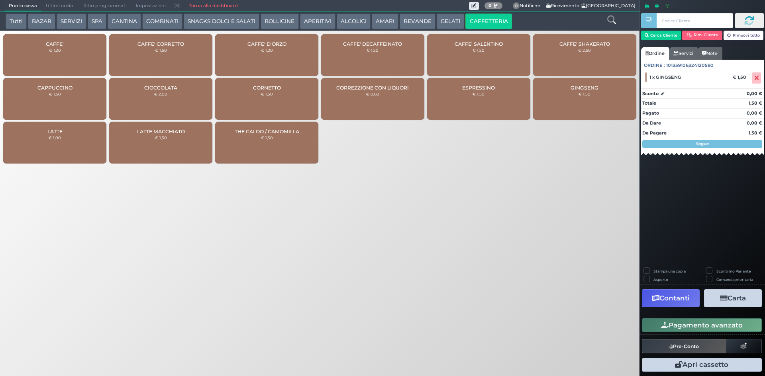
click at [745, 328] on button "Pagamento avanzato" at bounding box center [702, 326] width 120 height 14
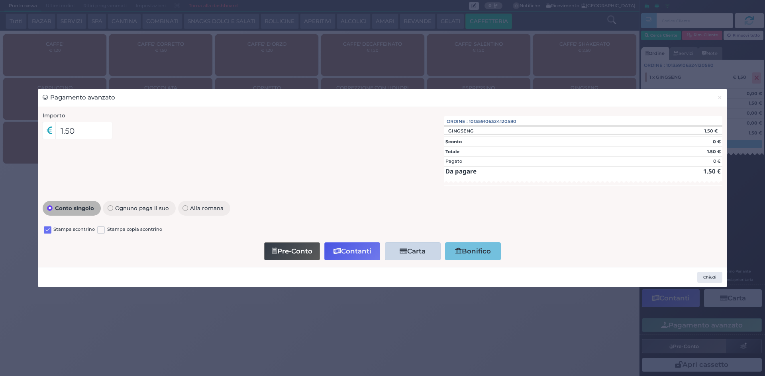
click at [47, 229] on label at bounding box center [48, 231] width 8 height 8
click at [0, 0] on input "checkbox" at bounding box center [0, 0] width 0 height 0
click at [360, 252] on button "Contanti" at bounding box center [352, 252] width 56 height 18
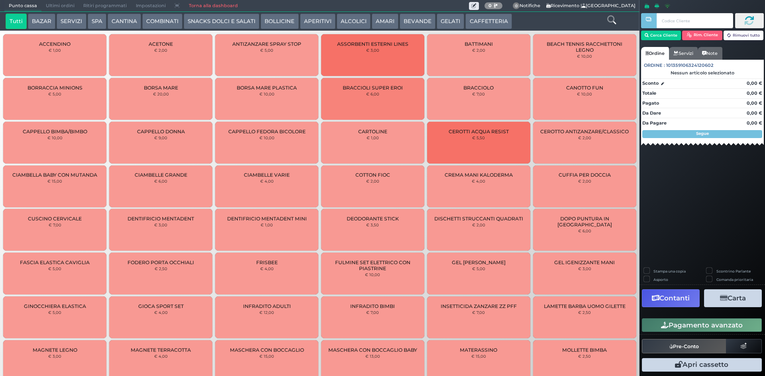
click at [611, 20] on icon at bounding box center [611, 20] width 9 height 9
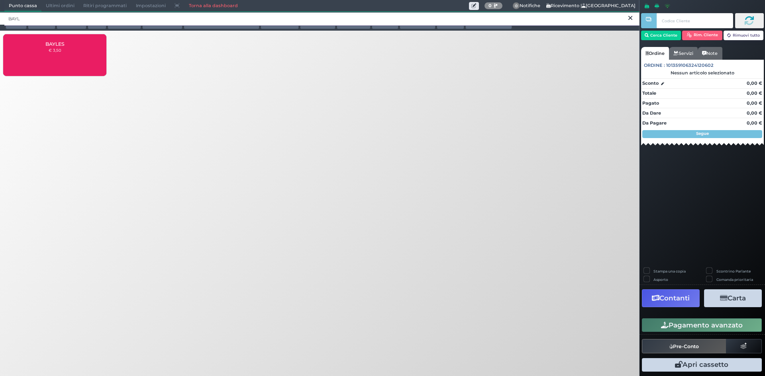
type input "BAYL"
click at [48, 63] on div "BAYLES € 3,50" at bounding box center [54, 55] width 103 height 42
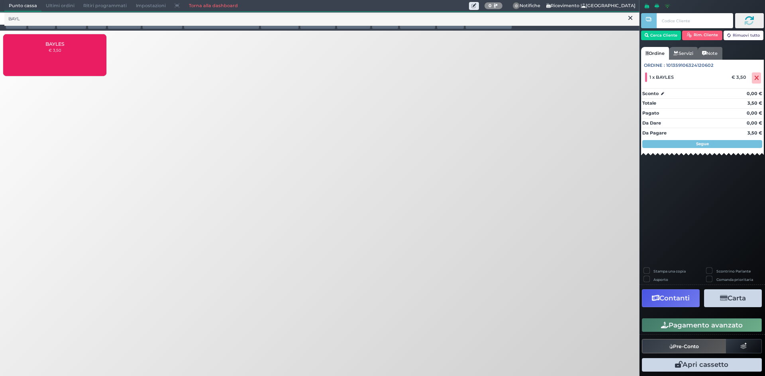
click at [691, 325] on button "Pagamento avanzato" at bounding box center [702, 326] width 120 height 14
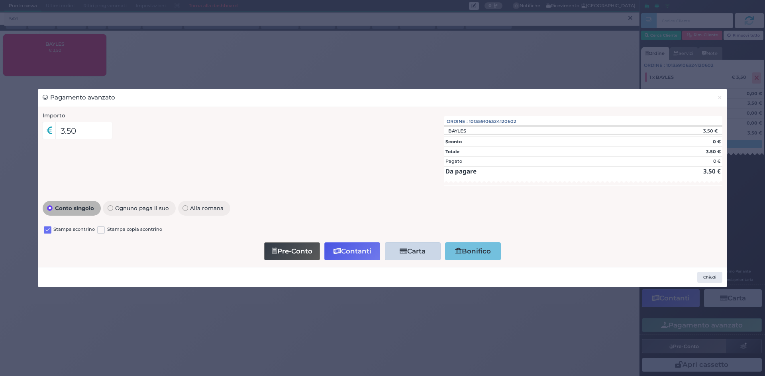
click at [44, 229] on label at bounding box center [48, 231] width 8 height 8
click at [0, 0] on input "checkbox" at bounding box center [0, 0] width 0 height 0
click at [352, 252] on button "Contanti" at bounding box center [352, 252] width 56 height 18
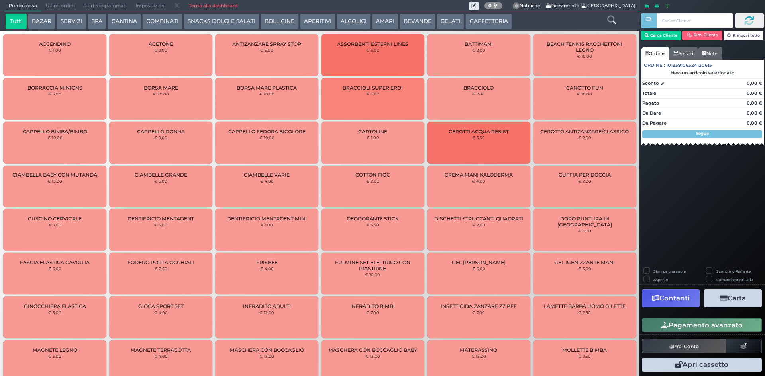
click at [610, 18] on icon at bounding box center [611, 20] width 9 height 9
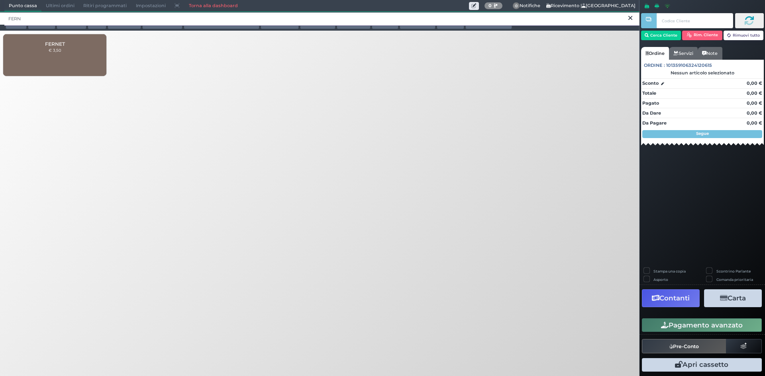
type input "FERN"
click at [58, 50] on small "€ 3,50" at bounding box center [55, 50] width 13 height 5
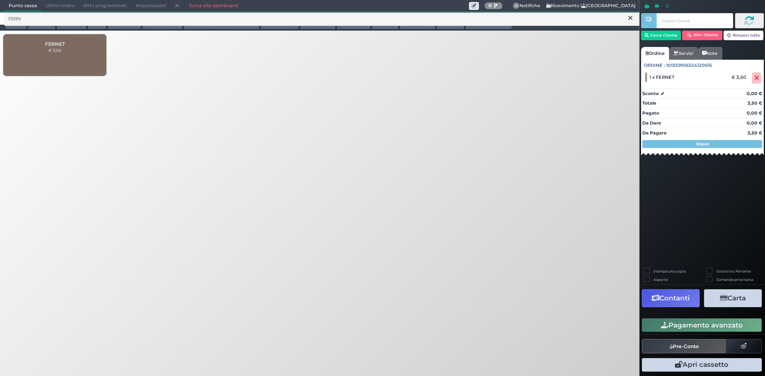
click at [726, 327] on button "Pagamento avanzato" at bounding box center [702, 326] width 120 height 14
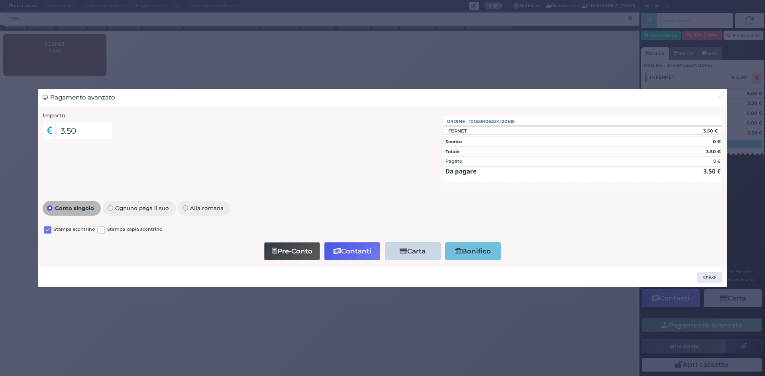
click at [47, 231] on label at bounding box center [48, 231] width 8 height 8
click at [0, 0] on input "checkbox" at bounding box center [0, 0] width 0 height 0
click at [355, 252] on button "Contanti" at bounding box center [352, 252] width 56 height 18
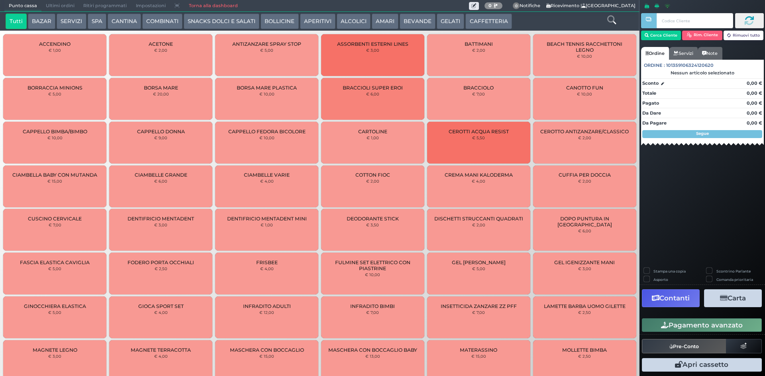
click at [55, 4] on span "Ultimi ordini" at bounding box center [59, 5] width 37 height 11
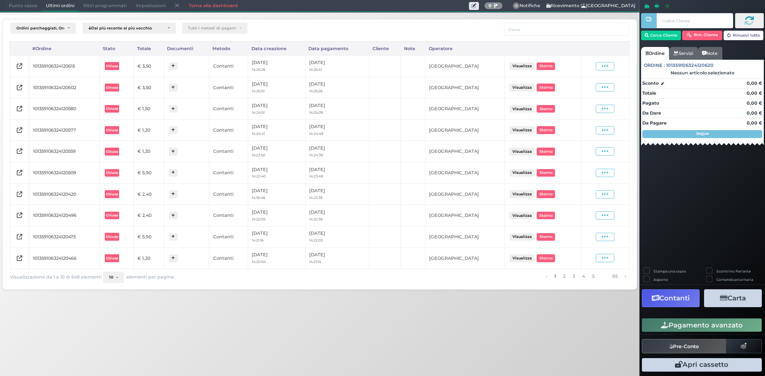
click at [600, 65] on span at bounding box center [604, 66] width 19 height 8
click at [595, 92] on span "Ristampa Pre-Conto" at bounding box center [585, 89] width 33 height 14
click at [608, 89] on icon at bounding box center [604, 88] width 7 height 8
drag, startPoint x: 578, startPoint y: 112, endPoint x: 603, endPoint y: 109, distance: 25.2
click at [579, 112] on span "Ristampa Pre-Conto" at bounding box center [585, 111] width 33 height 14
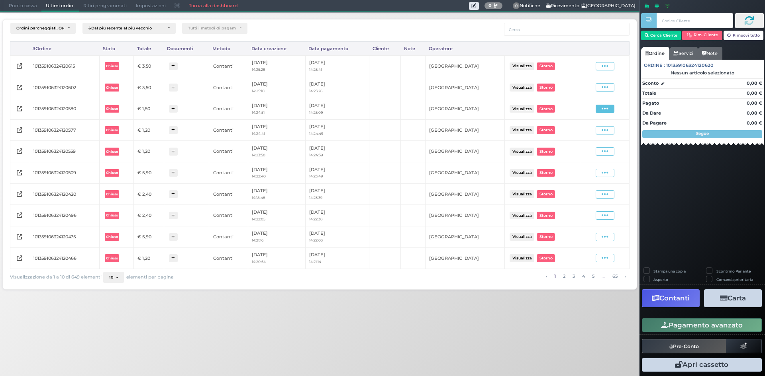
click at [610, 109] on span at bounding box center [604, 109] width 19 height 8
click at [571, 128] on span "Ristampa Pre-Conto" at bounding box center [585, 132] width 33 height 14
click at [604, 132] on icon at bounding box center [604, 131] width 7 height 8
click at [583, 154] on span "Ristampa Pre-Conto" at bounding box center [585, 154] width 33 height 14
click at [604, 153] on icon at bounding box center [604, 152] width 7 height 8
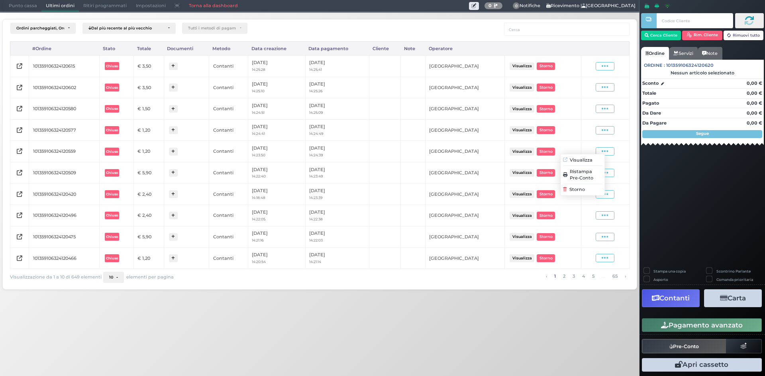
click at [587, 171] on span "Ristampa Pre-Conto" at bounding box center [585, 175] width 33 height 14
click at [20, 12] on nav "Punto cassa Mappa Ultimi ordini Delivery Ritiri programmati Impostazioni Torna …" at bounding box center [319, 6] width 631 height 12
click at [18, 8] on span "Punto cassa" at bounding box center [22, 5] width 37 height 11
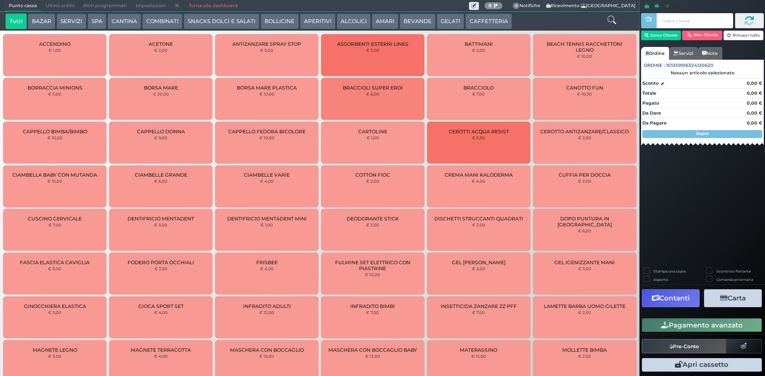
click at [416, 22] on button "BEVANDE" at bounding box center [417, 22] width 36 height 16
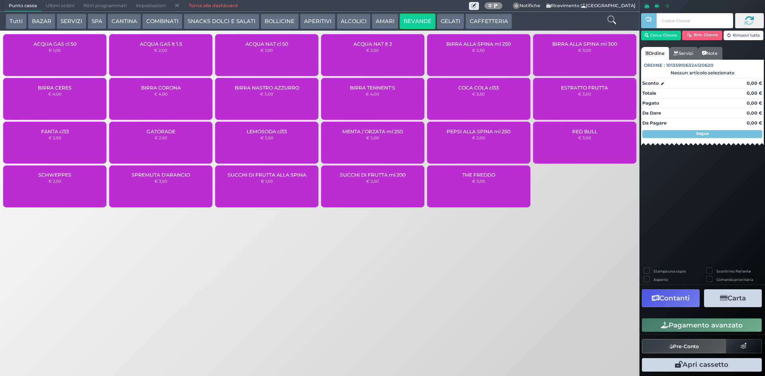
click at [393, 59] on div "ACQUA NAT lt 2 € 2,50" at bounding box center [372, 55] width 103 height 42
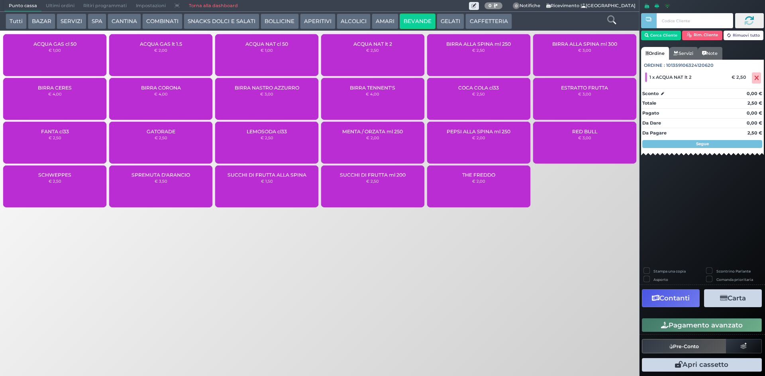
click at [706, 325] on button "Pagamento avanzato" at bounding box center [702, 326] width 120 height 14
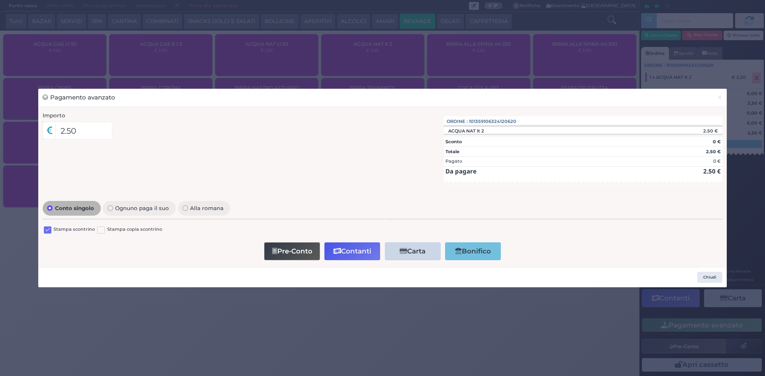
click at [47, 229] on label at bounding box center [48, 231] width 8 height 8
click at [0, 0] on input "checkbox" at bounding box center [0, 0] width 0 height 0
drag, startPoint x: 361, startPoint y: 253, endPoint x: 353, endPoint y: 260, distance: 10.4
click at [360, 256] on button "Contanti" at bounding box center [352, 252] width 56 height 18
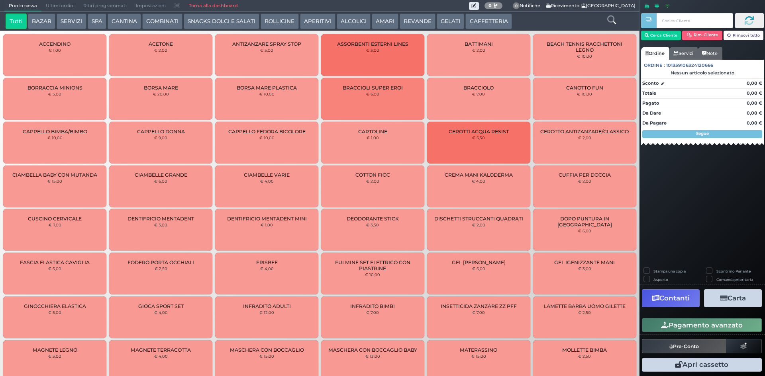
click at [66, 6] on span "Ultimi ordini" at bounding box center [59, 5] width 37 height 11
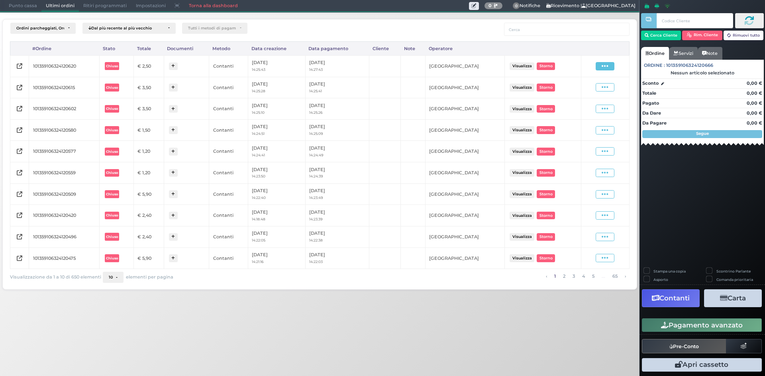
click at [606, 67] on icon at bounding box center [604, 67] width 7 height 8
click at [583, 89] on span "Ristampa Pre-Conto" at bounding box center [585, 89] width 33 height 14
click at [33, 3] on span "Punto cassa" at bounding box center [22, 5] width 37 height 11
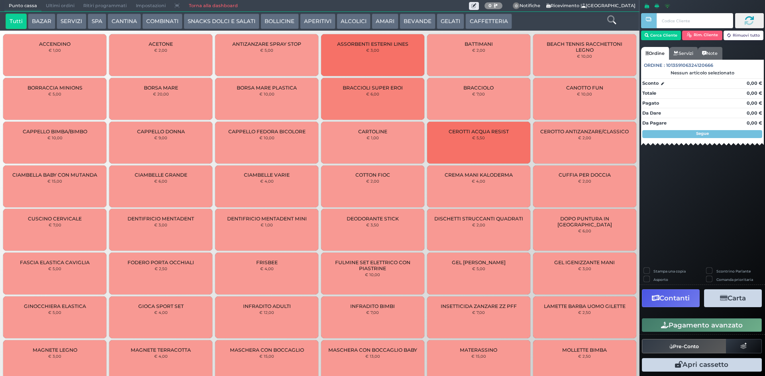
click at [482, 17] on button "CAFFETTERIA" at bounding box center [488, 22] width 46 height 16
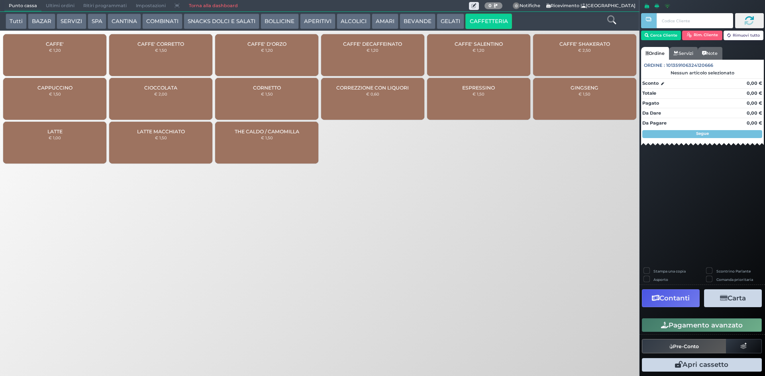
click at [84, 50] on div "CAFFE' € 1,20" at bounding box center [54, 55] width 103 height 42
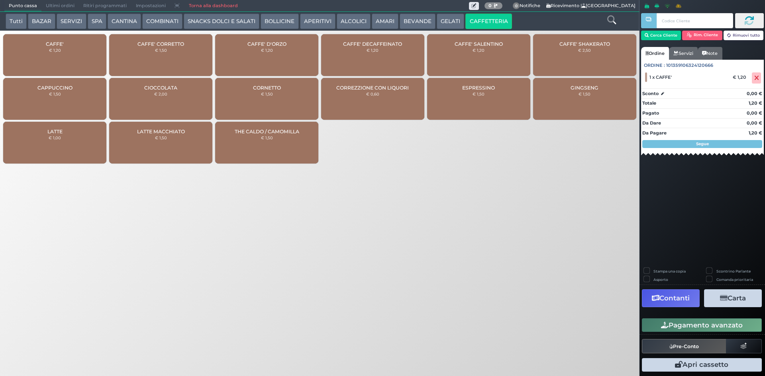
click at [64, 52] on div "CAFFE' € 1,20" at bounding box center [54, 55] width 103 height 42
click at [62, 53] on div "CAFFE' € 1,20" at bounding box center [54, 55] width 103 height 42
click at [694, 324] on button "Pagamento avanzato" at bounding box center [702, 326] width 120 height 14
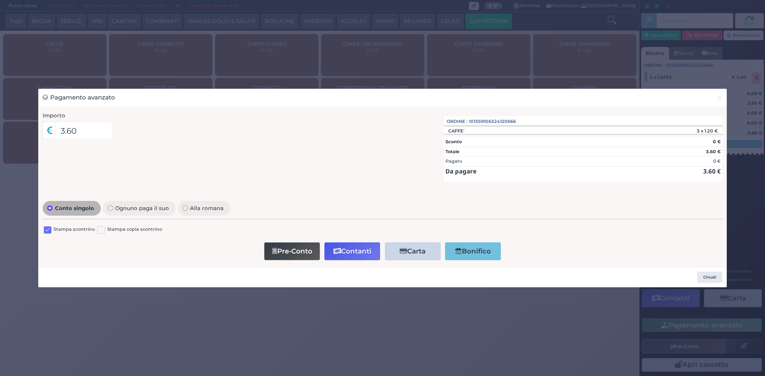
click at [49, 229] on label at bounding box center [48, 231] width 8 height 8
click at [0, 0] on input "checkbox" at bounding box center [0, 0] width 0 height 0
click at [359, 249] on button "Contanti" at bounding box center [352, 252] width 56 height 18
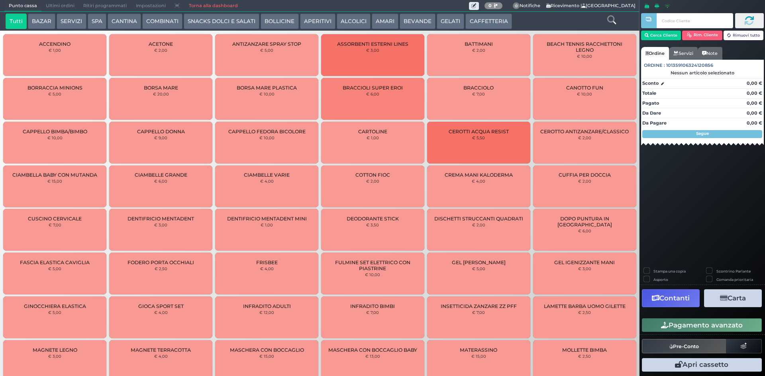
drag, startPoint x: 472, startPoint y: 19, endPoint x: 446, endPoint y: 29, distance: 27.5
click at [471, 19] on button "CAFFETTERIA" at bounding box center [488, 22] width 46 height 16
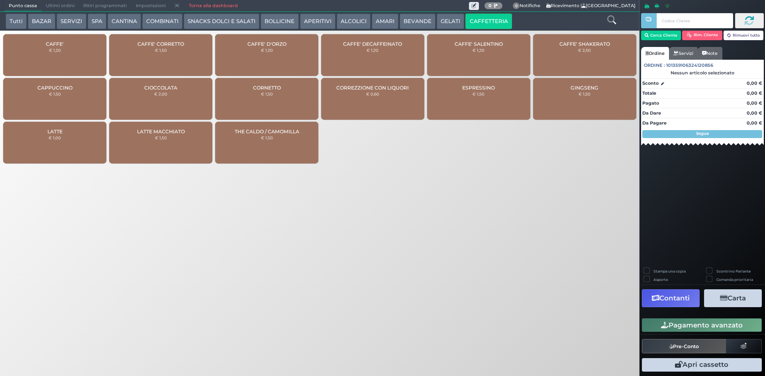
click at [58, 49] on small "€ 1,20" at bounding box center [55, 50] width 12 height 5
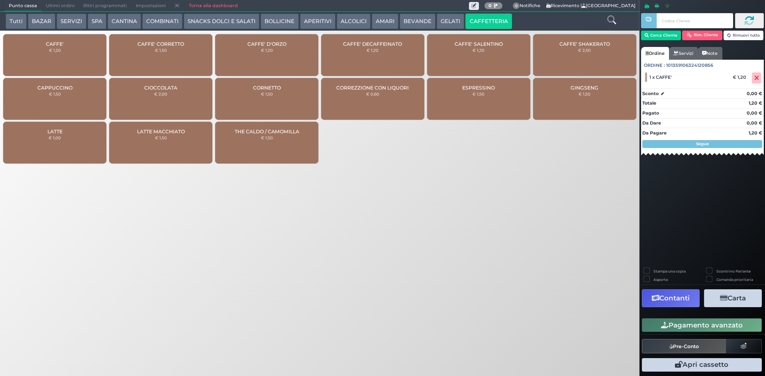
click at [663, 324] on icon "button" at bounding box center [665, 325] width 8 height 7
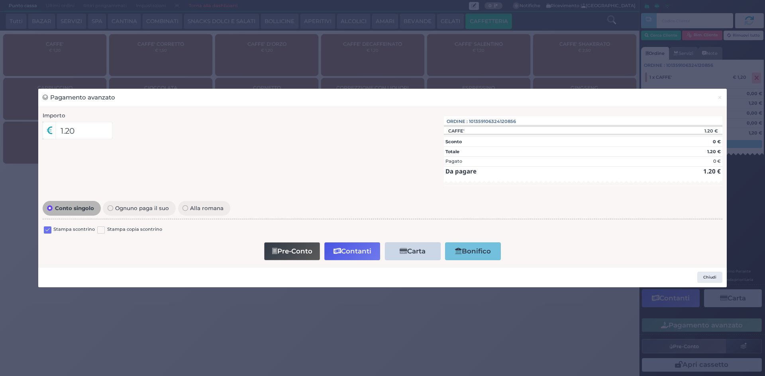
click at [47, 232] on label at bounding box center [48, 231] width 8 height 8
click at [0, 0] on input "checkbox" at bounding box center [0, 0] width 0 height 0
click at [363, 250] on button "Contanti" at bounding box center [352, 252] width 56 height 18
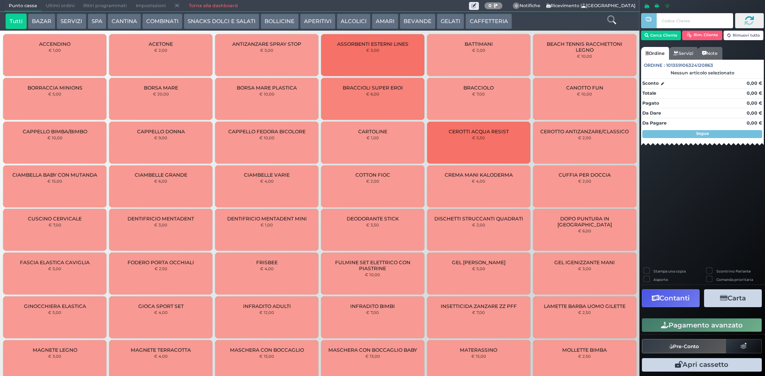
click at [48, 5] on span "Ultimi ordini" at bounding box center [59, 5] width 37 height 11
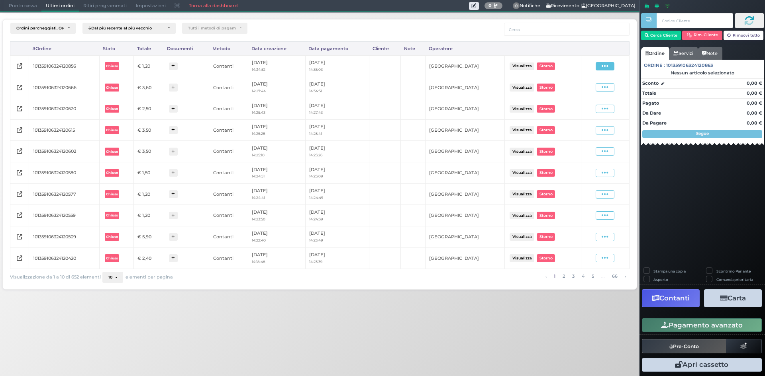
click at [603, 66] on icon at bounding box center [604, 67] width 7 height 8
click at [583, 89] on span "Ristampa Pre-Conto" at bounding box center [585, 89] width 33 height 14
click at [605, 88] on icon at bounding box center [604, 88] width 7 height 8
click at [583, 112] on span "Ristampa Pre-Conto" at bounding box center [585, 111] width 33 height 14
click at [12, 12] on nav "Punto cassa [GEOGRAPHIC_DATA] Ultimi ordini Delivery Ritiri programmati Imposta…" at bounding box center [319, 6] width 631 height 12
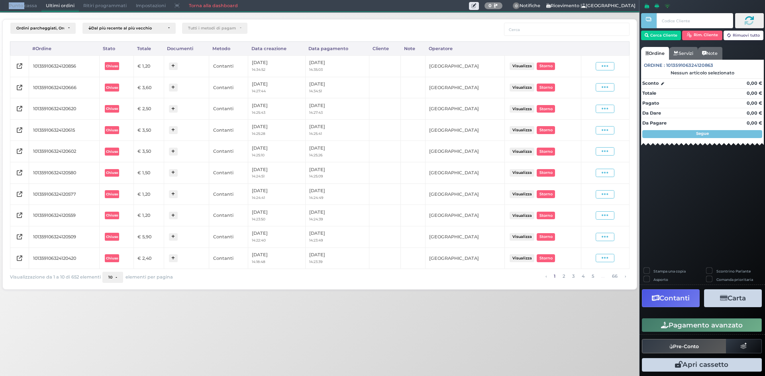
click at [12, 10] on span "Punto cassa" at bounding box center [22, 5] width 37 height 11
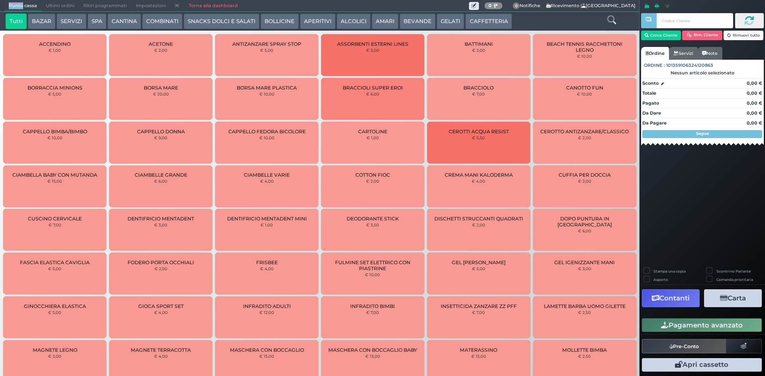
drag, startPoint x: 489, startPoint y: 18, endPoint x: 471, endPoint y: 19, distance: 17.9
click at [487, 18] on button "CAFFETTERIA" at bounding box center [488, 22] width 46 height 16
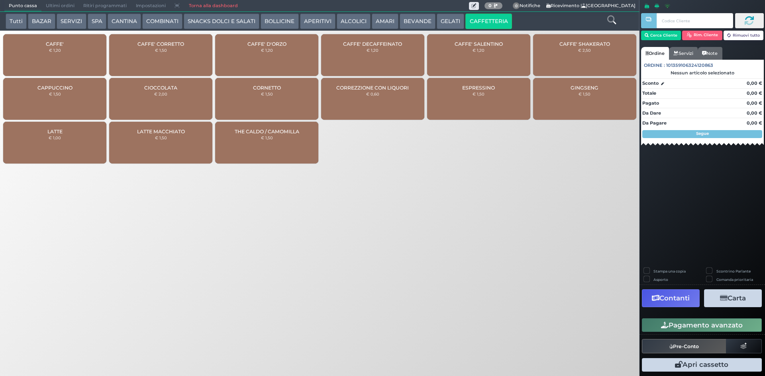
click at [165, 50] on small "€ 1,50" at bounding box center [161, 50] width 12 height 5
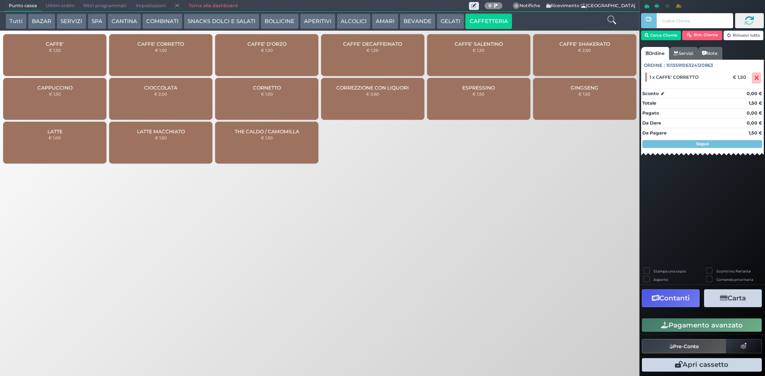
click at [368, 49] on small "€ 1,20" at bounding box center [372, 50] width 12 height 5
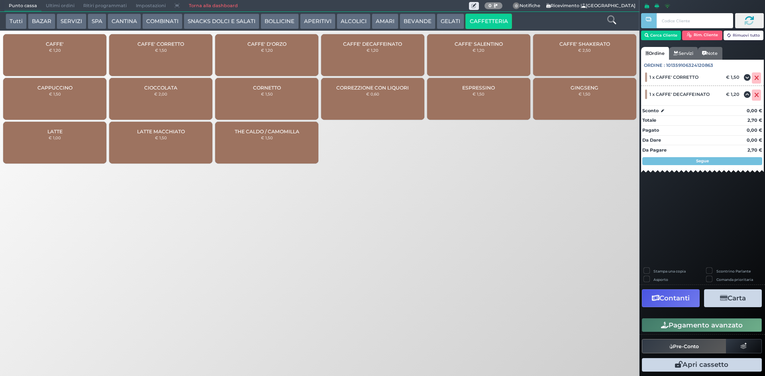
click at [61, 49] on div "CAFFE' € 1,20" at bounding box center [54, 55] width 103 height 42
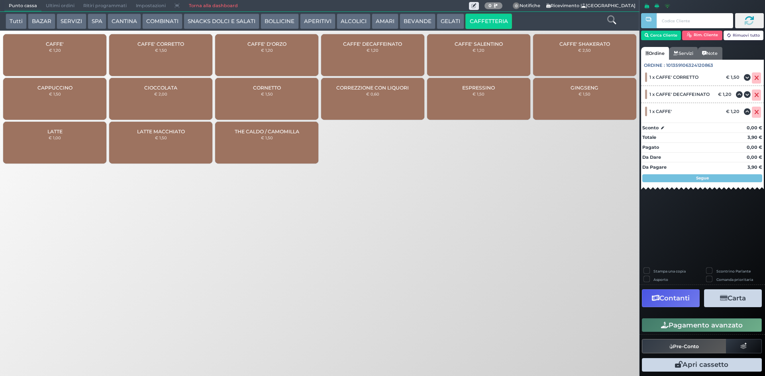
click at [698, 327] on button "Pagamento avanzato" at bounding box center [702, 326] width 120 height 14
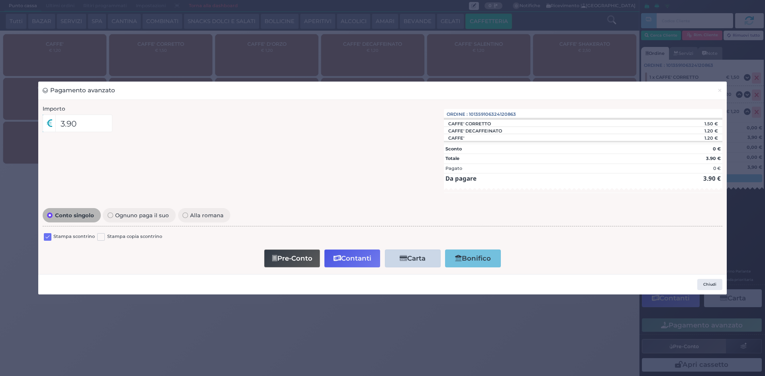
click at [47, 236] on label at bounding box center [48, 237] width 8 height 8
click at [0, 0] on input "checkbox" at bounding box center [0, 0] width 0 height 0
click at [347, 262] on button "Contanti" at bounding box center [352, 259] width 56 height 18
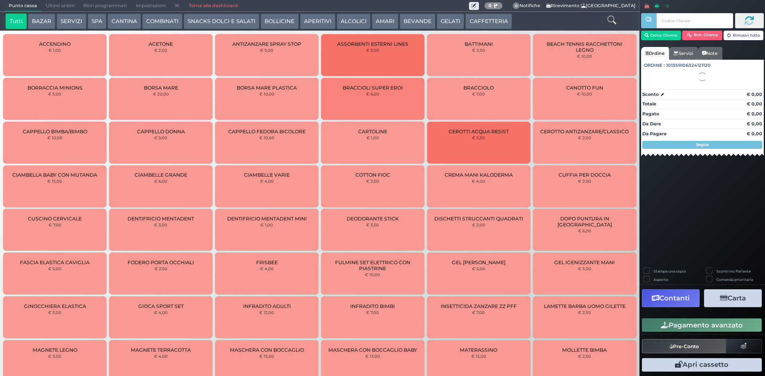
click at [55, 4] on span "Ultimi ordini" at bounding box center [59, 5] width 37 height 11
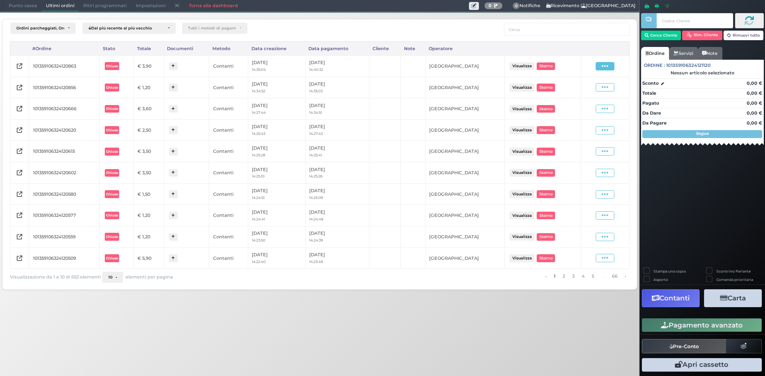
click at [612, 67] on span at bounding box center [604, 66] width 19 height 8
click at [574, 89] on span "Ristampa Pre-Conto" at bounding box center [585, 89] width 33 height 14
click at [33, 12] on div "Punto cassa Mappa Ultimi ordini Delivery Ritiri programmati Impostazioni Torna …" at bounding box center [319, 146] width 647 height 292
click at [33, 8] on span "Punto cassa" at bounding box center [22, 5] width 37 height 11
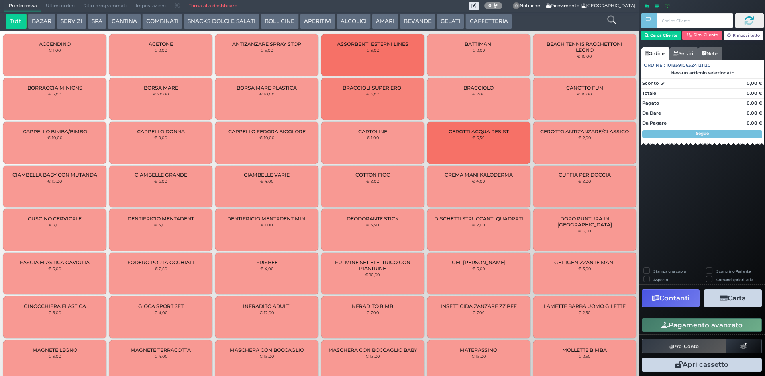
click at [421, 23] on button "BEVANDE" at bounding box center [417, 22] width 36 height 16
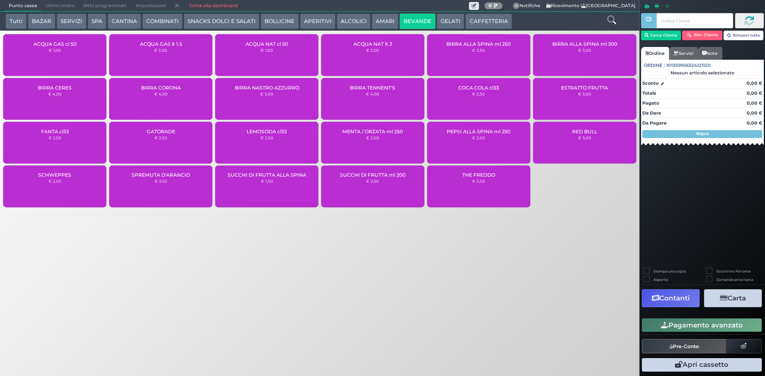
click at [248, 56] on div "ACQUA NAT cl 50 € 1,00" at bounding box center [266, 55] width 103 height 42
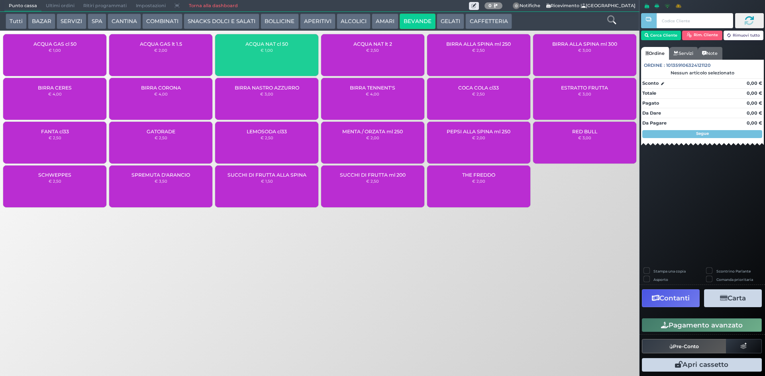
drag, startPoint x: 727, startPoint y: 331, endPoint x: 722, endPoint y: 330, distance: 4.9
click at [726, 331] on button "Pagamento avanzato" at bounding box center [702, 326] width 120 height 14
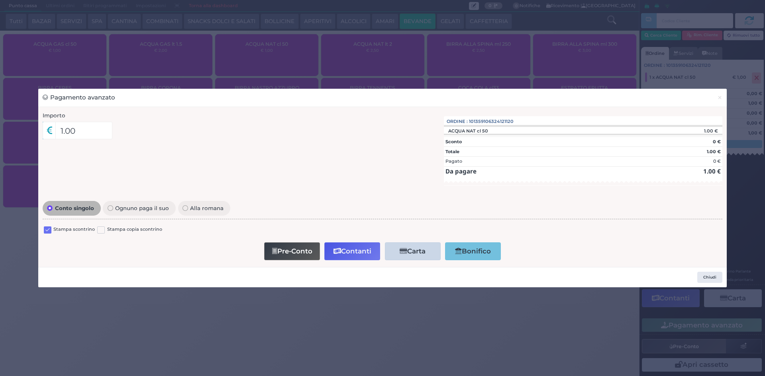
click at [49, 232] on label at bounding box center [48, 231] width 8 height 8
click at [0, 0] on input "checkbox" at bounding box center [0, 0] width 0 height 0
click at [340, 253] on icon "button" at bounding box center [337, 251] width 8 height 7
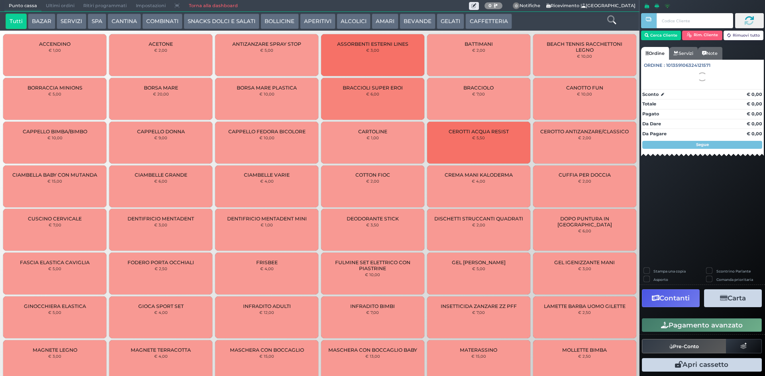
click at [63, 2] on span "Ultimi ordini" at bounding box center [59, 5] width 37 height 11
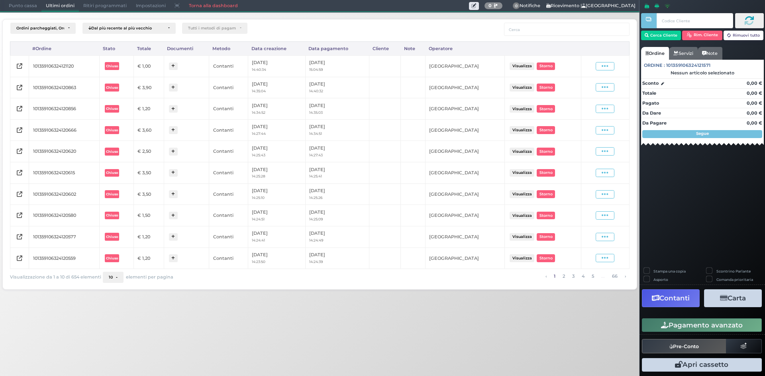
click at [601, 72] on td "Visualizza Ristampa Pre-Conto [GEOGRAPHIC_DATA]" at bounding box center [605, 66] width 48 height 22
click at [602, 69] on icon at bounding box center [604, 67] width 7 height 8
click at [593, 86] on span "Ristampa Pre-Conto" at bounding box center [585, 89] width 33 height 14
click at [13, 5] on span "Punto cassa" at bounding box center [22, 5] width 37 height 11
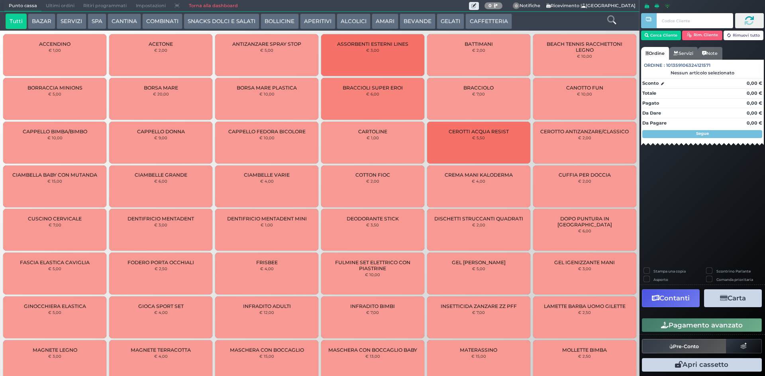
click at [481, 21] on button "CAFFETTERIA" at bounding box center [488, 22] width 46 height 16
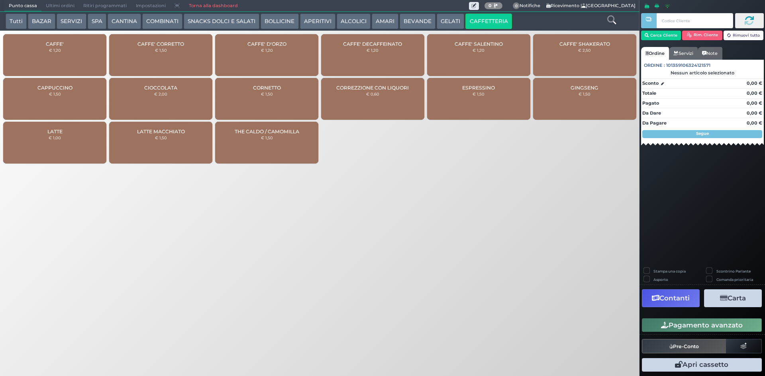
click at [82, 56] on div "CAFFE' € 1,20" at bounding box center [54, 55] width 103 height 42
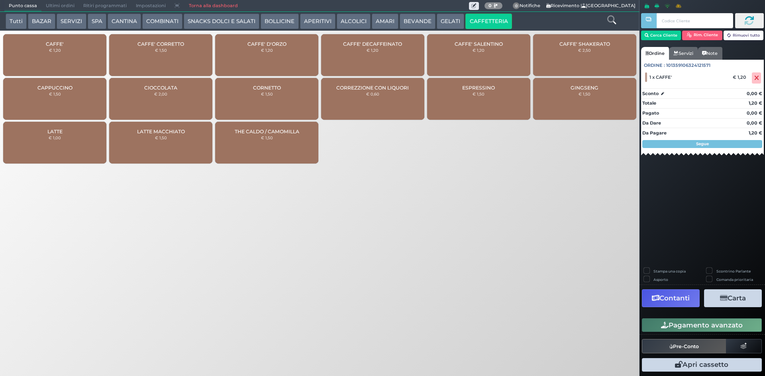
click at [82, 56] on div "CAFFE' € 1,20" at bounding box center [54, 55] width 103 height 42
click at [674, 323] on button "Pagamento avanzato" at bounding box center [702, 326] width 120 height 14
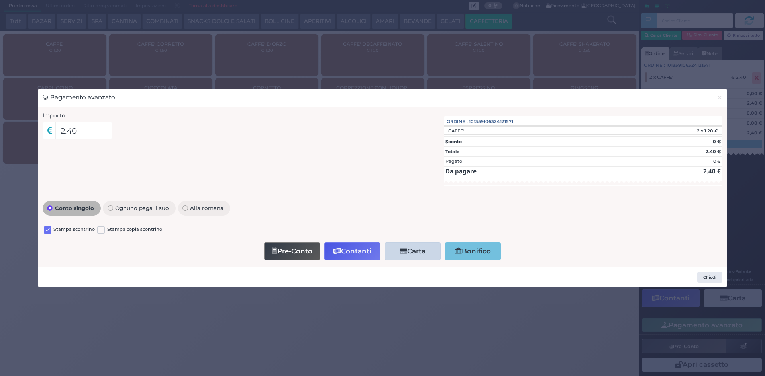
click at [47, 232] on label at bounding box center [48, 231] width 8 height 8
click at [0, 0] on input "checkbox" at bounding box center [0, 0] width 0 height 0
click at [362, 254] on button "Contanti" at bounding box center [352, 252] width 56 height 18
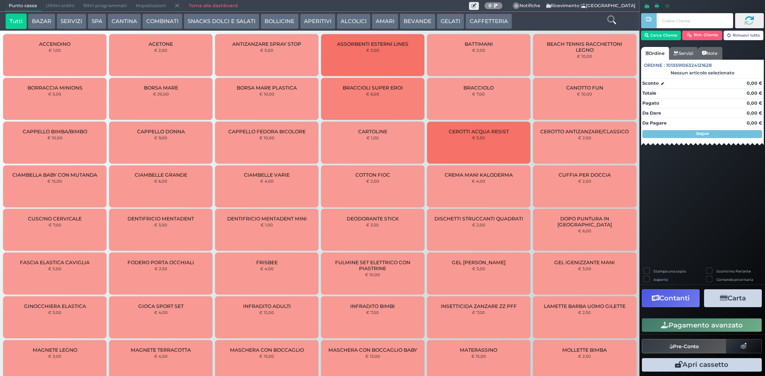
click at [484, 22] on button "CAFFETTERIA" at bounding box center [488, 22] width 46 height 16
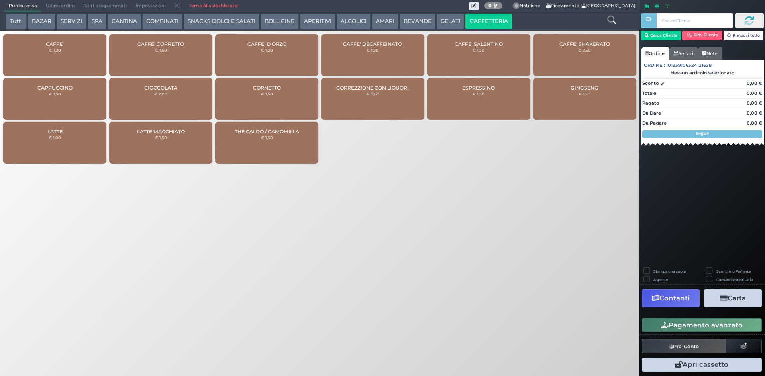
click at [44, 60] on div "CAFFE' € 1,20" at bounding box center [54, 55] width 103 height 42
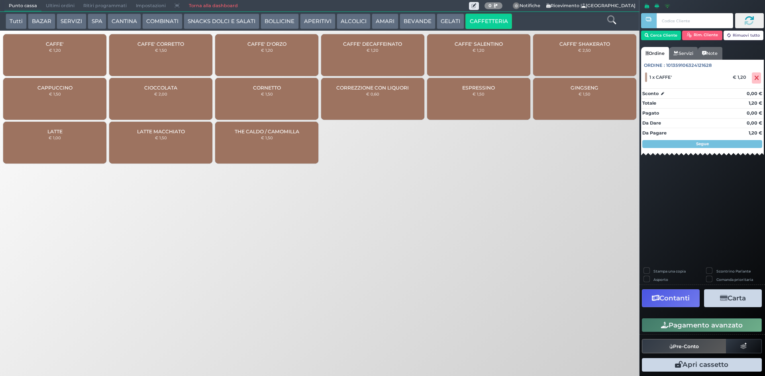
click at [663, 321] on button "Pagamento avanzato" at bounding box center [702, 326] width 120 height 14
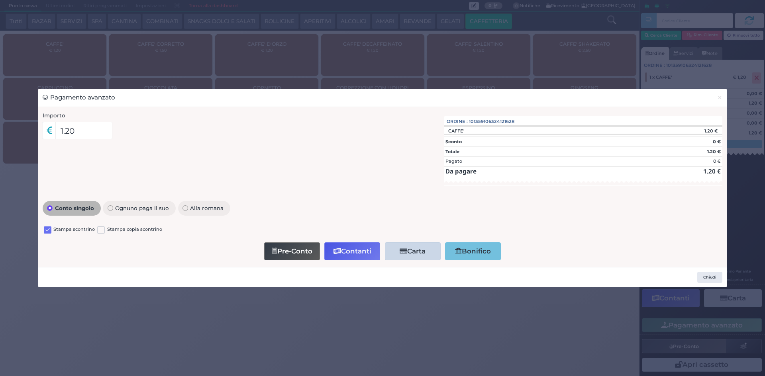
click at [49, 230] on label at bounding box center [48, 231] width 8 height 8
click at [0, 0] on input "checkbox" at bounding box center [0, 0] width 0 height 0
click at [356, 248] on button "Contanti" at bounding box center [352, 252] width 56 height 18
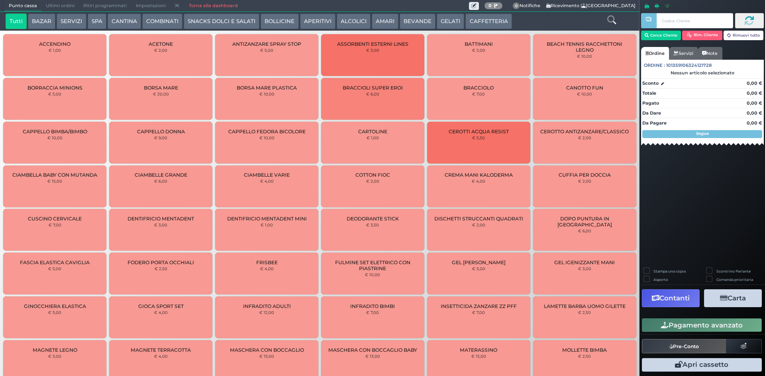
click at [63, 2] on span "Ultimi ordini" at bounding box center [59, 5] width 37 height 11
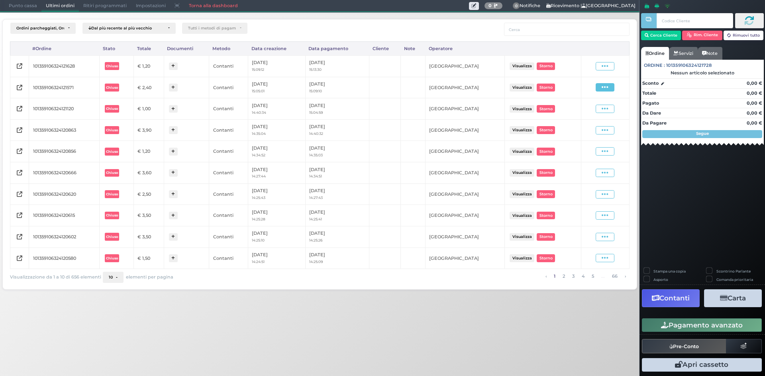
click at [603, 87] on icon at bounding box center [604, 88] width 7 height 8
click at [586, 108] on span "Ristampa Pre-Conto" at bounding box center [585, 111] width 33 height 14
click at [605, 66] on icon at bounding box center [604, 67] width 7 height 8
click at [577, 88] on span "Ristampa Pre-Conto" at bounding box center [585, 89] width 33 height 14
click at [29, 10] on span "Punto cassa" at bounding box center [22, 5] width 37 height 11
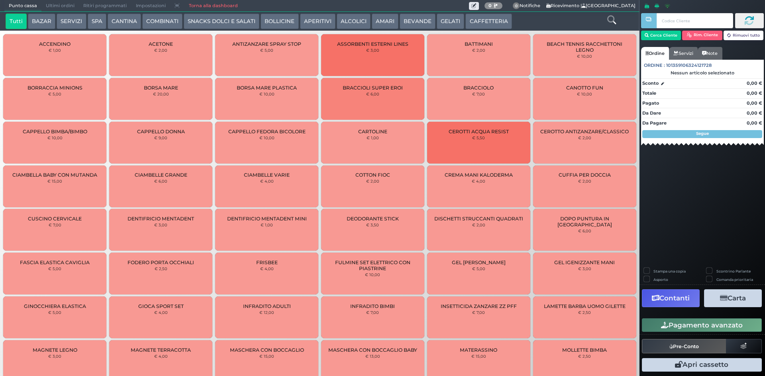
click at [478, 15] on button "CAFFETTERIA" at bounding box center [488, 22] width 46 height 16
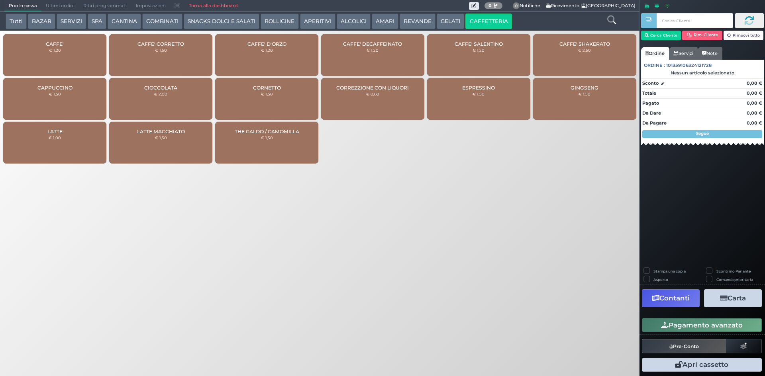
click at [56, 53] on div "CAFFE' € 1,20" at bounding box center [54, 55] width 103 height 42
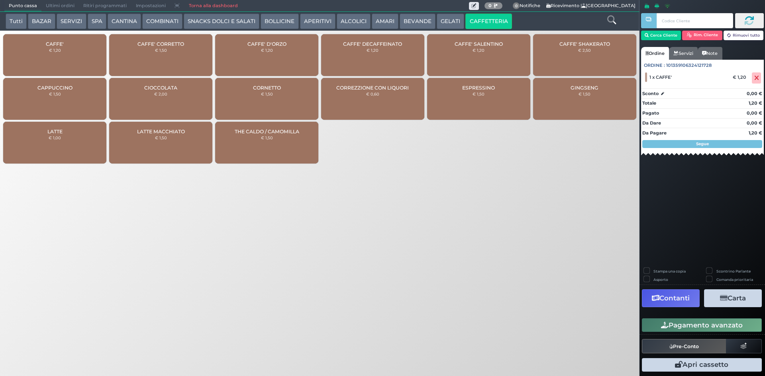
click at [687, 323] on button "Pagamento avanzato" at bounding box center [702, 326] width 120 height 14
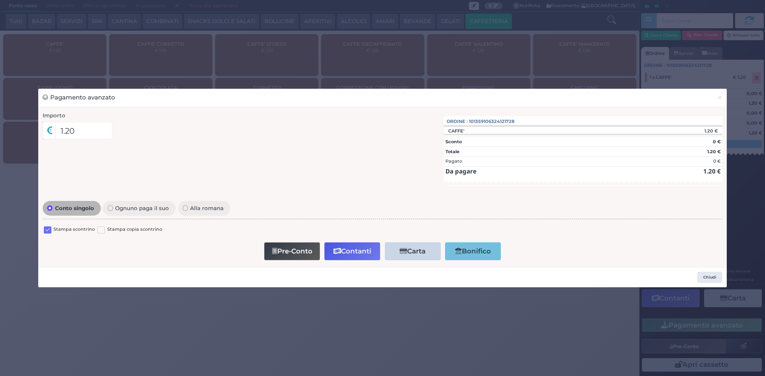
click at [49, 233] on label at bounding box center [48, 231] width 8 height 8
click at [0, 0] on input "checkbox" at bounding box center [0, 0] width 0 height 0
click at [354, 251] on button "Contanti" at bounding box center [352, 252] width 56 height 18
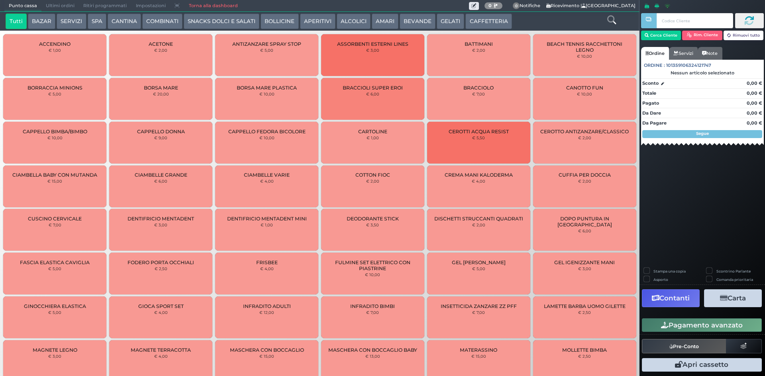
click at [53, 4] on span "Ultimi ordini" at bounding box center [59, 5] width 37 height 11
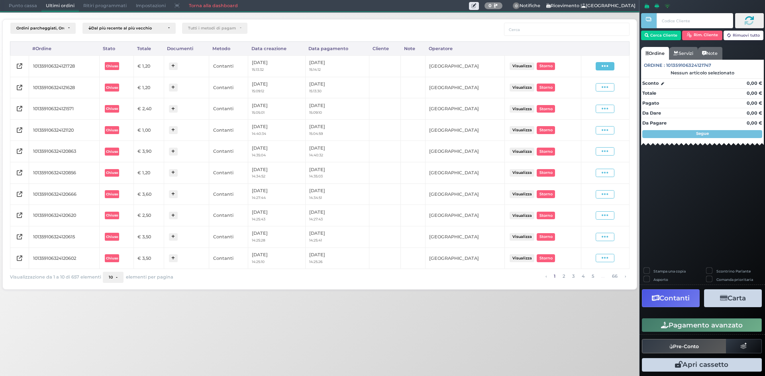
click at [600, 65] on span at bounding box center [604, 66] width 19 height 8
click at [581, 89] on span "Ristampa Pre-Conto" at bounding box center [585, 89] width 33 height 14
click at [17, 6] on span "Punto cassa" at bounding box center [22, 5] width 37 height 11
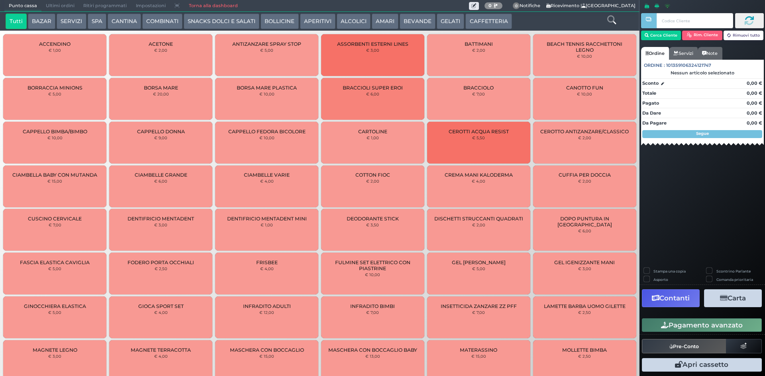
click at [68, 17] on button "SERVIZI" at bounding box center [71, 22] width 29 height 16
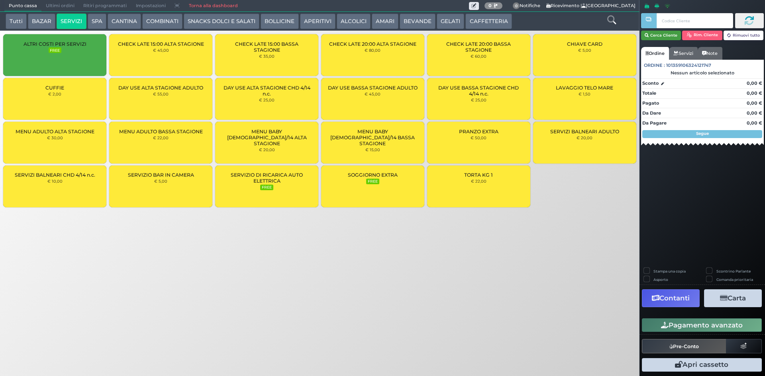
click at [665, 39] on button "Cerca Cliente" at bounding box center [661, 36] width 40 height 10
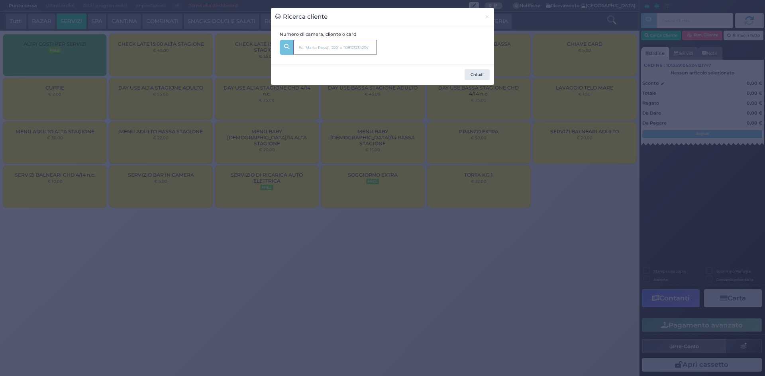
drag, startPoint x: 335, startPoint y: 45, endPoint x: 331, endPoint y: 43, distance: 4.3
click at [335, 45] on input "text" at bounding box center [335, 47] width 84 height 15
type input "330"
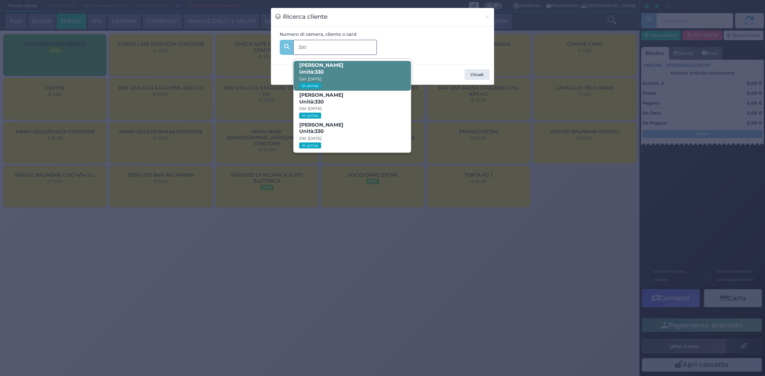
click at [362, 68] on span "[PERSON_NAME] Unità: 330 Dal: [DATE] In arrivo" at bounding box center [351, 76] width 117 height 30
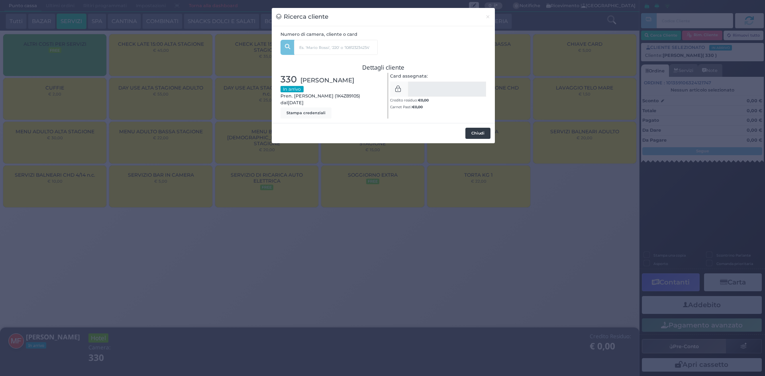
click at [481, 130] on button "Chiudi" at bounding box center [477, 133] width 25 height 11
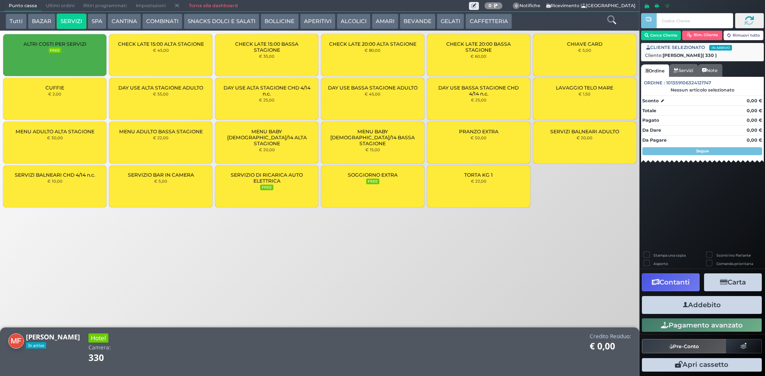
click at [56, 98] on div "CUFFIE € 2,00" at bounding box center [54, 99] width 103 height 42
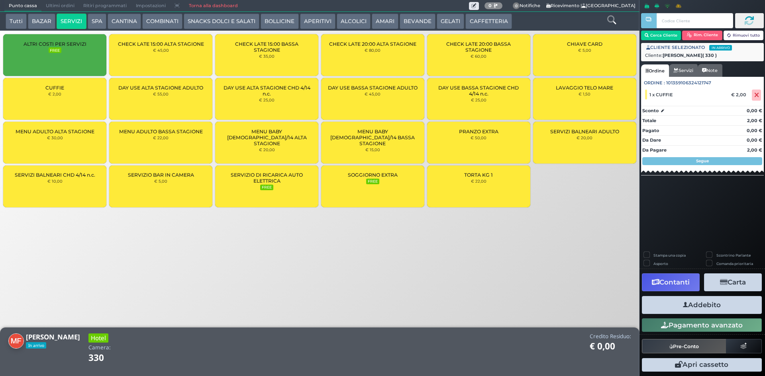
click at [704, 304] on button "Addebito" at bounding box center [702, 305] width 120 height 18
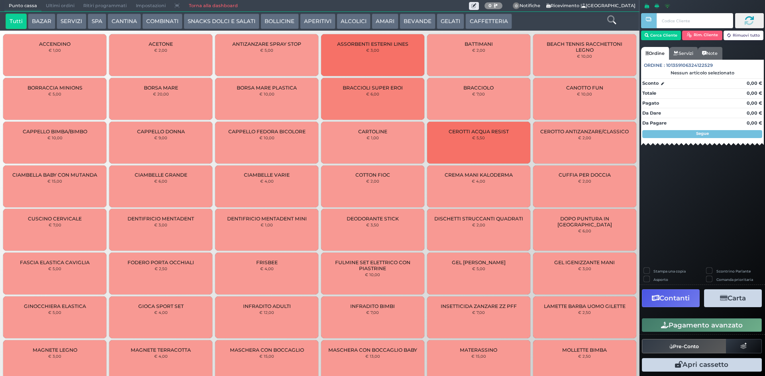
click at [453, 24] on button "GELATI" at bounding box center [449, 22] width 27 height 16
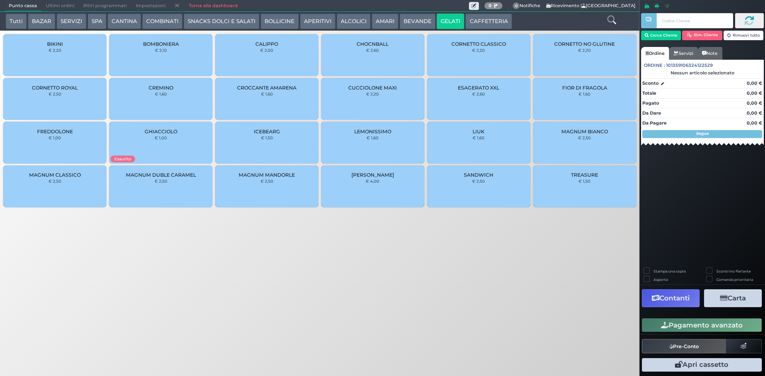
click at [41, 57] on div "BIKINI € 2,20" at bounding box center [54, 55] width 103 height 42
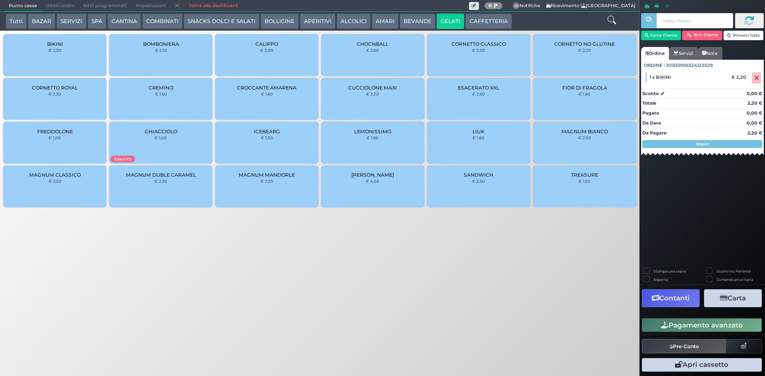
click at [653, 269] on label "Stampa una copia" at bounding box center [669, 271] width 32 height 5
checkbox input "true"
click at [737, 297] on button "Carta" at bounding box center [733, 299] width 58 height 18
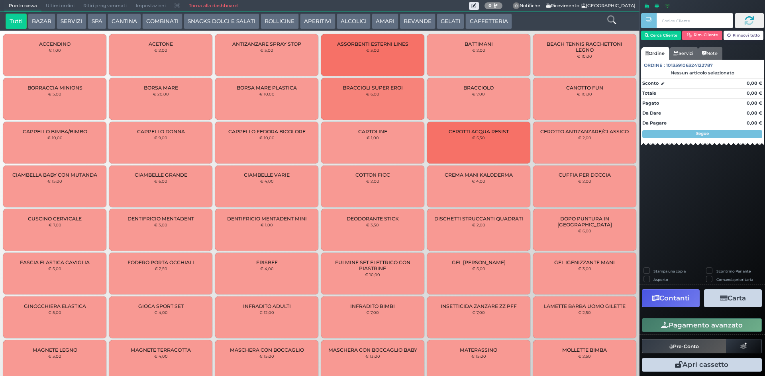
click at [497, 18] on button "CAFFETTERIA" at bounding box center [488, 22] width 46 height 16
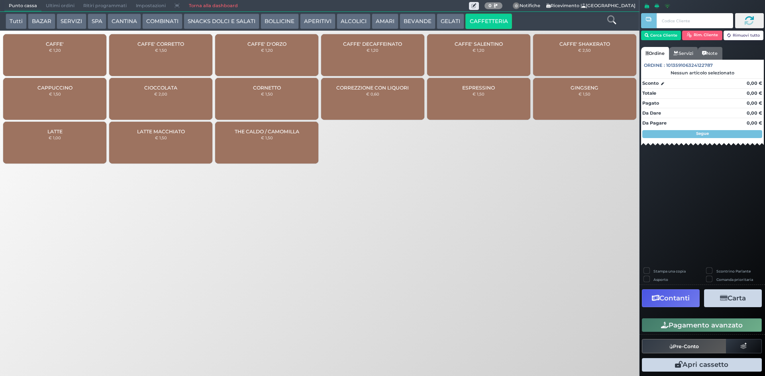
click at [358, 71] on div "CAFFE' DECAFFEINATO € 1,20" at bounding box center [372, 55] width 103 height 42
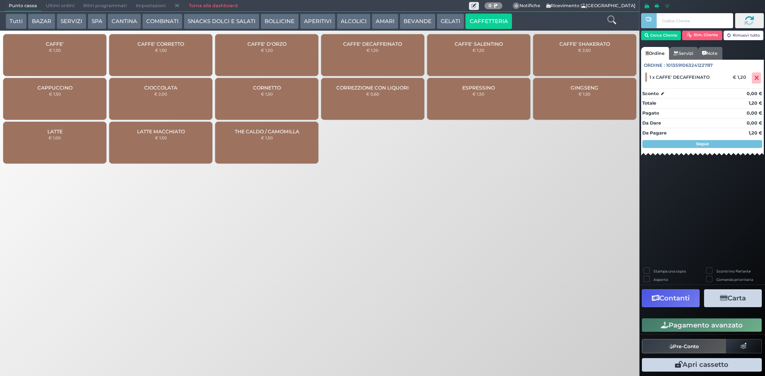
click at [708, 329] on button "Pagamento avanzato" at bounding box center [702, 326] width 120 height 14
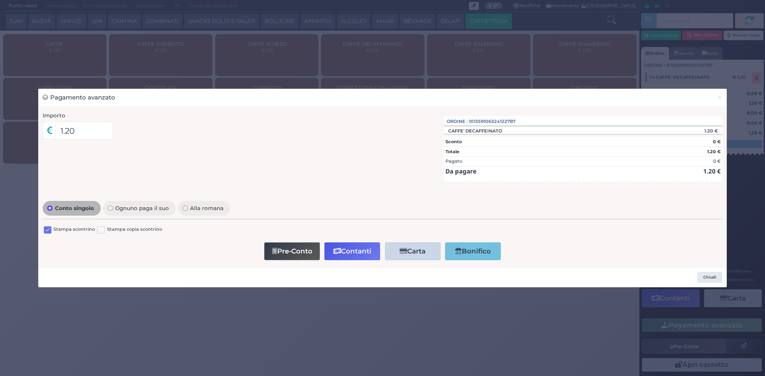
click at [46, 231] on label at bounding box center [48, 231] width 8 height 8
click at [0, 0] on input "checkbox" at bounding box center [0, 0] width 0 height 0
click at [336, 250] on icon "button" at bounding box center [337, 251] width 8 height 7
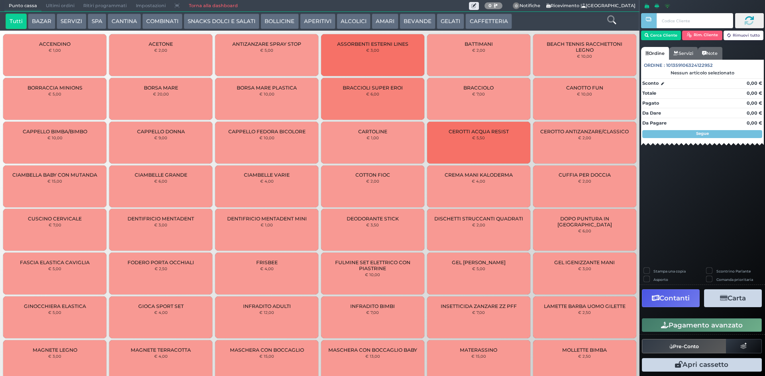
click at [55, 6] on span "Ultimi ordini" at bounding box center [59, 5] width 37 height 11
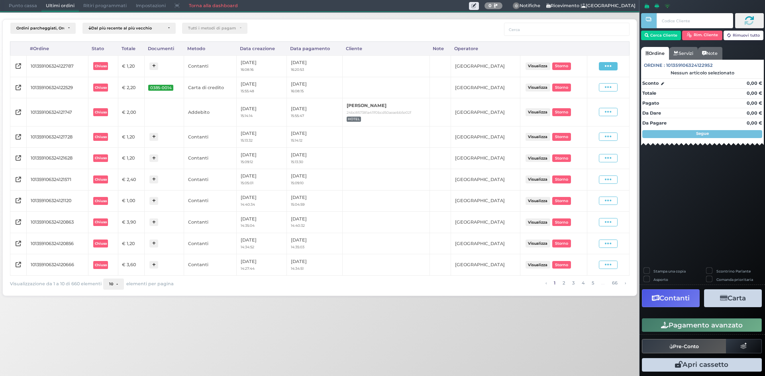
click at [615, 66] on span at bounding box center [608, 66] width 19 height 8
click at [592, 88] on span "Ristampa Pre-Conto" at bounding box center [589, 89] width 33 height 14
click at [14, 3] on span "Punto cassa" at bounding box center [22, 5] width 37 height 11
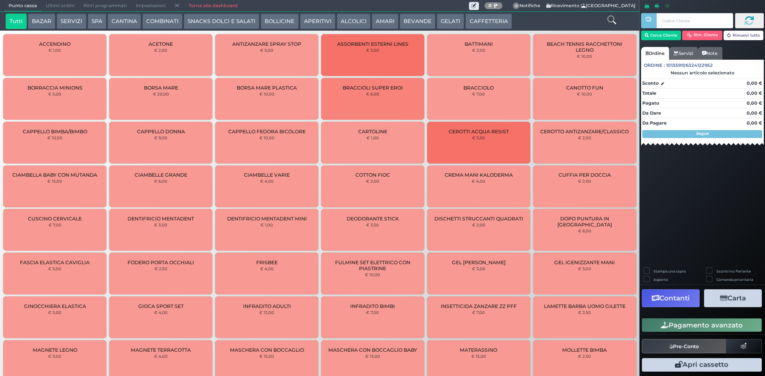
click at [476, 22] on button "CAFFETTERIA" at bounding box center [488, 22] width 46 height 16
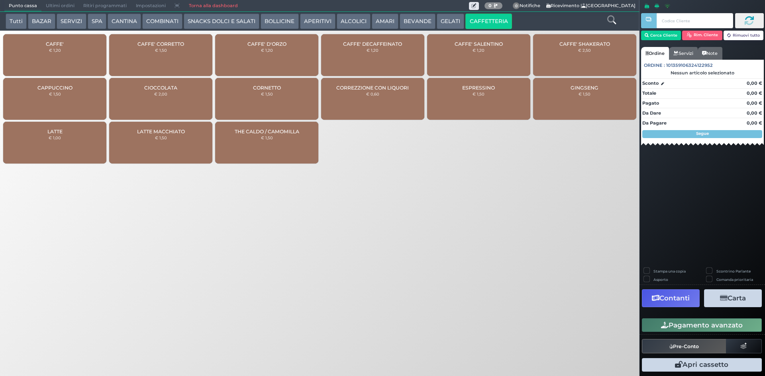
click at [59, 58] on div "CAFFE' € 1,20" at bounding box center [54, 55] width 103 height 42
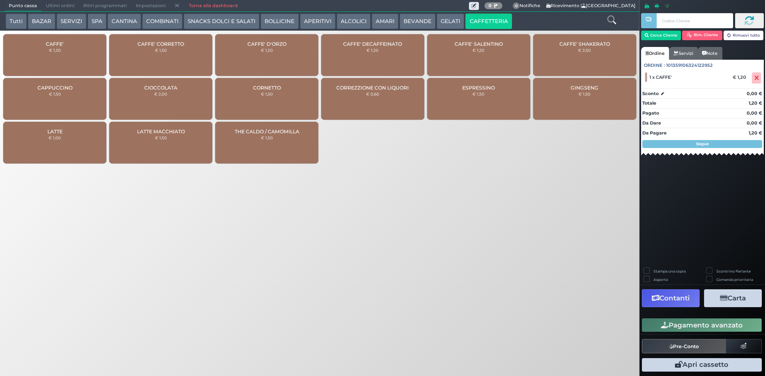
click at [714, 328] on button "Pagamento avanzato" at bounding box center [702, 326] width 120 height 14
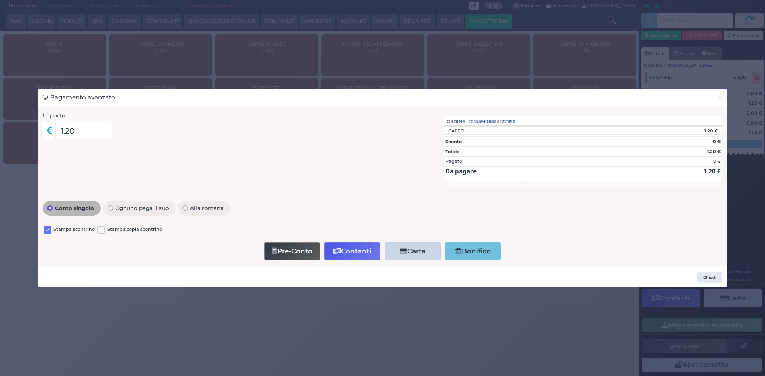
click at [48, 230] on label at bounding box center [48, 231] width 8 height 8
click at [0, 0] on input "checkbox" at bounding box center [0, 0] width 0 height 0
click at [350, 249] on button "Contanti" at bounding box center [352, 252] width 56 height 18
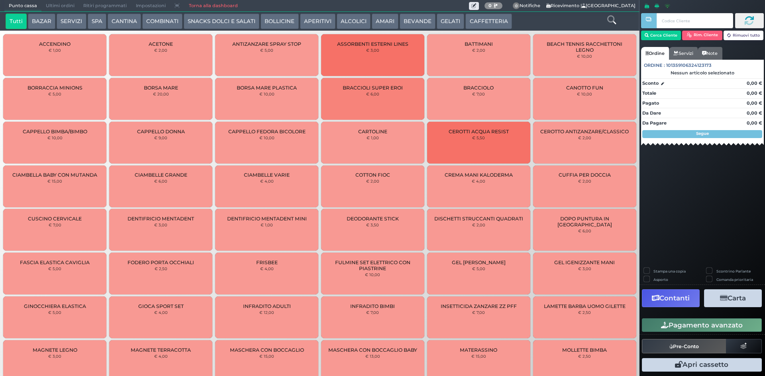
click at [67, 4] on span "Ultimi ordini" at bounding box center [59, 5] width 37 height 11
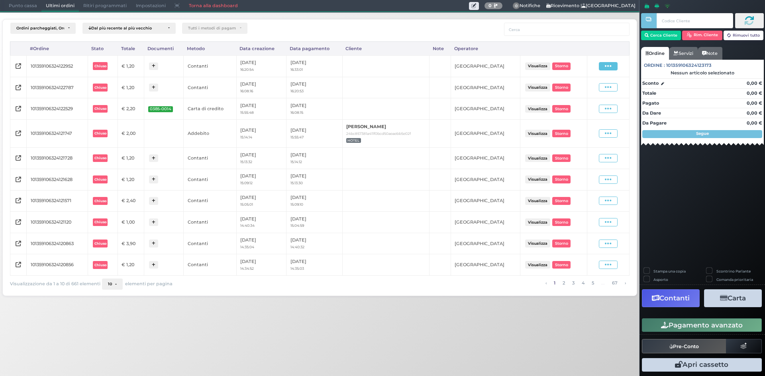
click at [601, 65] on span at bounding box center [608, 66] width 19 height 8
click at [576, 88] on span "Ristampa Pre-Conto" at bounding box center [589, 89] width 33 height 14
click at [29, 5] on span "Punto cassa" at bounding box center [22, 5] width 37 height 11
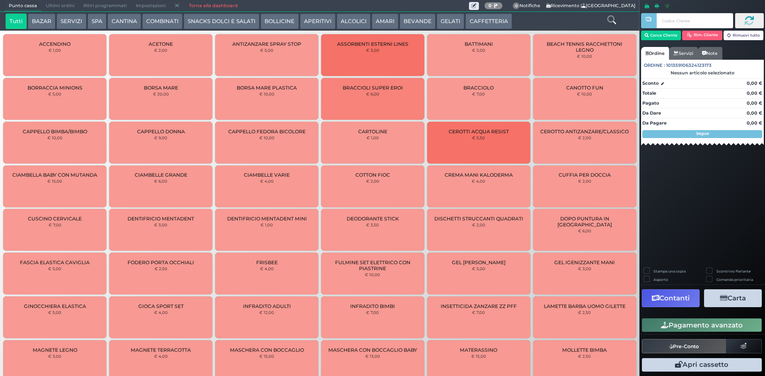
click at [475, 21] on button "CAFFETTERIA" at bounding box center [488, 22] width 46 height 16
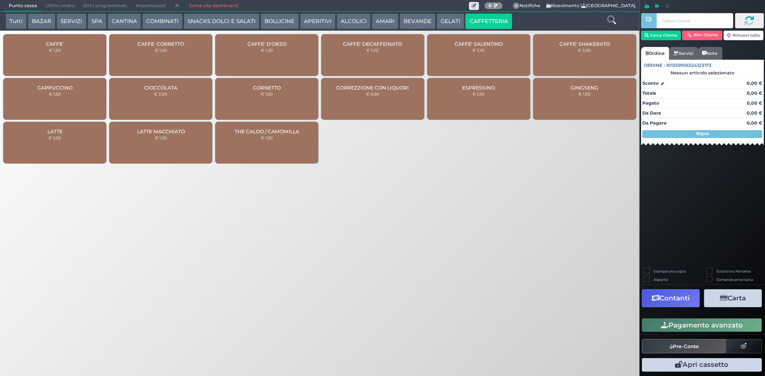
click at [59, 43] on span "CAFFE'" at bounding box center [55, 44] width 18 height 6
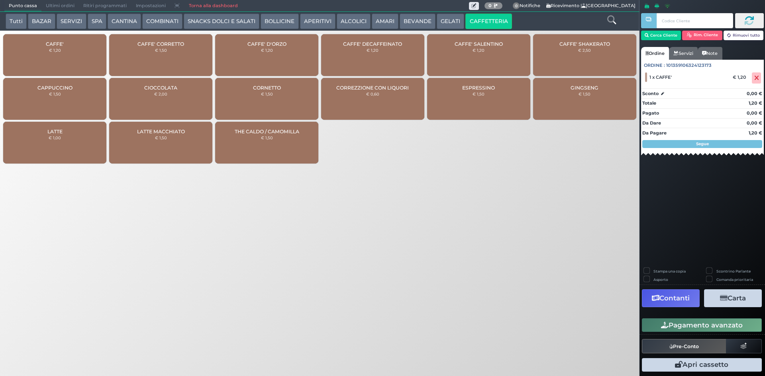
drag, startPoint x: 728, startPoint y: 321, endPoint x: 719, endPoint y: 321, distance: 8.8
click at [727, 321] on button "Pagamento avanzato" at bounding box center [702, 326] width 120 height 14
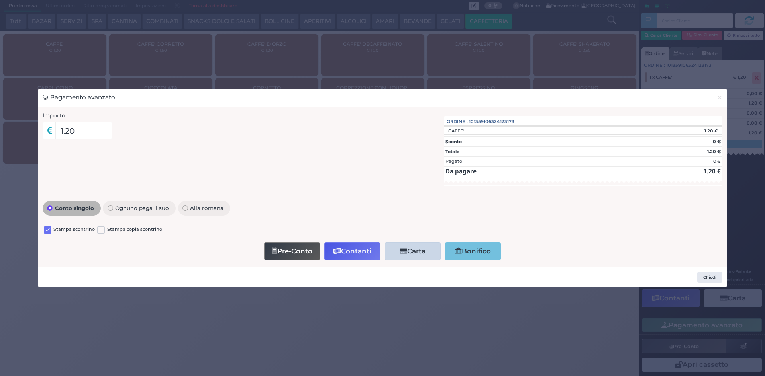
drag, startPoint x: 48, startPoint y: 229, endPoint x: 205, endPoint y: 233, distance: 156.9
click at [49, 229] on label at bounding box center [48, 231] width 8 height 8
click at [0, 0] on input "checkbox" at bounding box center [0, 0] width 0 height 0
click at [351, 249] on button "Contanti" at bounding box center [352, 252] width 56 height 18
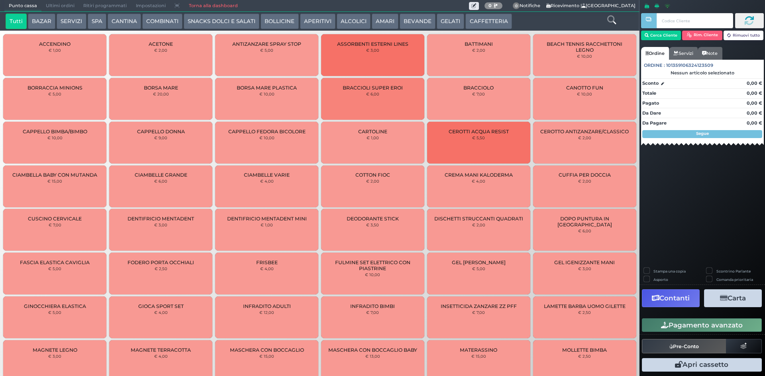
click at [46, 5] on span "Ultimi ordini" at bounding box center [59, 5] width 37 height 11
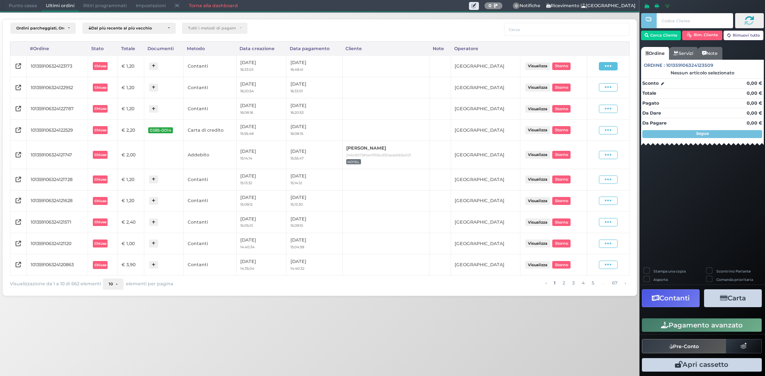
click at [613, 67] on span at bounding box center [608, 66] width 19 height 8
click at [604, 91] on span "Ristampa Pre-Conto" at bounding box center [589, 89] width 33 height 14
